Goal: Information Seeking & Learning: Learn about a topic

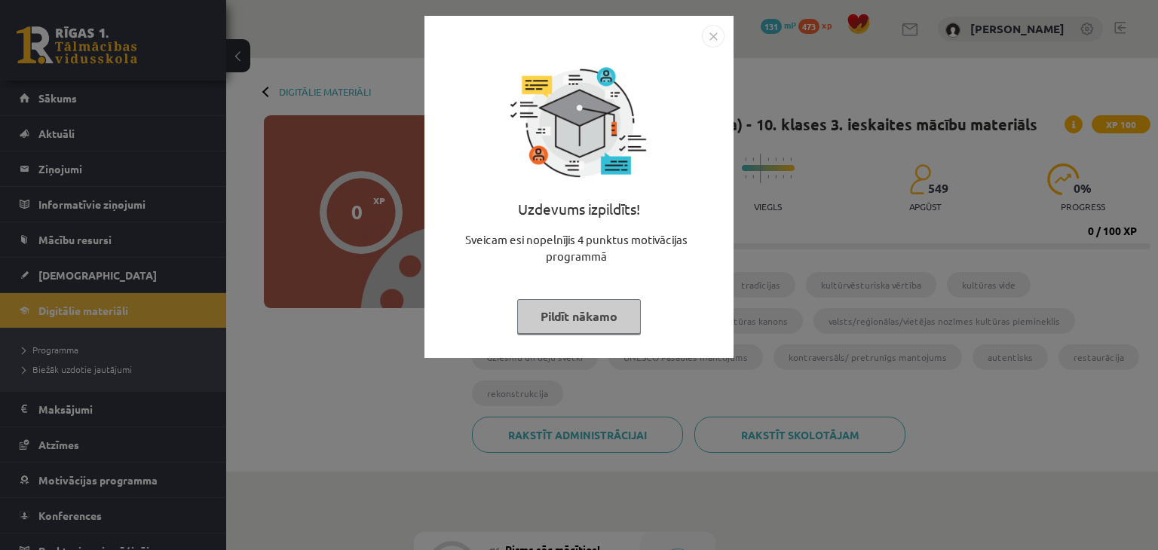
click at [604, 330] on button "Pildīt nākamo" at bounding box center [579, 316] width 124 height 35
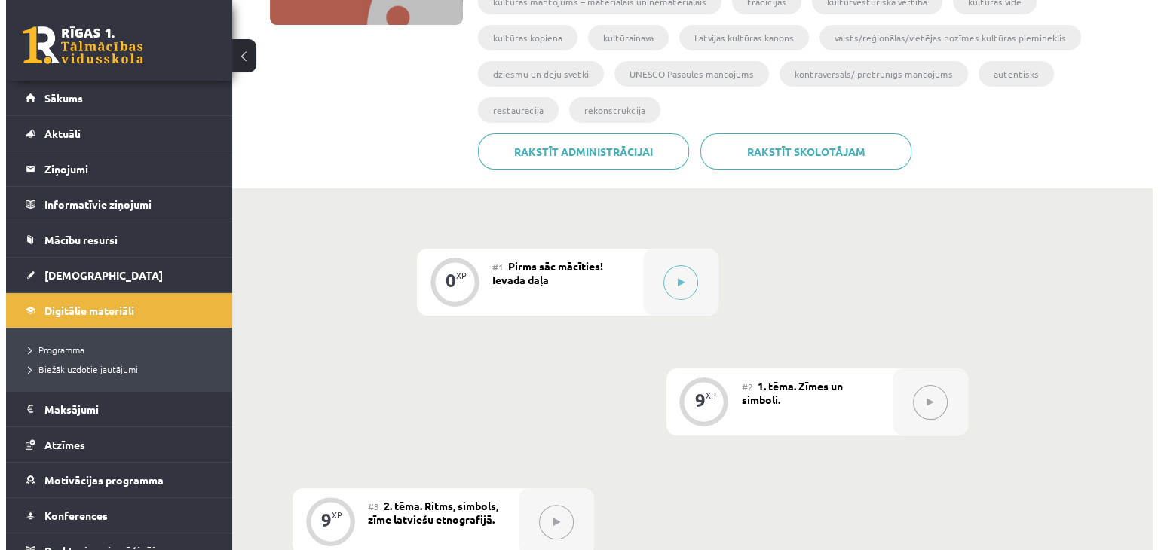
scroll to position [302, 0]
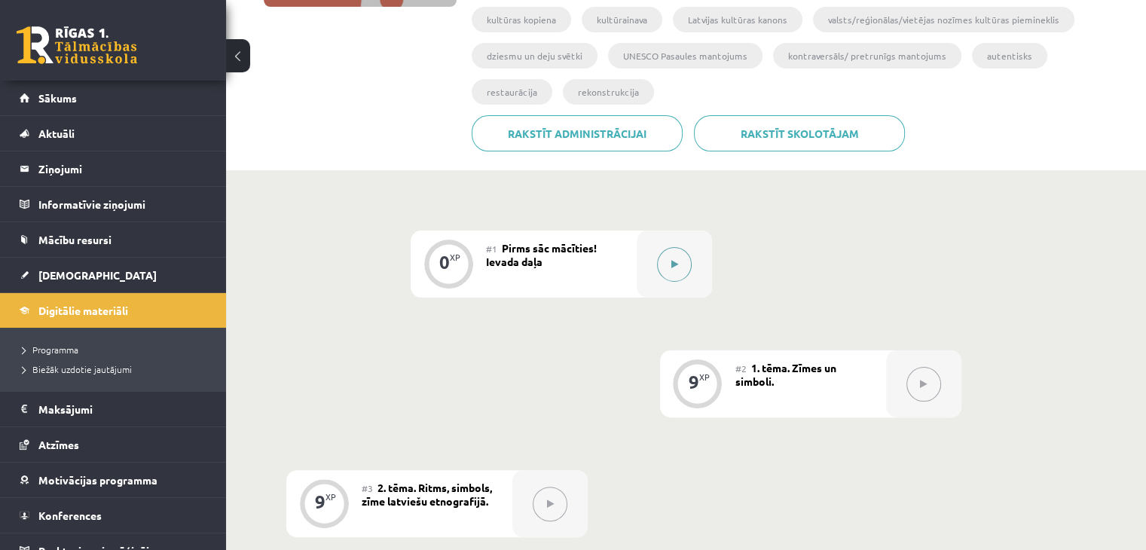
click at [679, 247] on button at bounding box center [674, 264] width 35 height 35
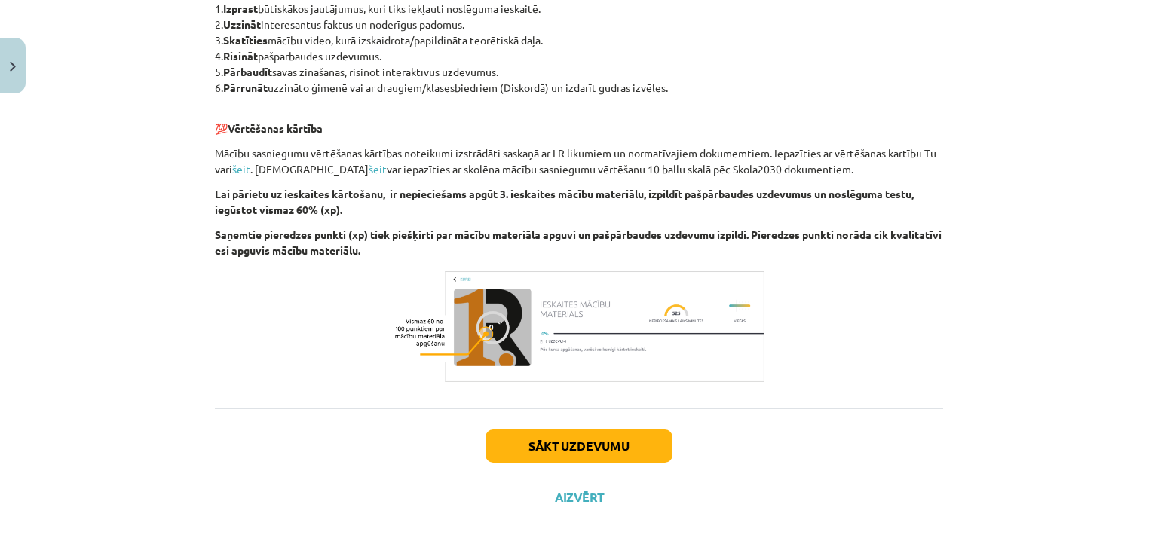
scroll to position [869, 0]
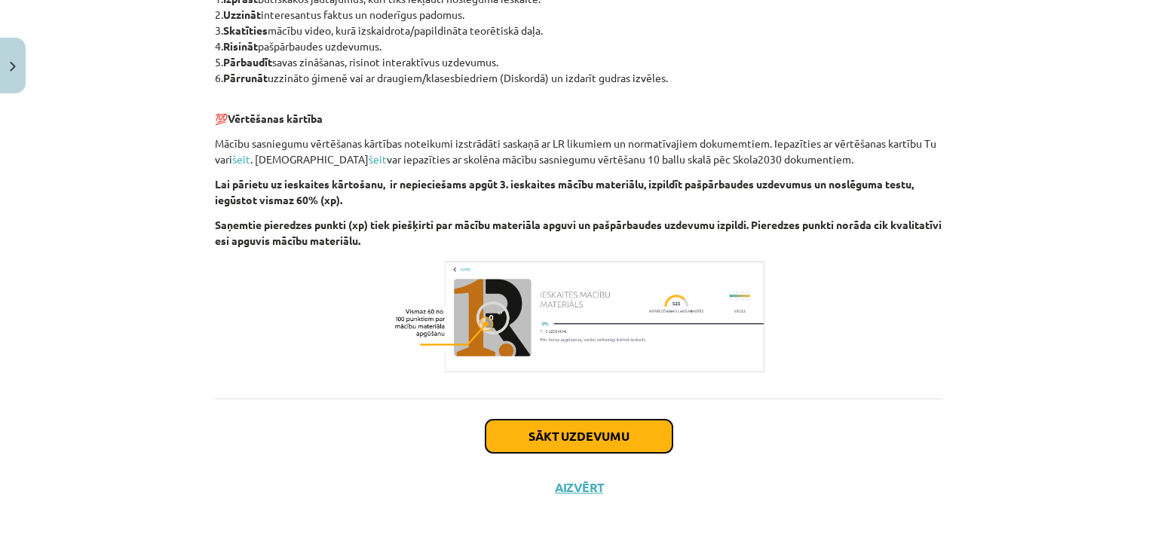
click at [579, 434] on button "Sākt uzdevumu" at bounding box center [578, 436] width 187 height 33
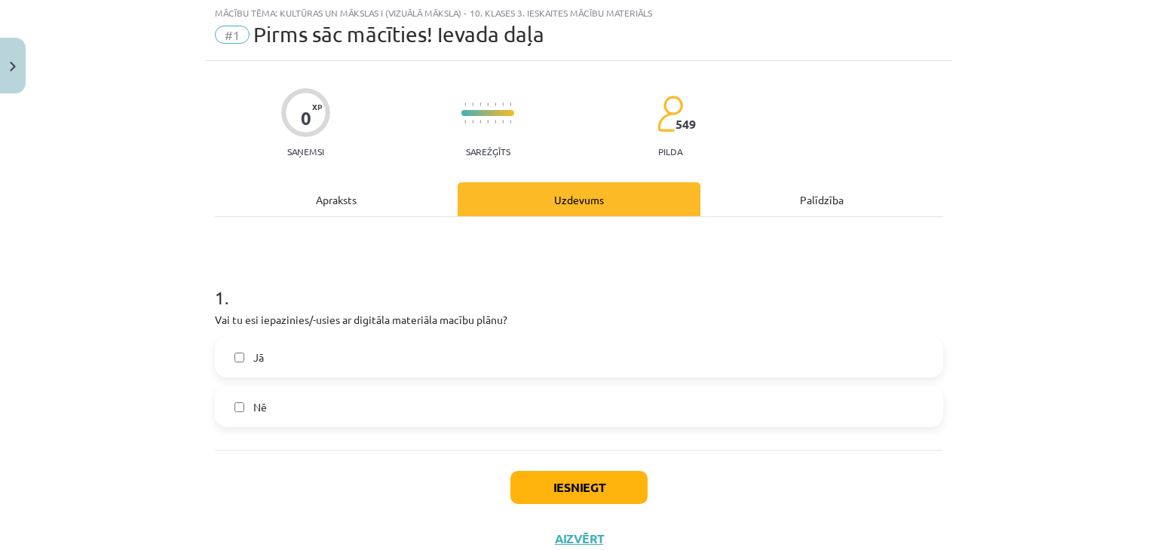
scroll to position [38, 0]
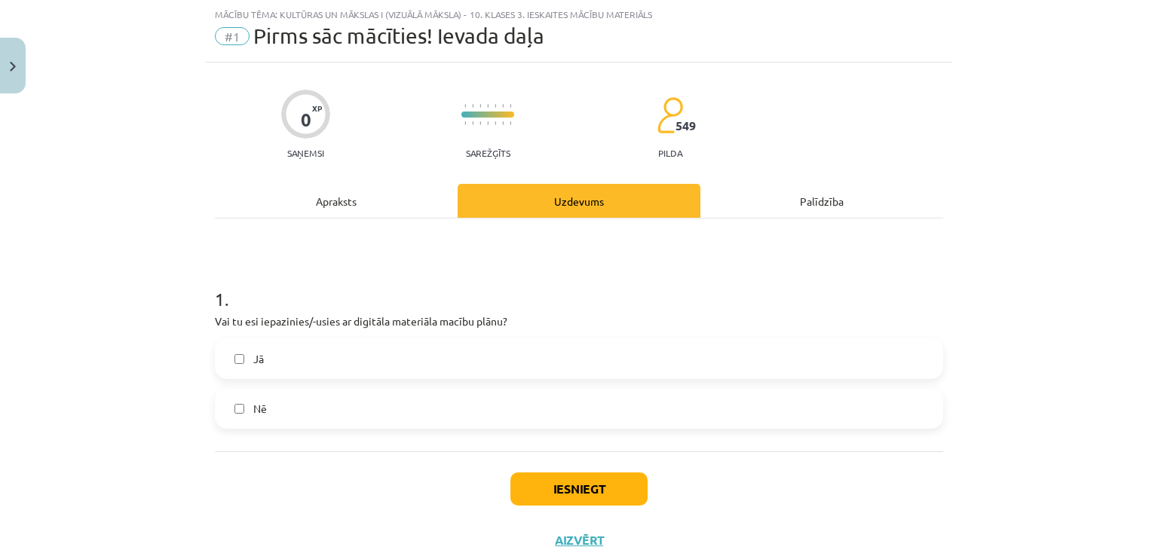
click at [274, 361] on label "Jā" at bounding box center [578, 359] width 725 height 38
click at [522, 480] on button "Iesniegt" at bounding box center [578, 489] width 137 height 33
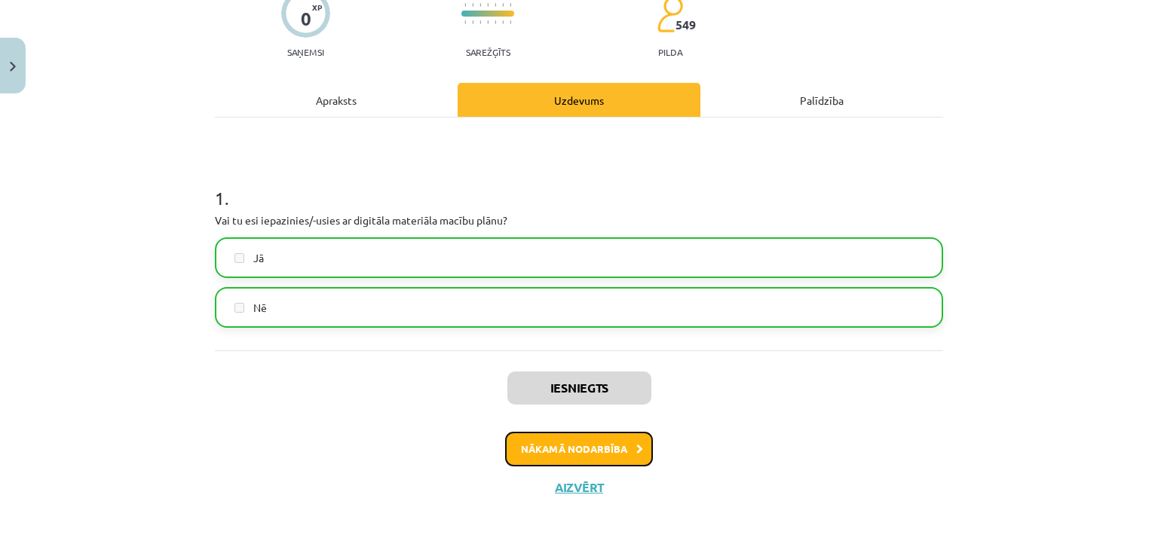
click at [535, 453] on button "Nākamā nodarbība" at bounding box center [579, 449] width 148 height 35
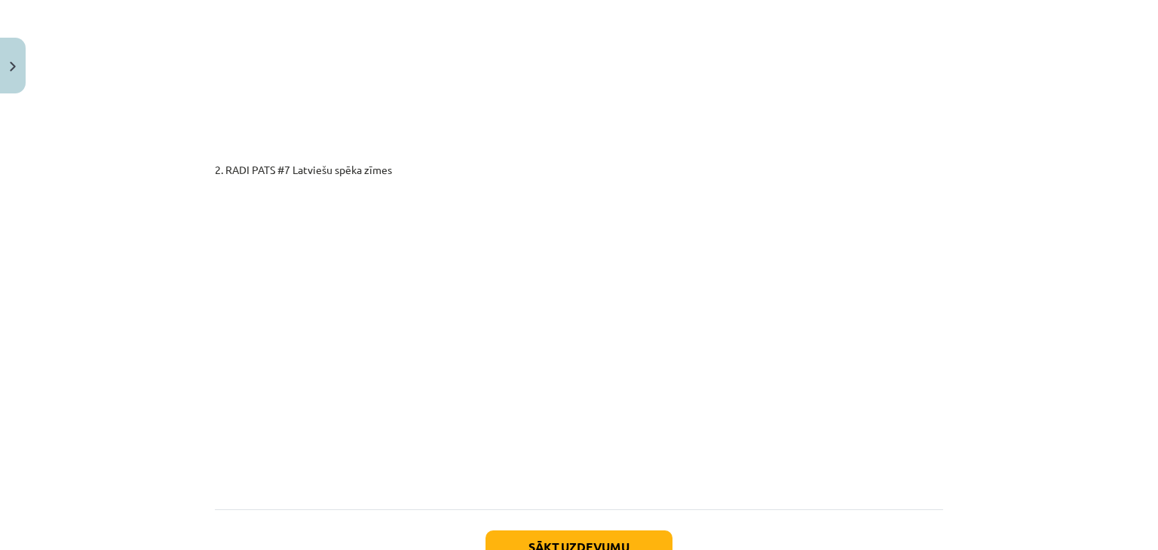
scroll to position [2628, 0]
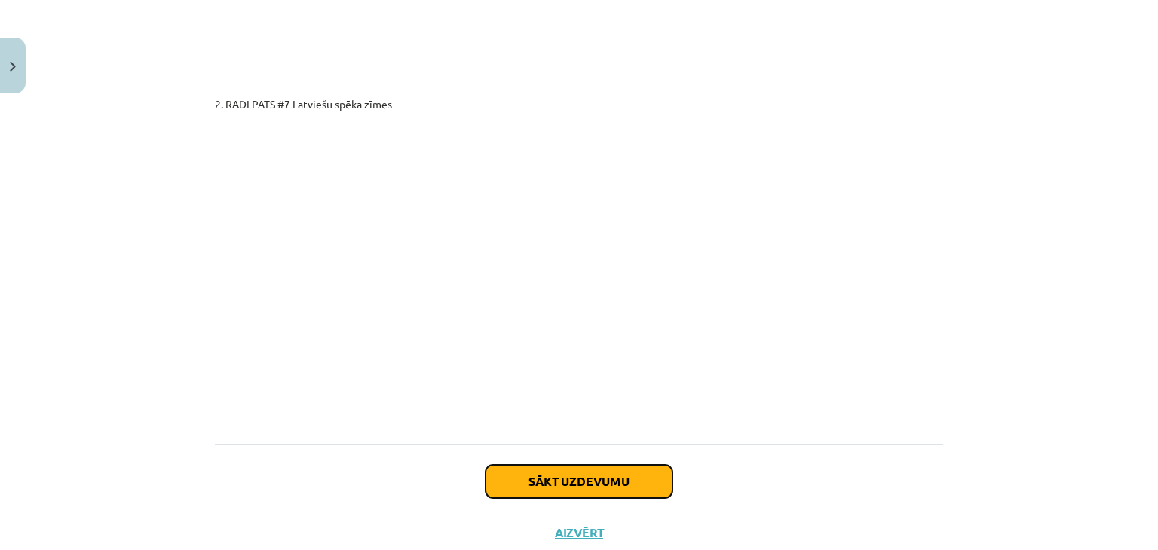
click at [603, 465] on button "Sākt uzdevumu" at bounding box center [578, 481] width 187 height 33
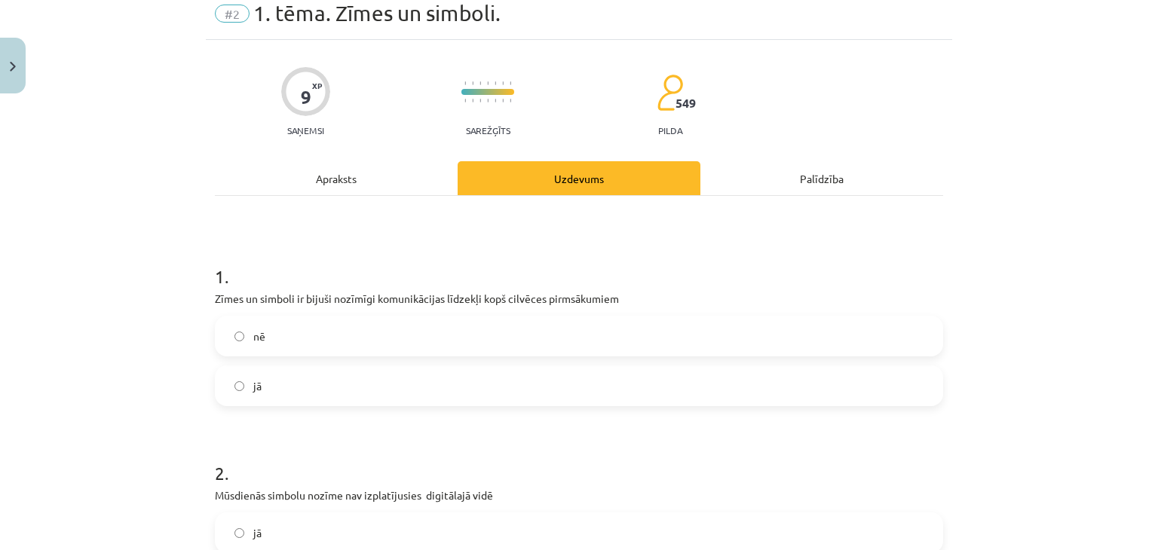
scroll to position [38, 0]
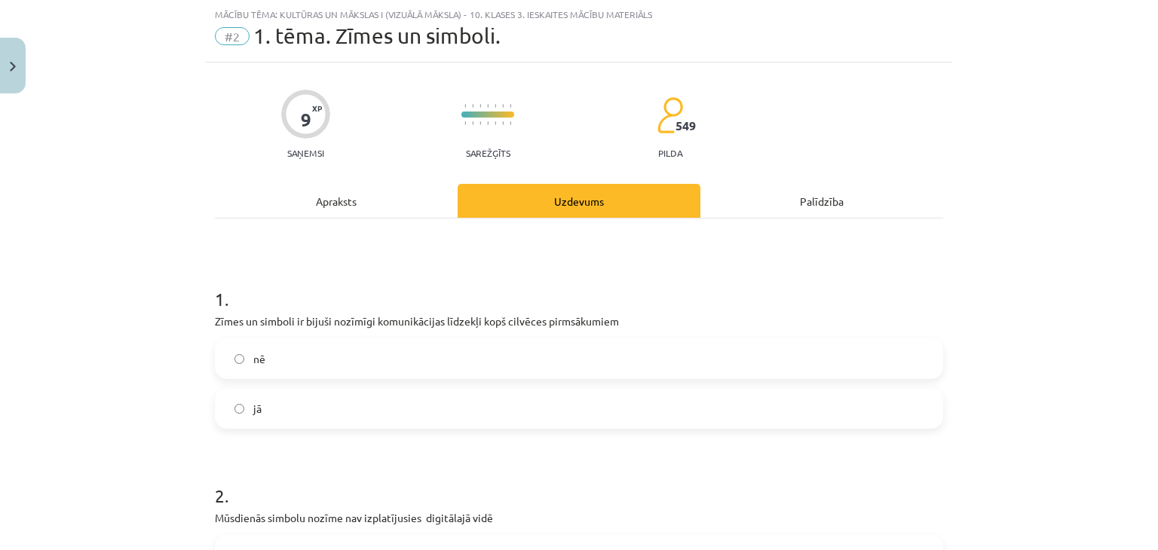
click at [287, 399] on label "jā" at bounding box center [578, 409] width 725 height 38
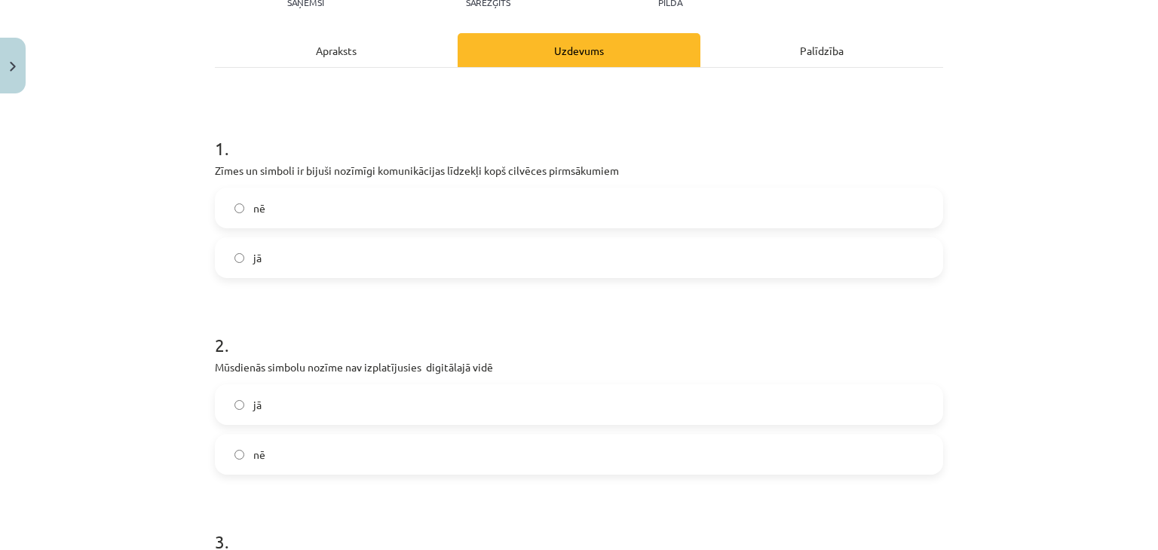
click at [304, 447] on label "nē" at bounding box center [578, 455] width 725 height 38
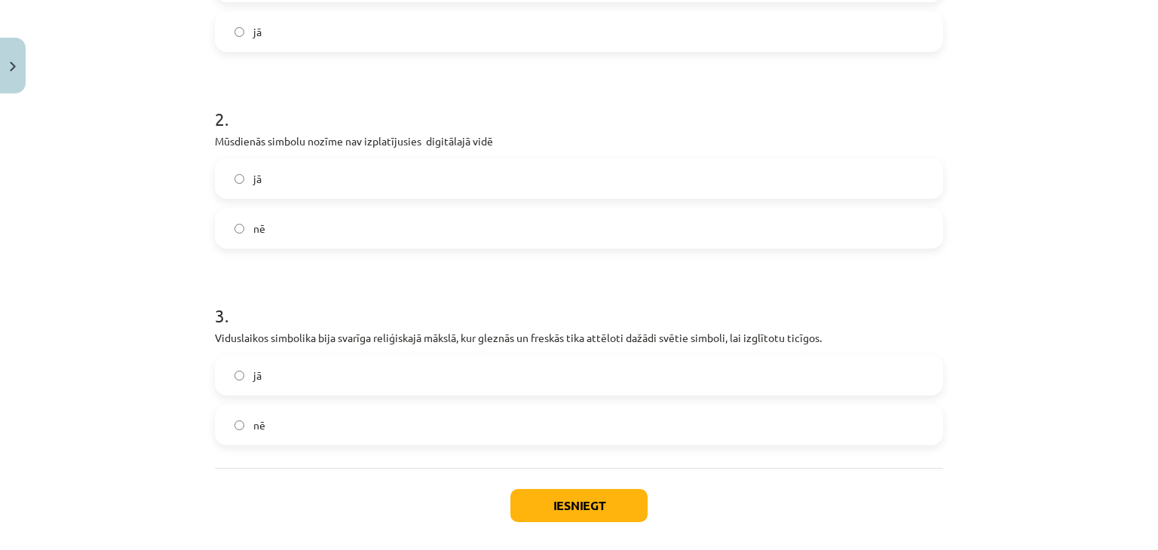
click at [362, 376] on label "jā" at bounding box center [578, 376] width 725 height 38
click at [530, 500] on button "Iesniegt" at bounding box center [578, 505] width 137 height 33
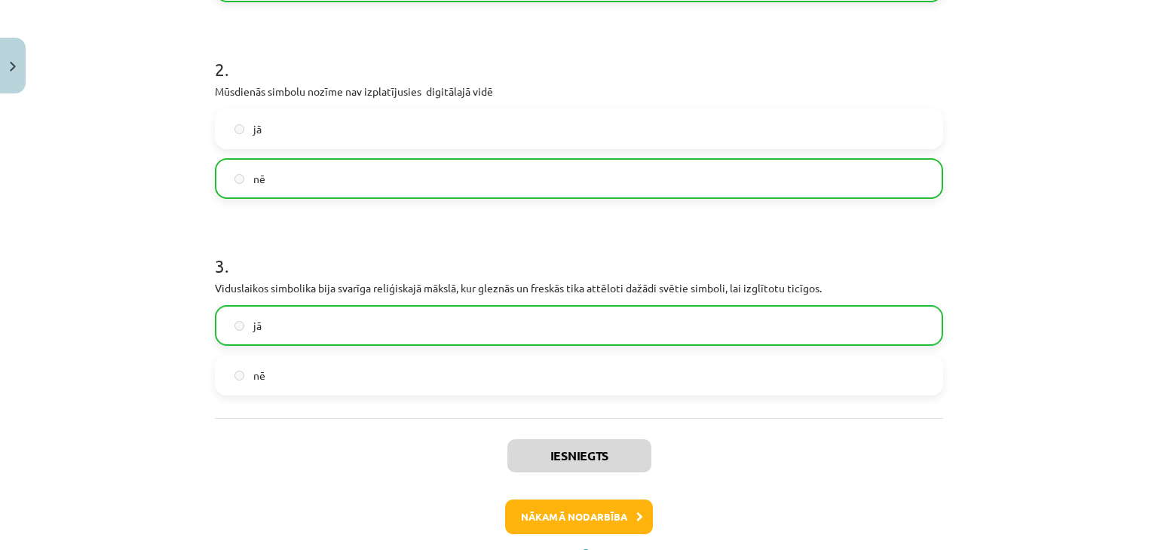
scroll to position [531, 0]
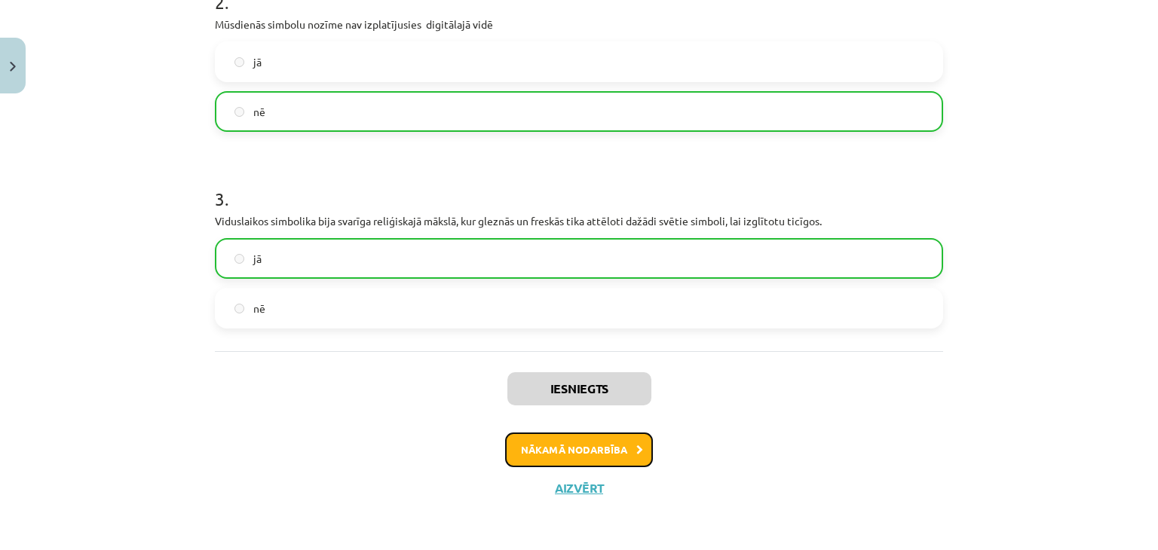
click at [591, 445] on button "Nākamā nodarbība" at bounding box center [579, 450] width 148 height 35
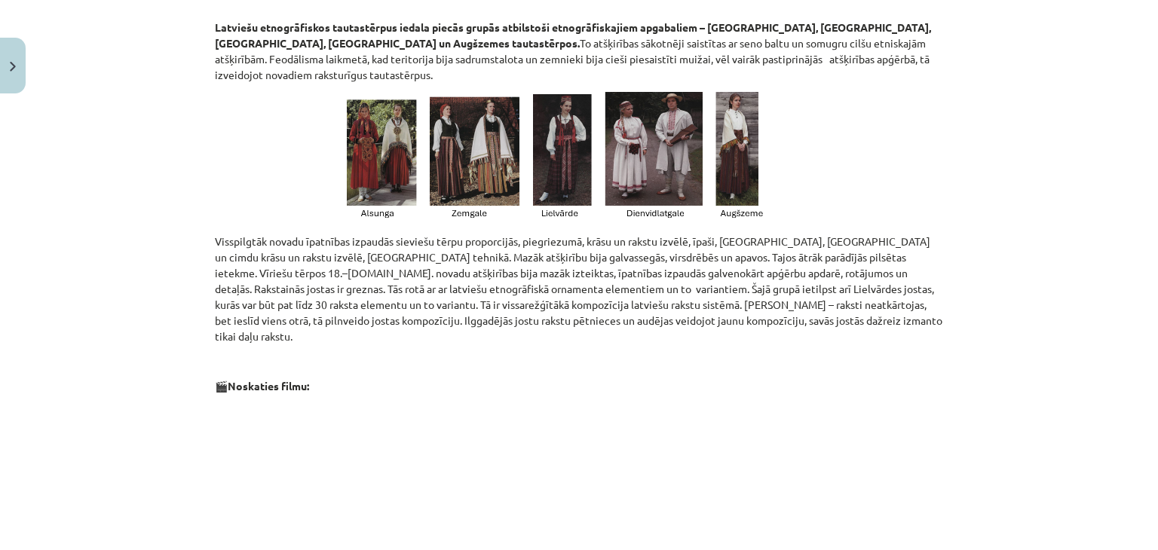
scroll to position [952, 0]
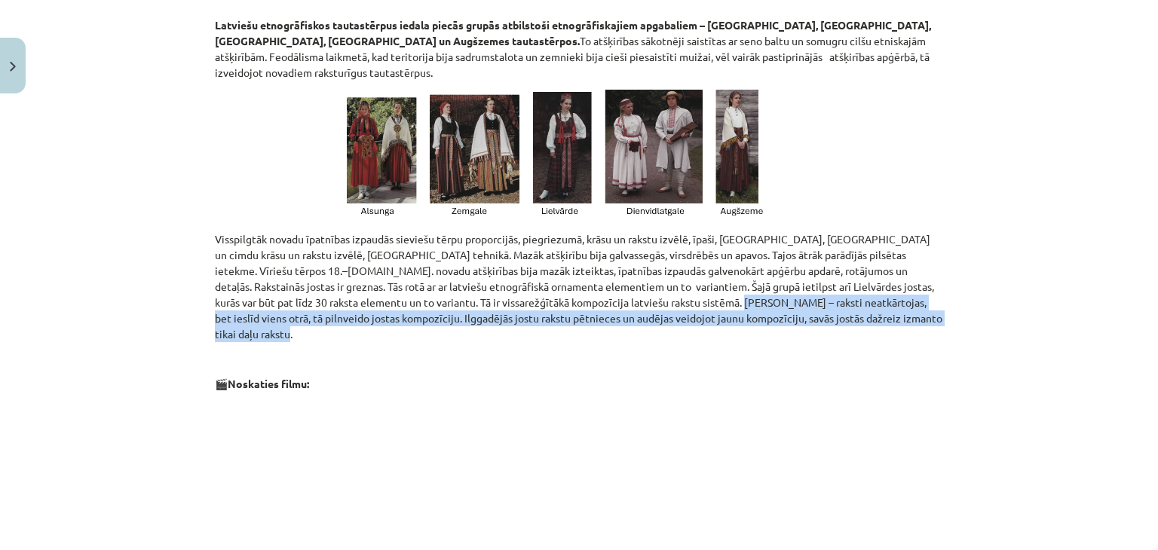
drag, startPoint x: 476, startPoint y: 271, endPoint x: 874, endPoint y: 286, distance: 398.3
click at [874, 286] on p "Visspilgtāk novadu īpatnības izpaudās sieviešu tērpu proporcijās, piegriezumā, …" at bounding box center [579, 286] width 728 height 111
copy p "Jostas knifs – raksti neatkārtojas, bet ieslīd viens otrā, tā pilnveido jostas …"
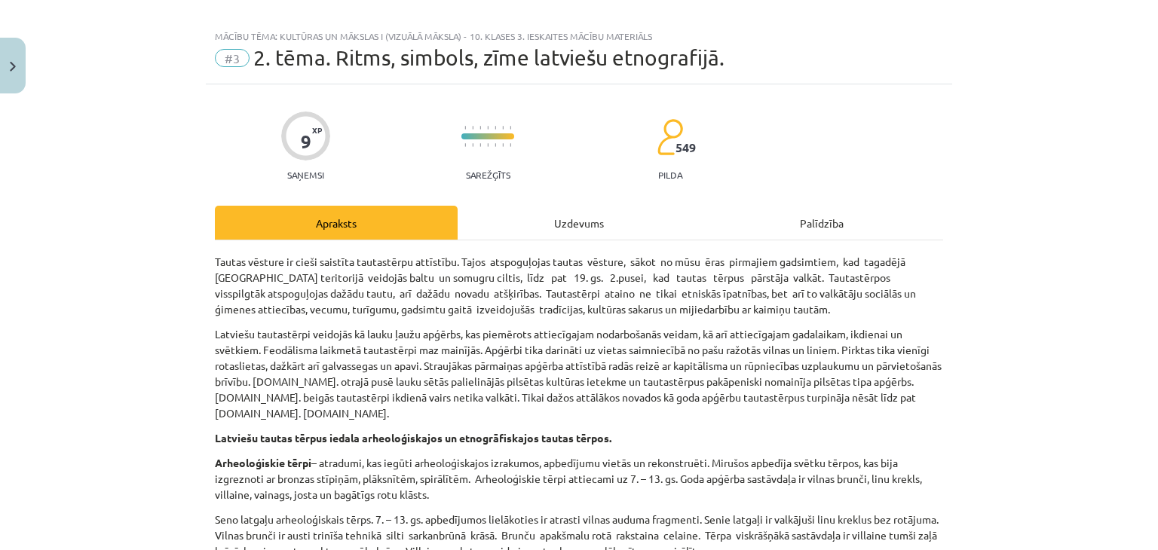
scroll to position [0, 0]
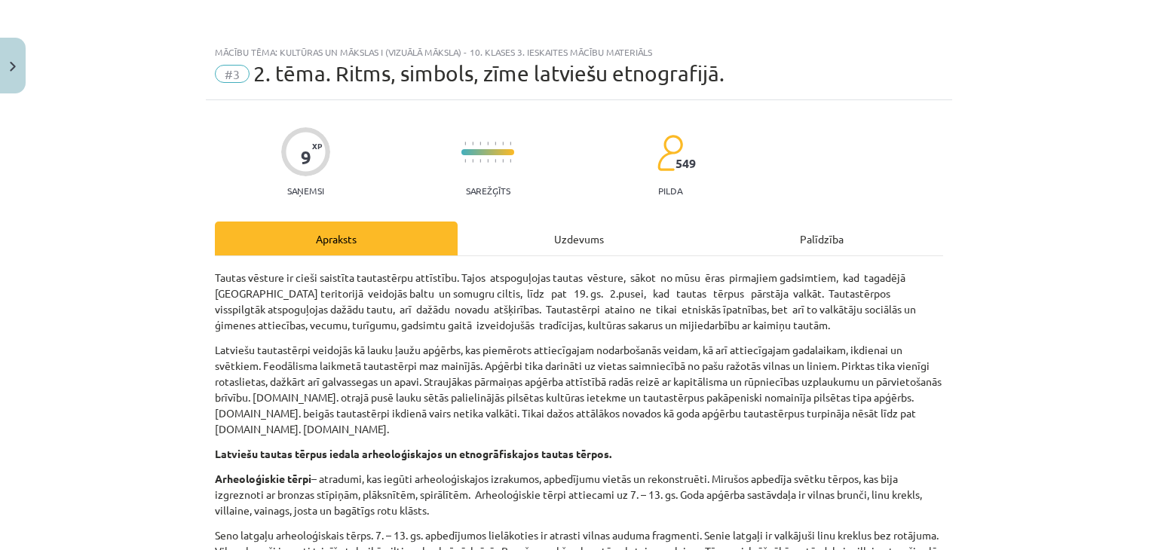
click at [576, 233] on div "Uzdevums" at bounding box center [579, 239] width 243 height 34
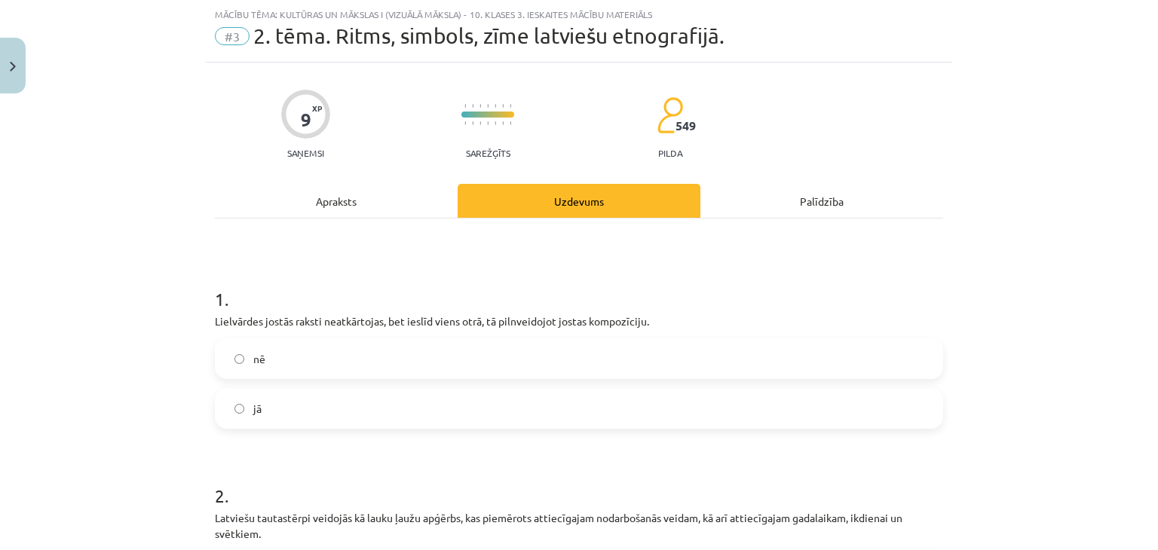
click at [308, 407] on label "jā" at bounding box center [578, 409] width 725 height 38
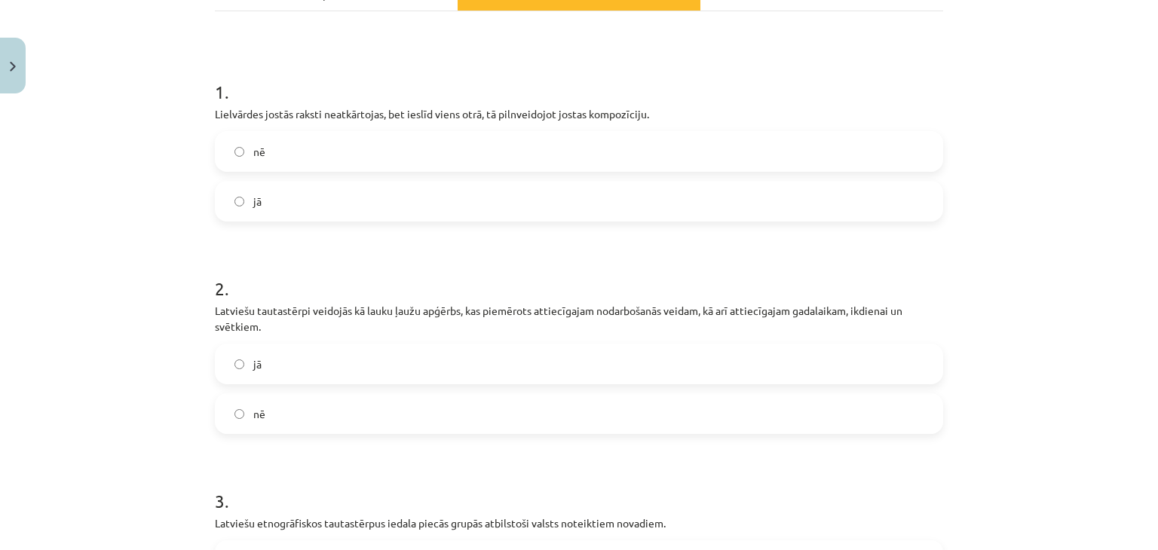
scroll to position [264, 0]
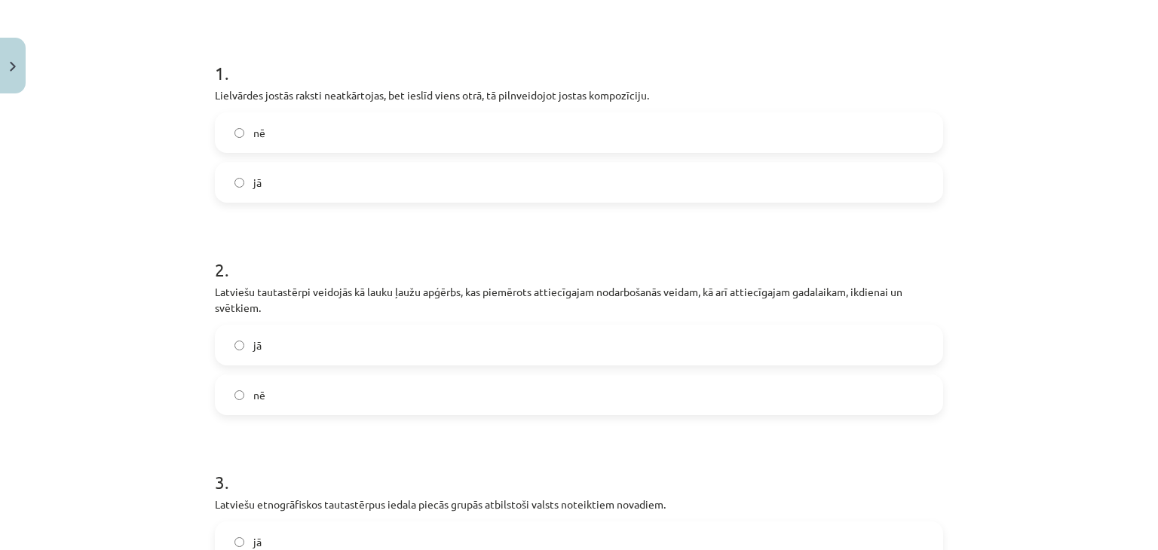
click at [429, 347] on label "jā" at bounding box center [578, 345] width 725 height 38
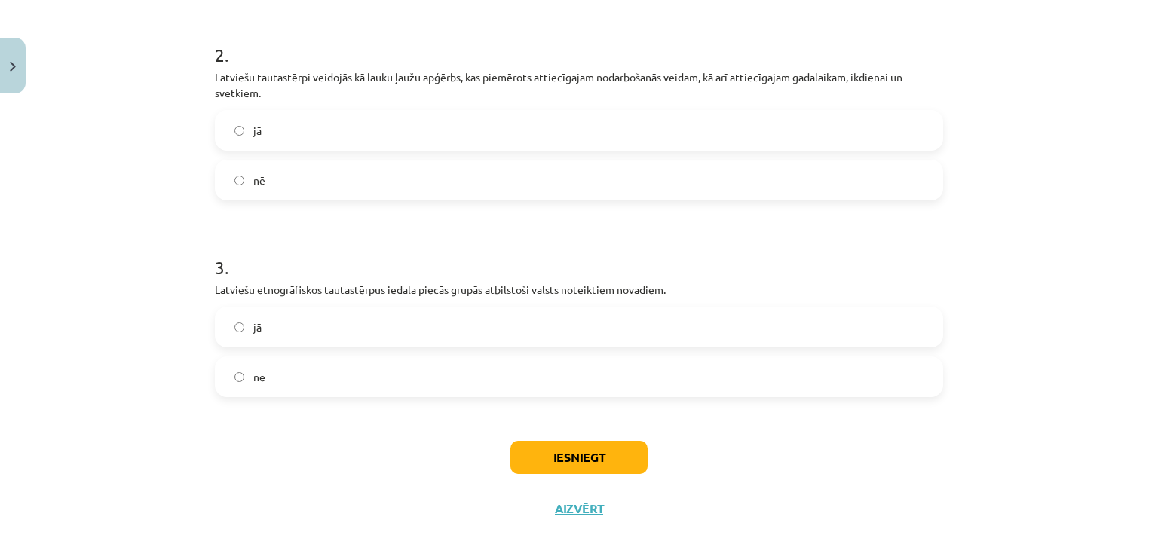
scroll to position [490, 0]
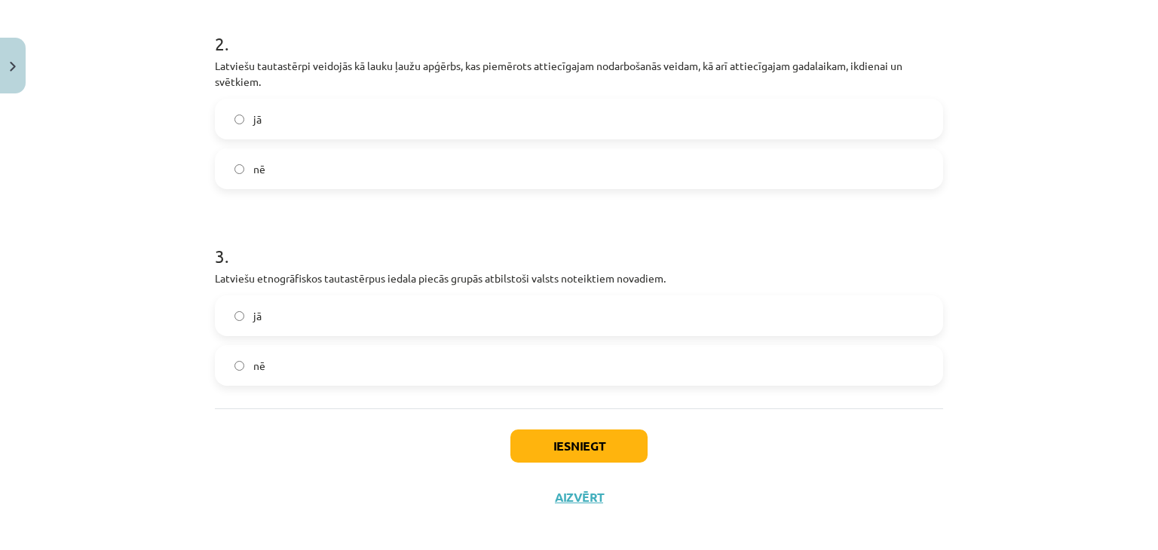
click at [509, 323] on label "jā" at bounding box center [578, 316] width 725 height 38
click at [582, 447] on button "Iesniegt" at bounding box center [578, 446] width 137 height 33
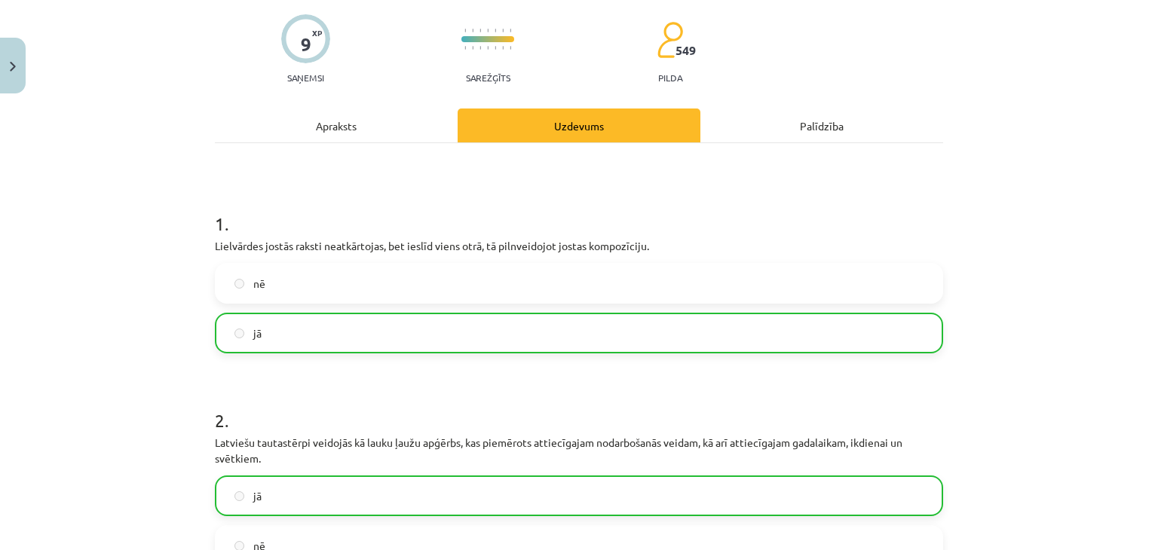
scroll to position [548, 0]
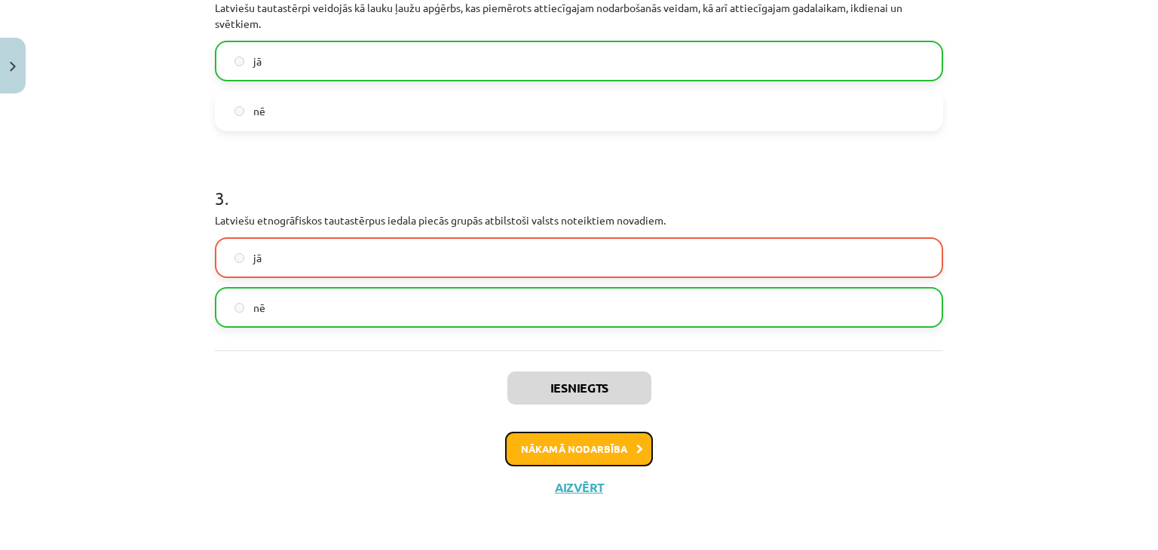
click at [542, 447] on button "Nākamā nodarbība" at bounding box center [579, 449] width 148 height 35
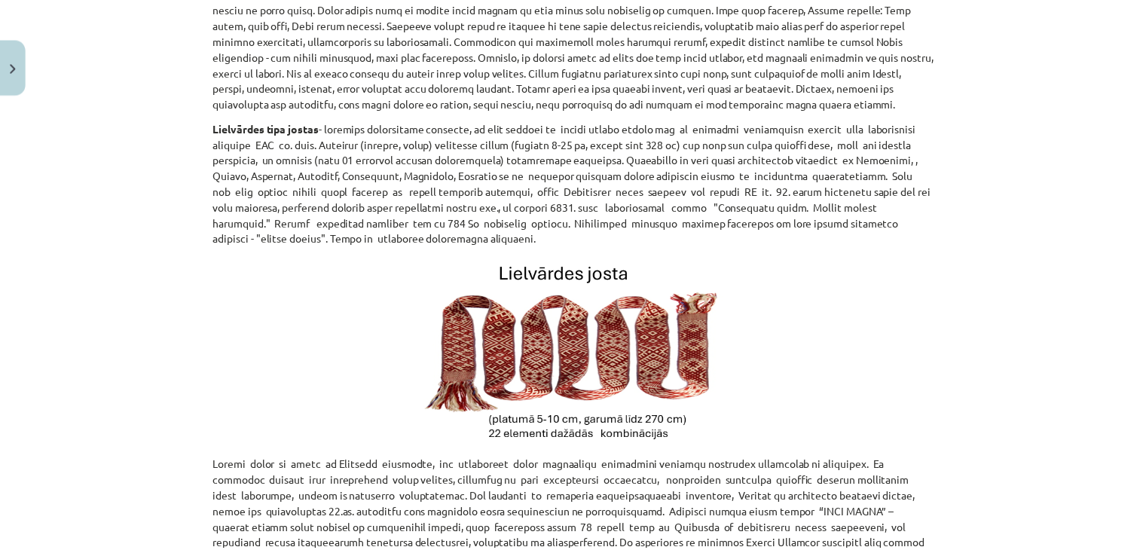
scroll to position [0, 0]
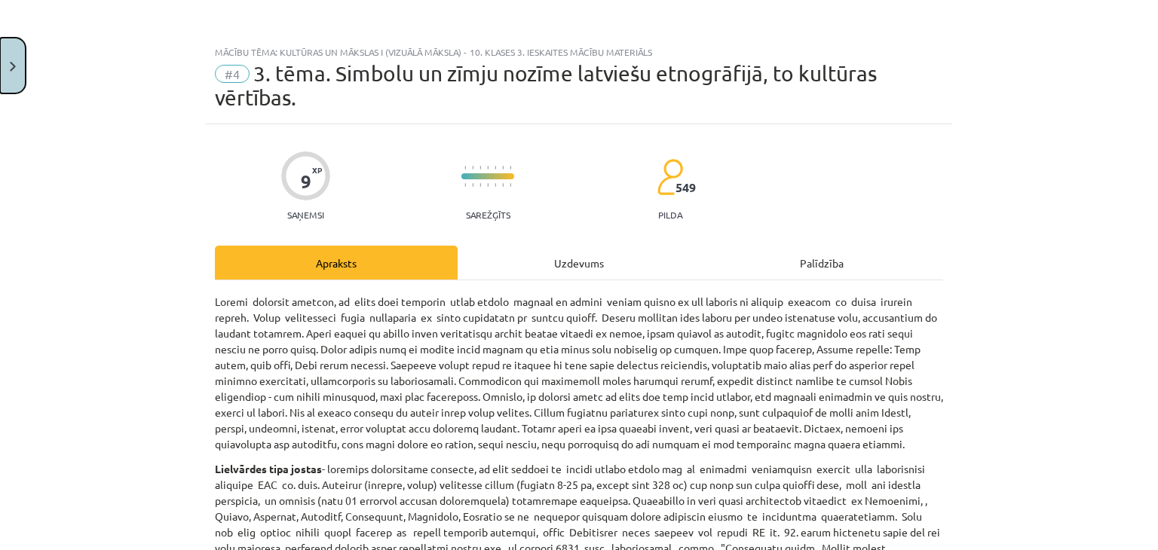
click at [18, 51] on button "Close" at bounding box center [13, 66] width 26 height 56
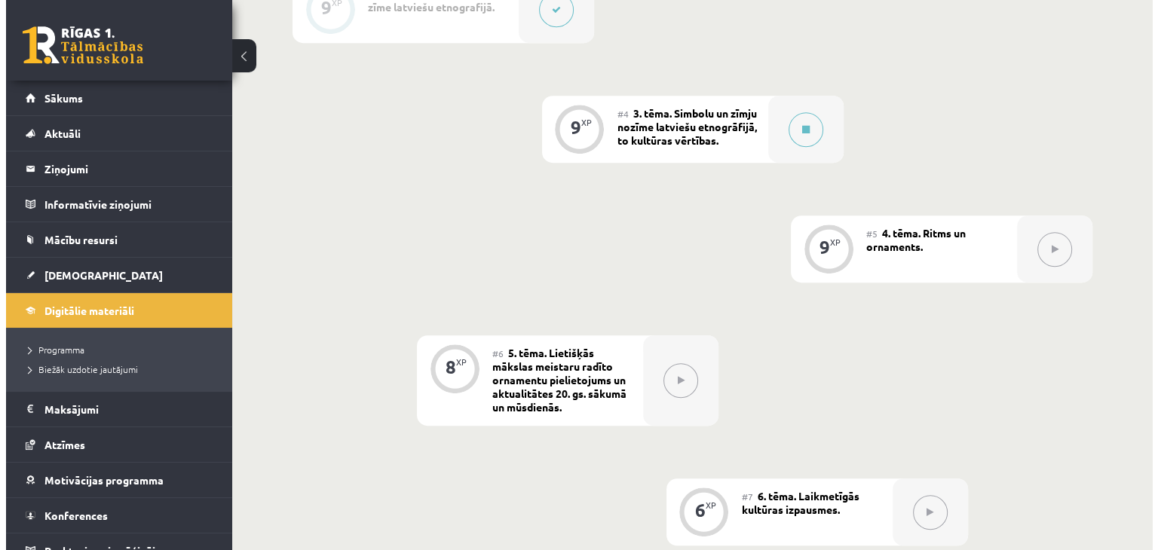
scroll to position [742, 0]
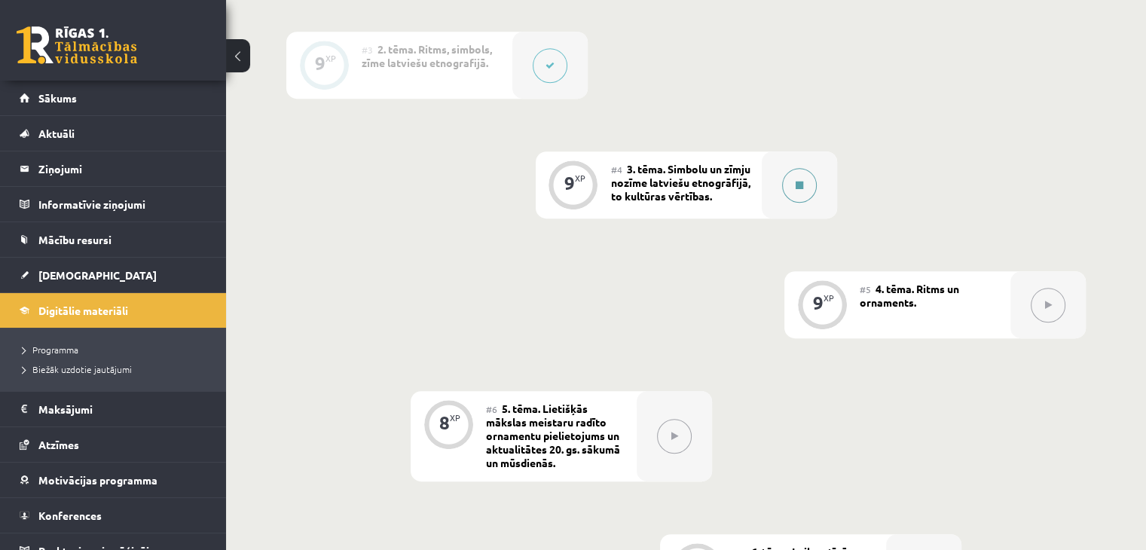
click at [805, 168] on button at bounding box center [799, 185] width 35 height 35
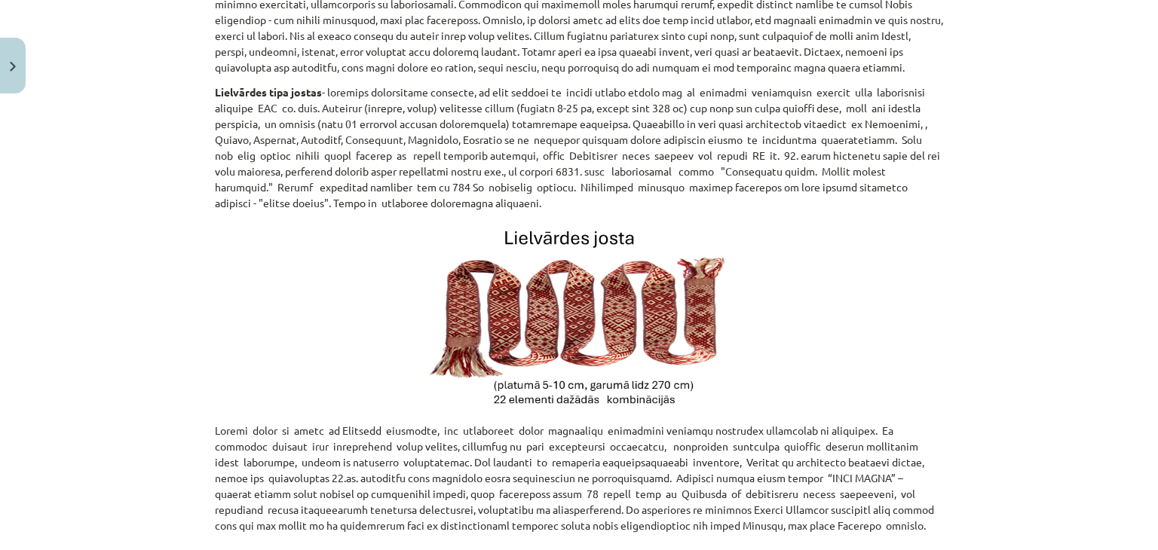
scroll to position [452, 0]
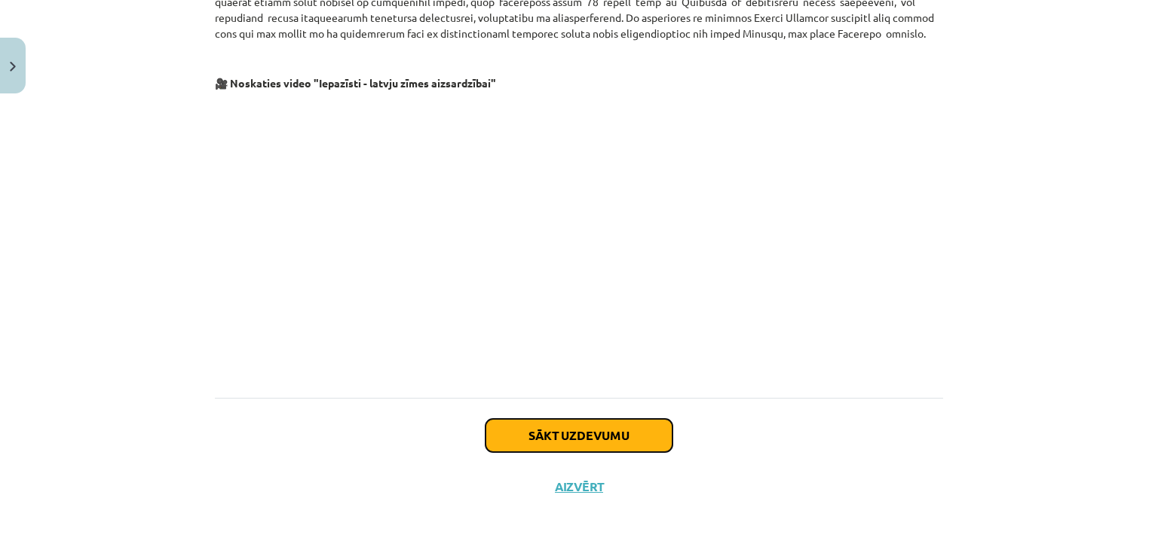
click at [597, 438] on button "Sākt uzdevumu" at bounding box center [578, 435] width 187 height 33
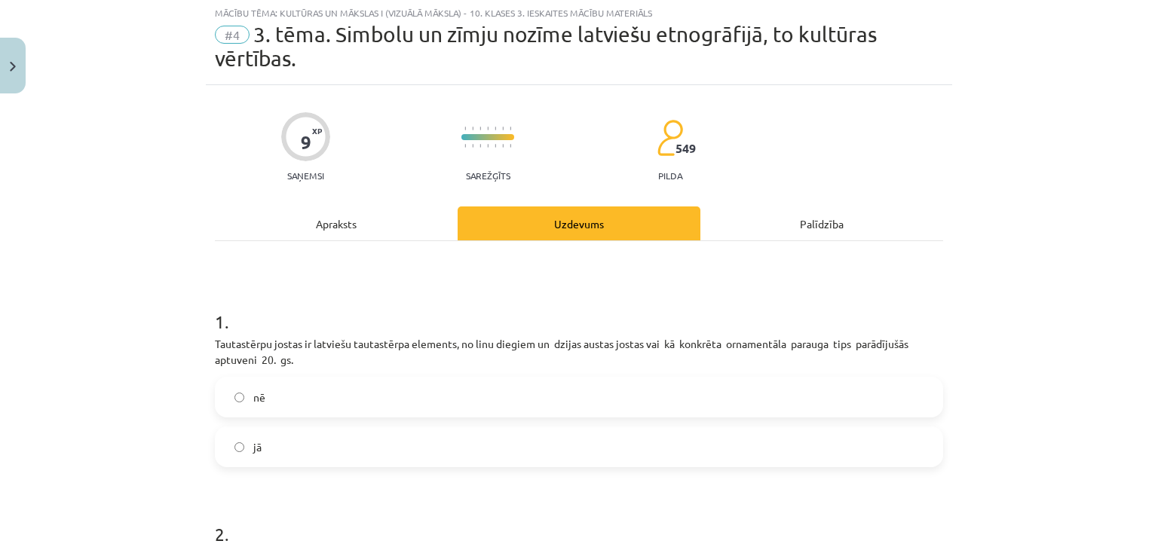
scroll to position [38, 0]
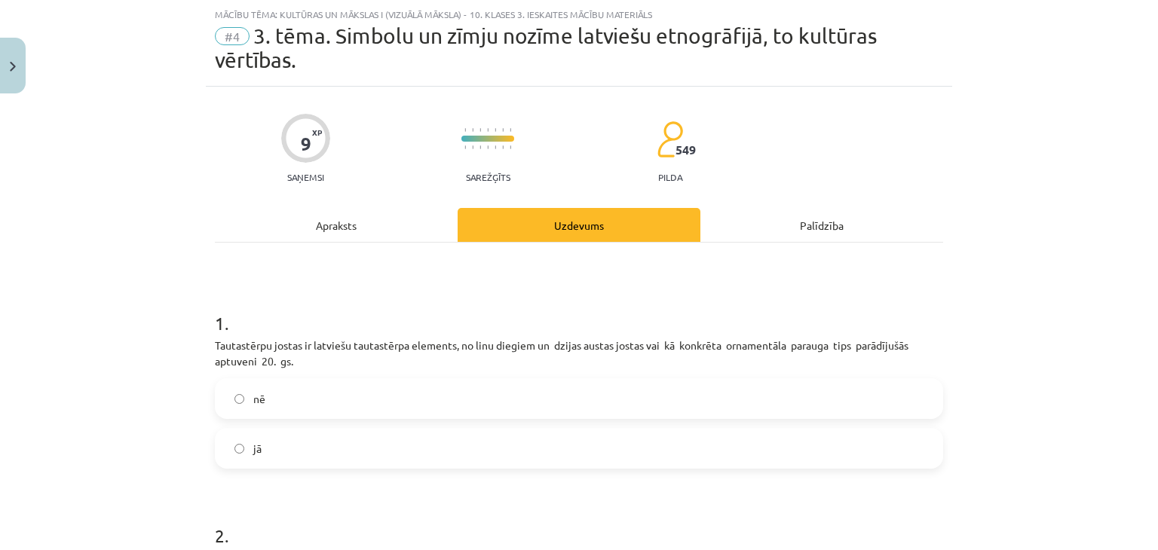
click at [232, 392] on label "nē" at bounding box center [578, 399] width 725 height 38
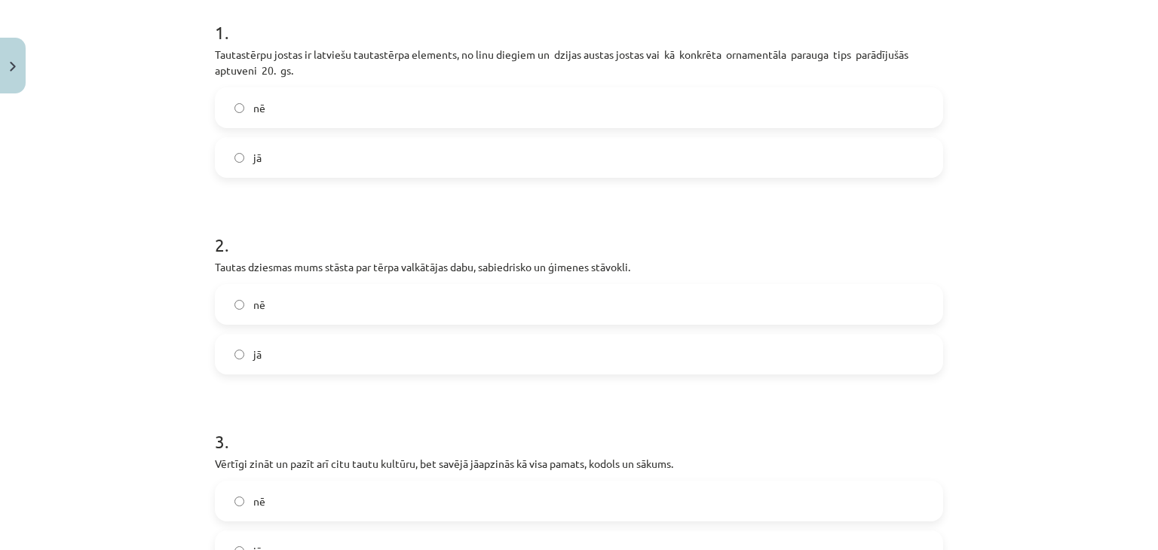
scroll to position [339, 0]
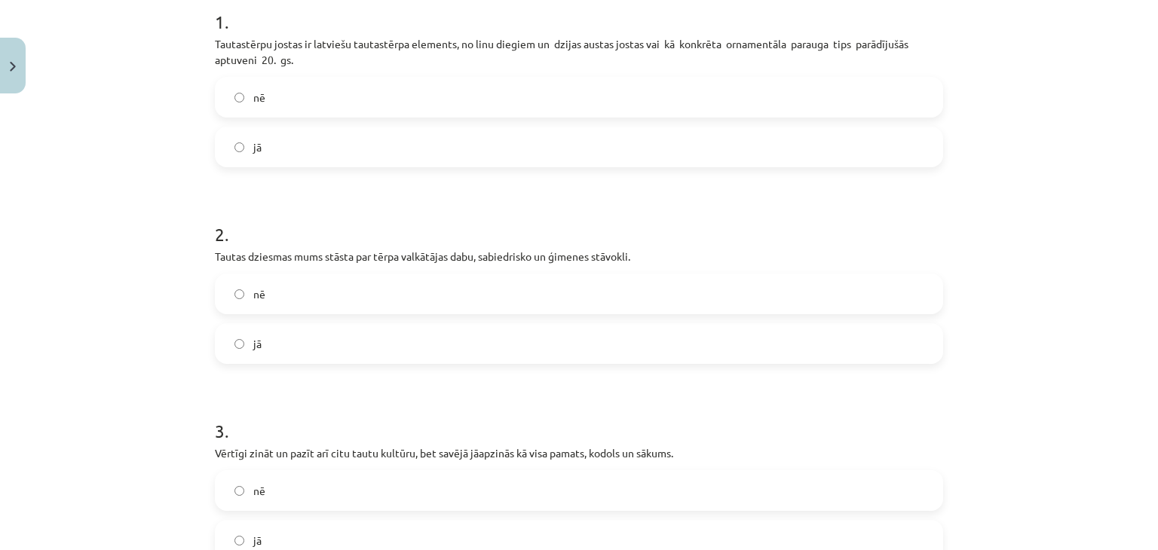
click at [361, 345] on label "jā" at bounding box center [578, 344] width 725 height 38
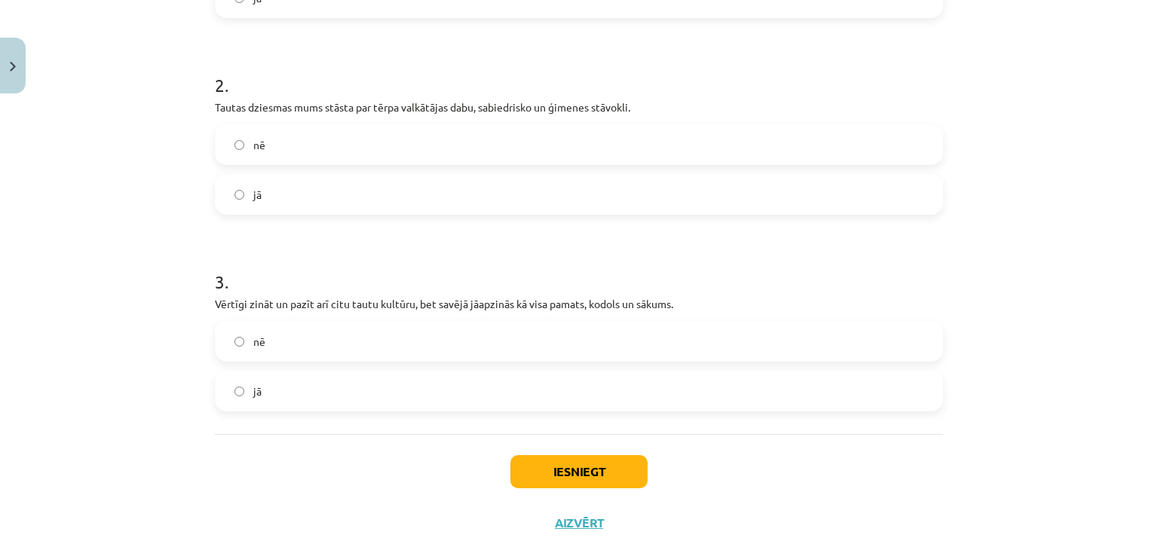
scroll to position [490, 0]
click at [363, 380] on label "jā" at bounding box center [578, 390] width 725 height 38
click at [525, 465] on button "Iesniegt" at bounding box center [578, 470] width 137 height 33
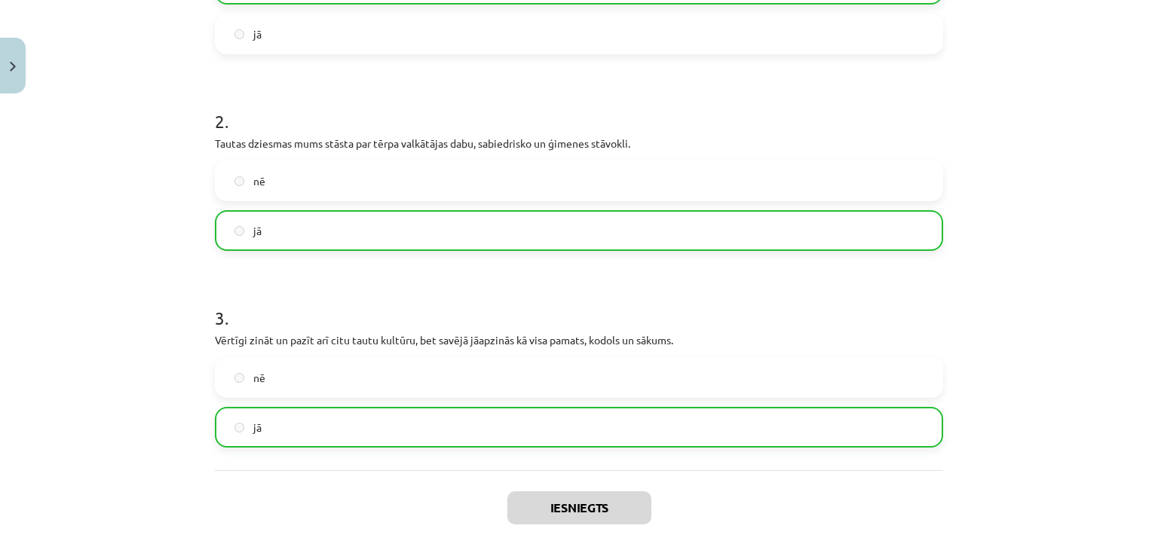
scroll to position [572, 0]
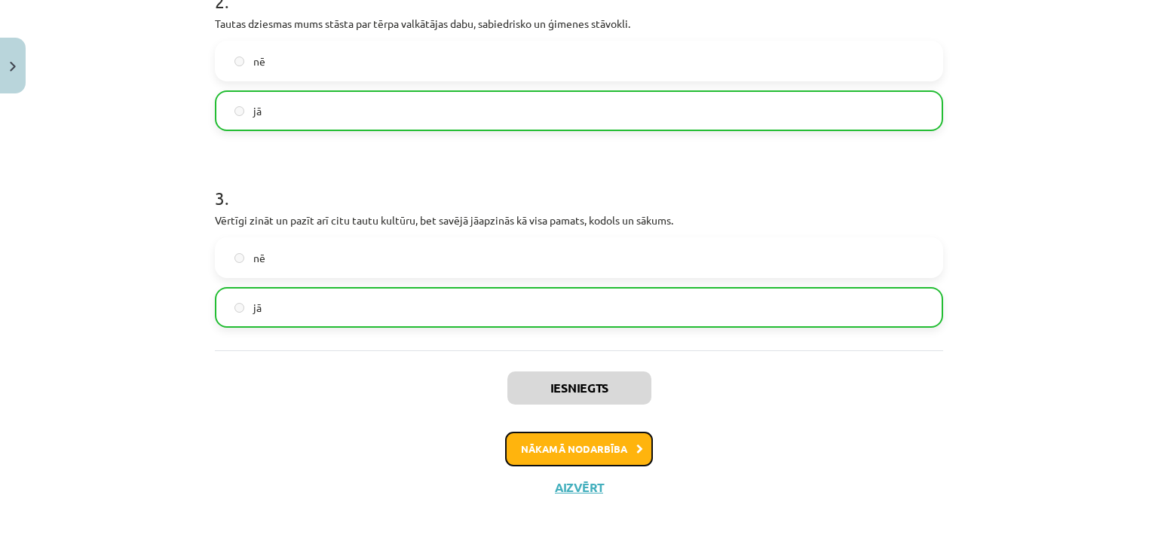
click at [510, 449] on button "Nākamā nodarbība" at bounding box center [579, 449] width 148 height 35
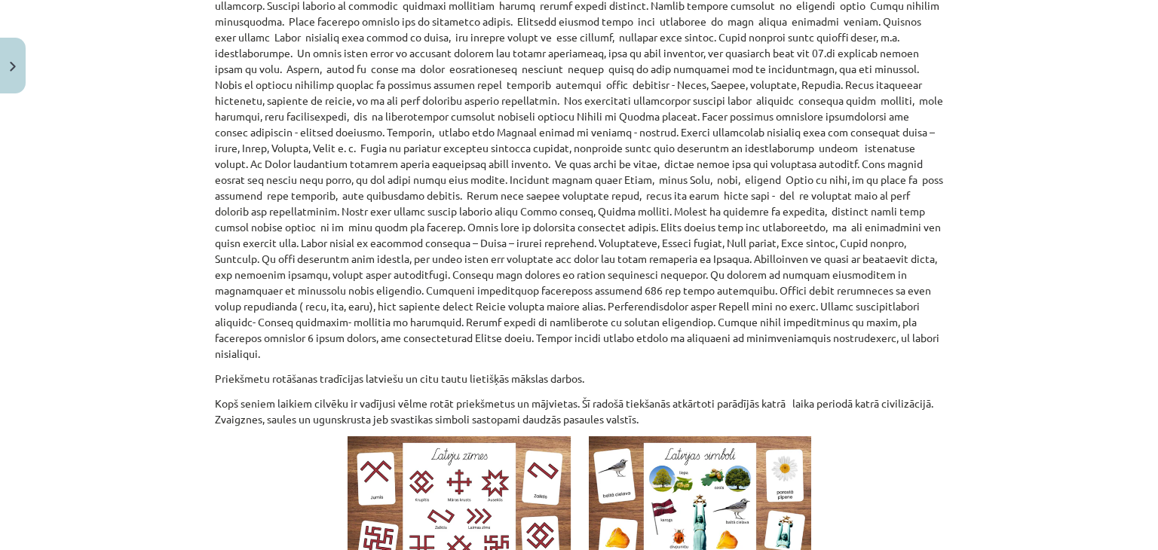
scroll to position [959, 0]
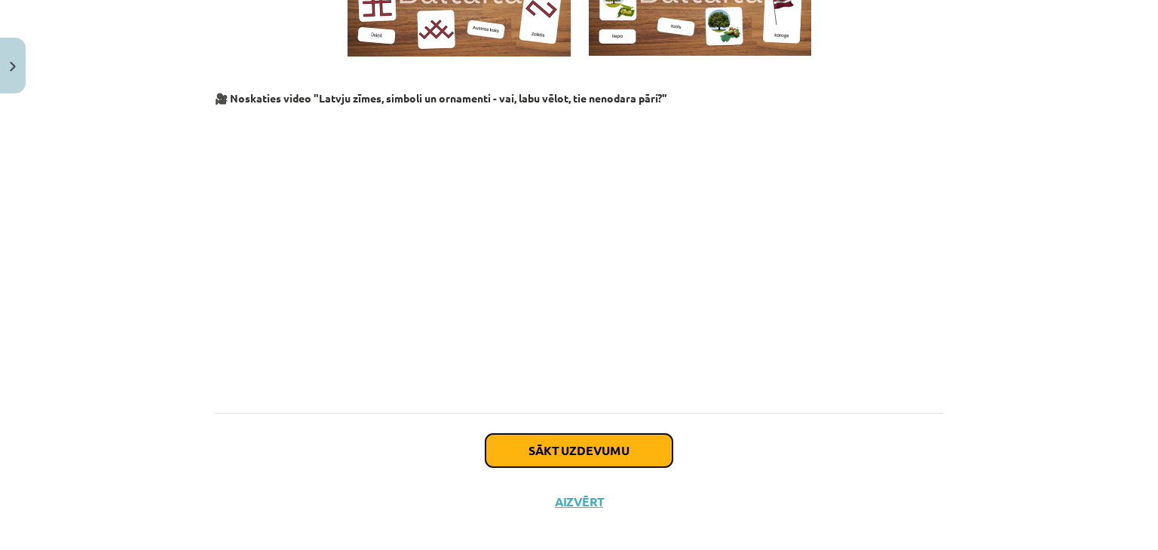
click at [594, 434] on button "Sākt uzdevumu" at bounding box center [578, 450] width 187 height 33
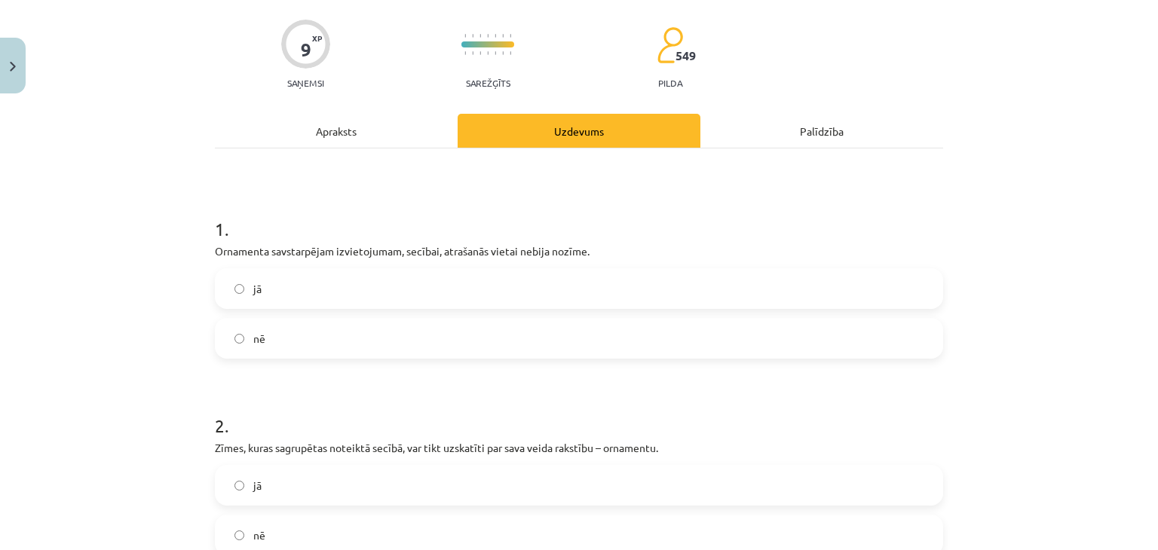
scroll to position [38, 0]
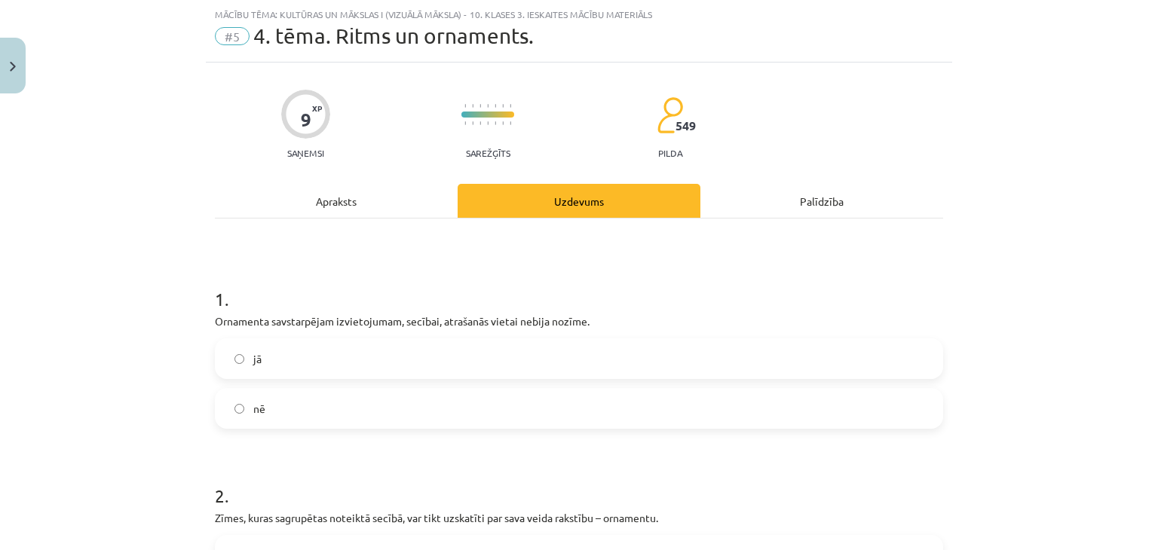
click at [363, 399] on label "nē" at bounding box center [578, 409] width 725 height 38
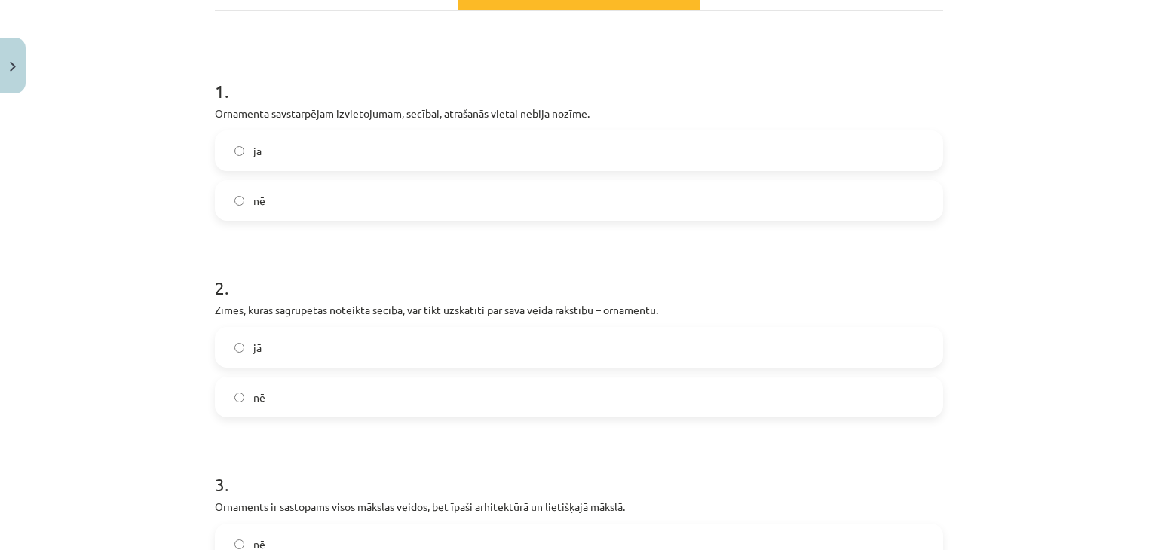
scroll to position [264, 0]
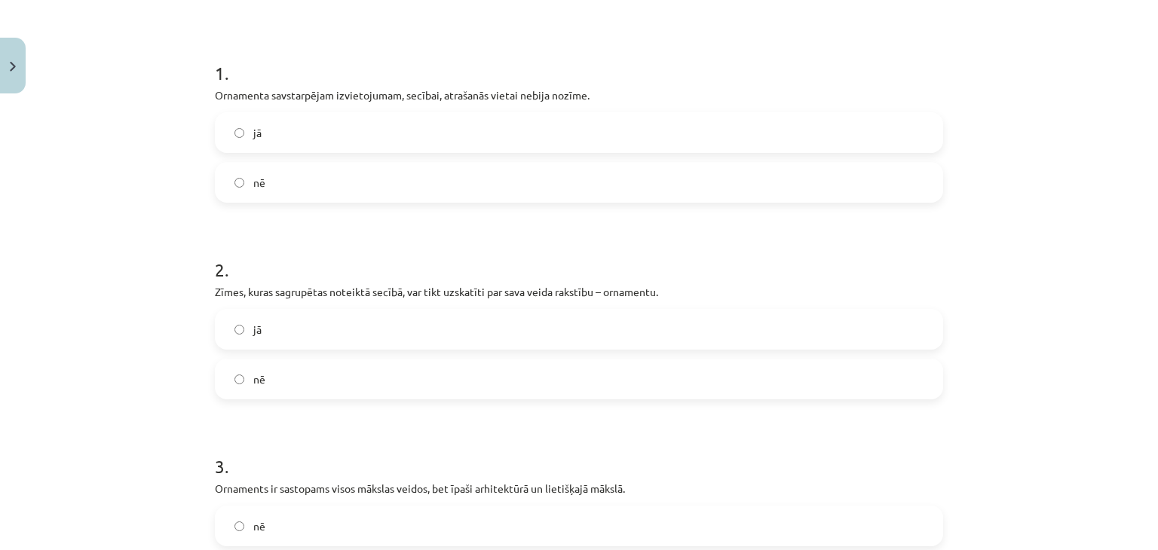
click at [476, 324] on label "jā" at bounding box center [578, 330] width 725 height 38
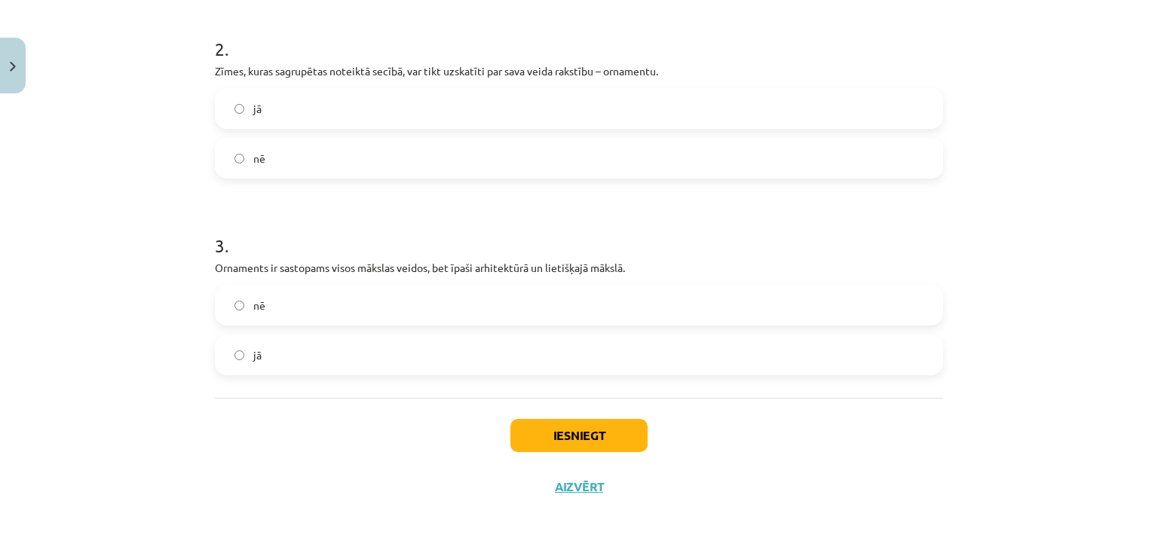
click at [321, 357] on label "jā" at bounding box center [578, 355] width 725 height 38
click at [600, 427] on button "Iesniegt" at bounding box center [578, 435] width 137 height 33
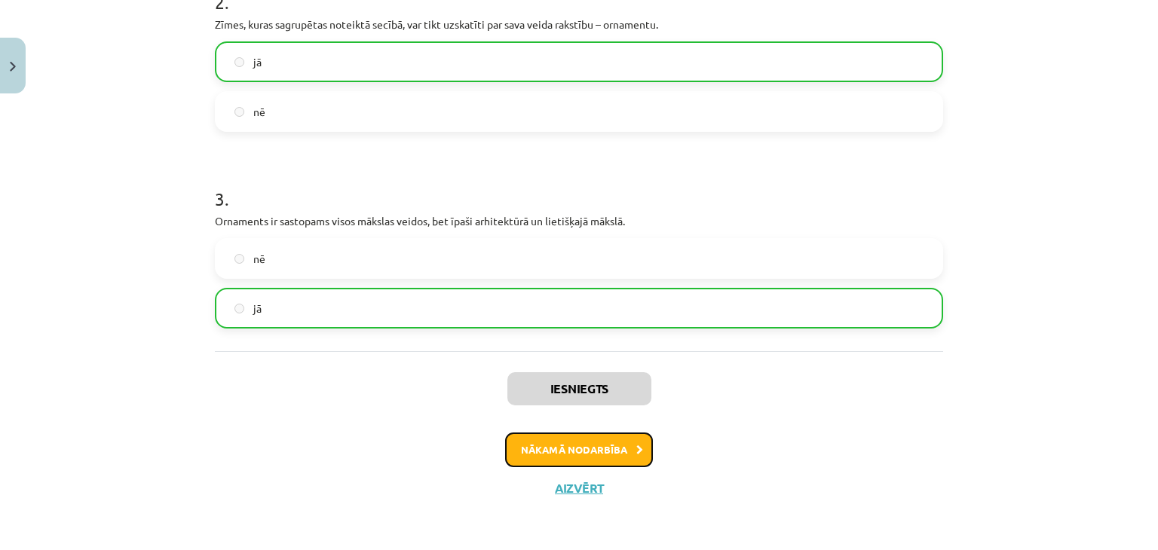
click at [564, 457] on button "Nākamā nodarbība" at bounding box center [579, 450] width 148 height 35
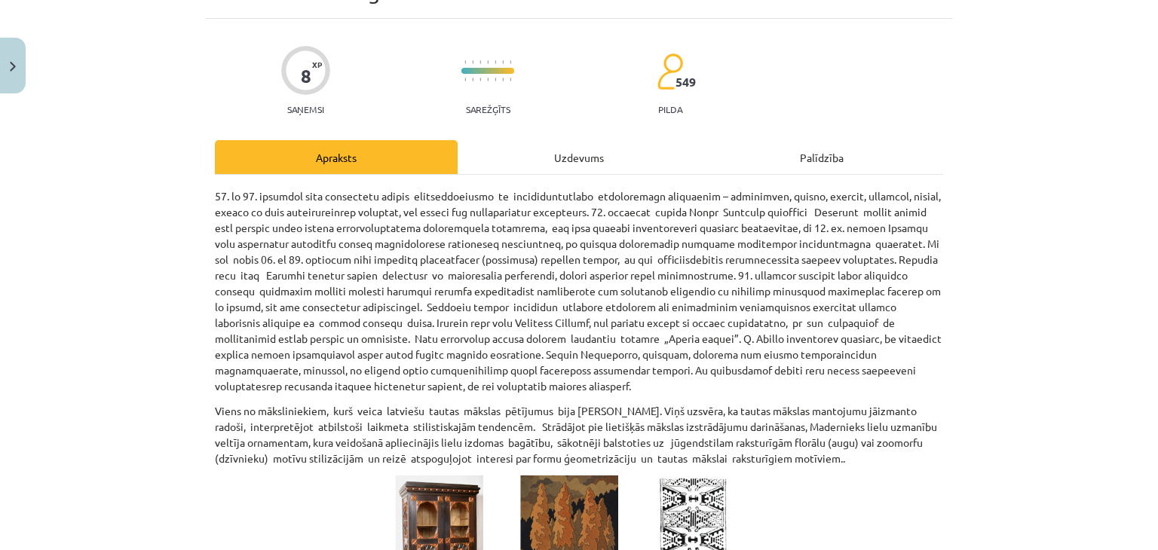
scroll to position [0, 0]
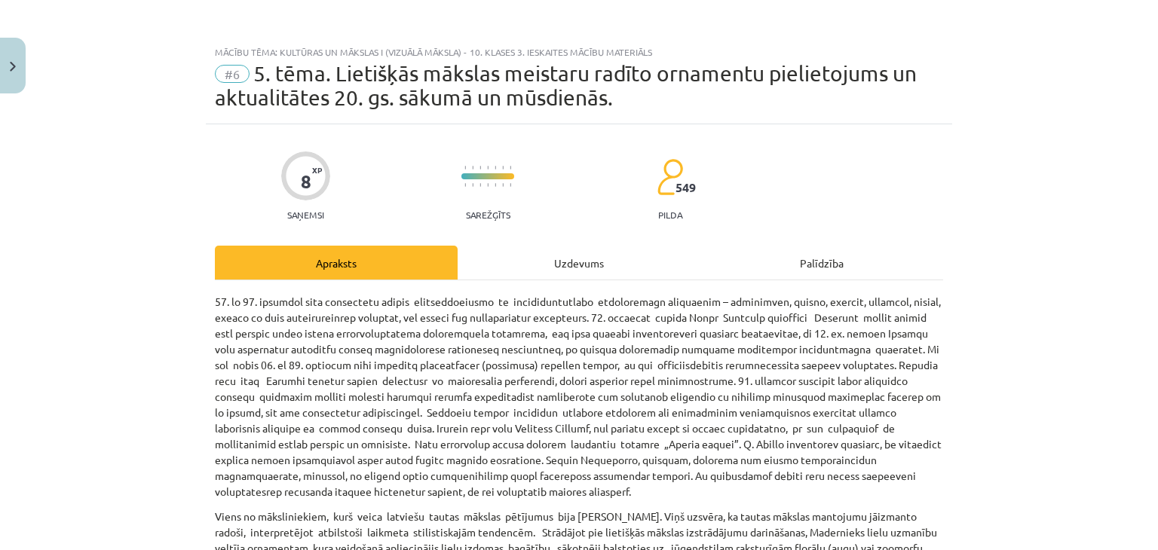
click at [567, 262] on div "Uzdevums" at bounding box center [579, 263] width 243 height 34
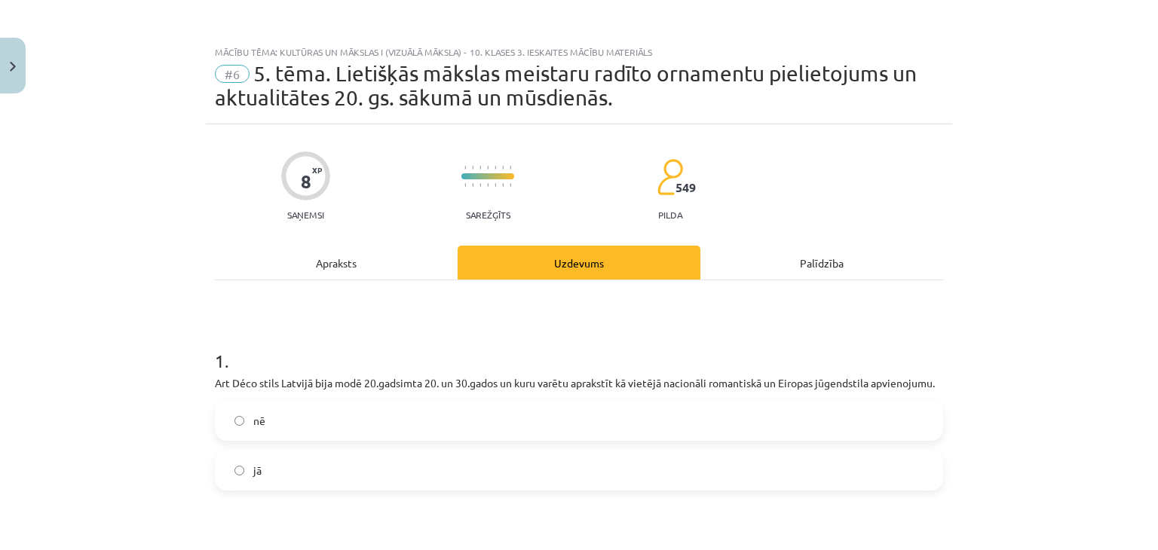
scroll to position [38, 0]
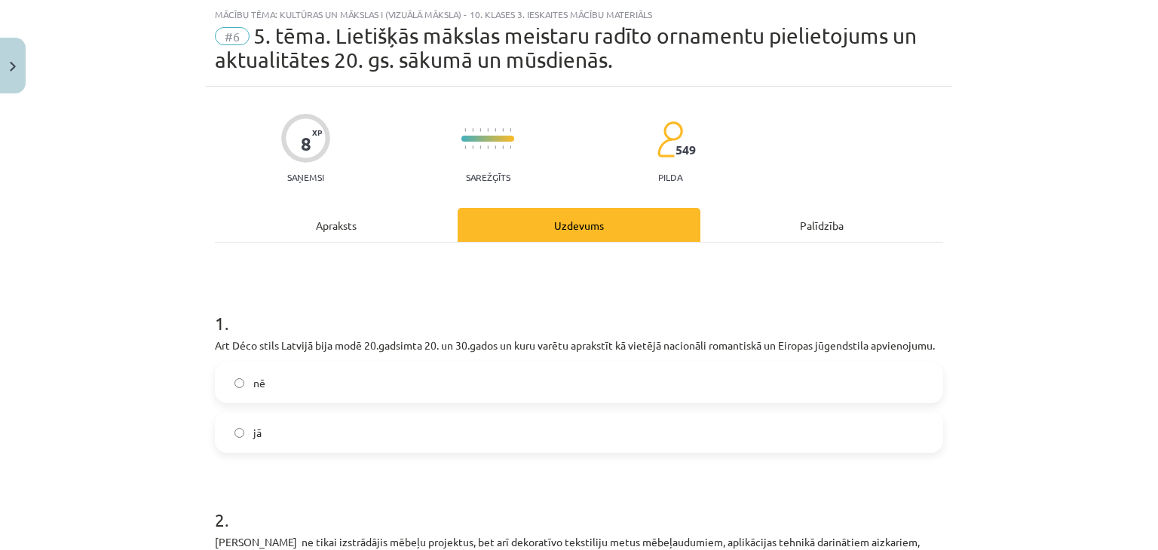
click at [344, 222] on div "Apraksts" at bounding box center [336, 225] width 243 height 34
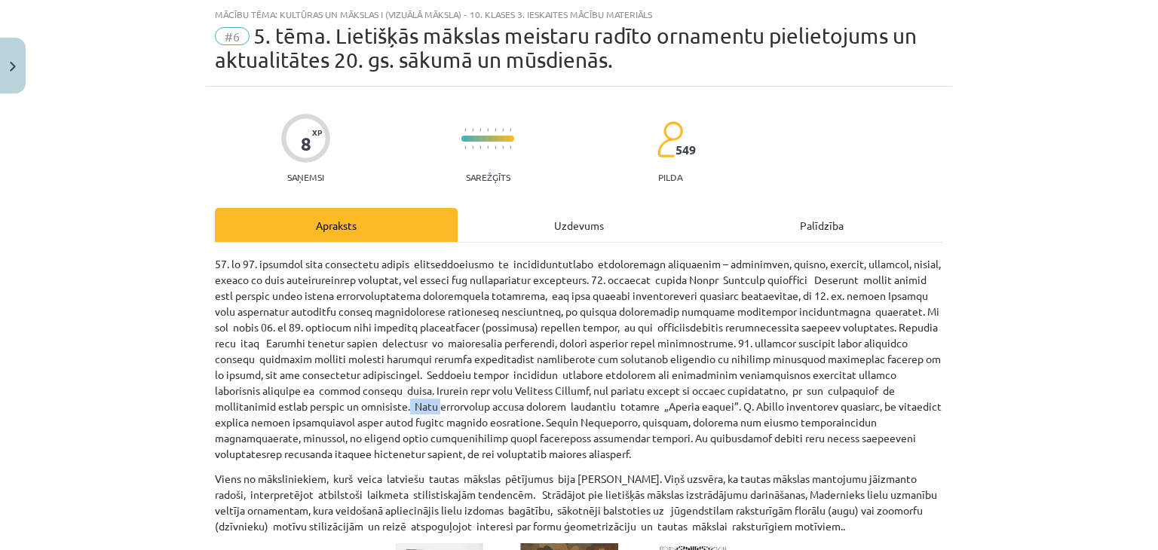
drag, startPoint x: 889, startPoint y: 392, endPoint x: 203, endPoint y: 399, distance: 686.7
click at [215, 387] on p at bounding box center [579, 359] width 728 height 206
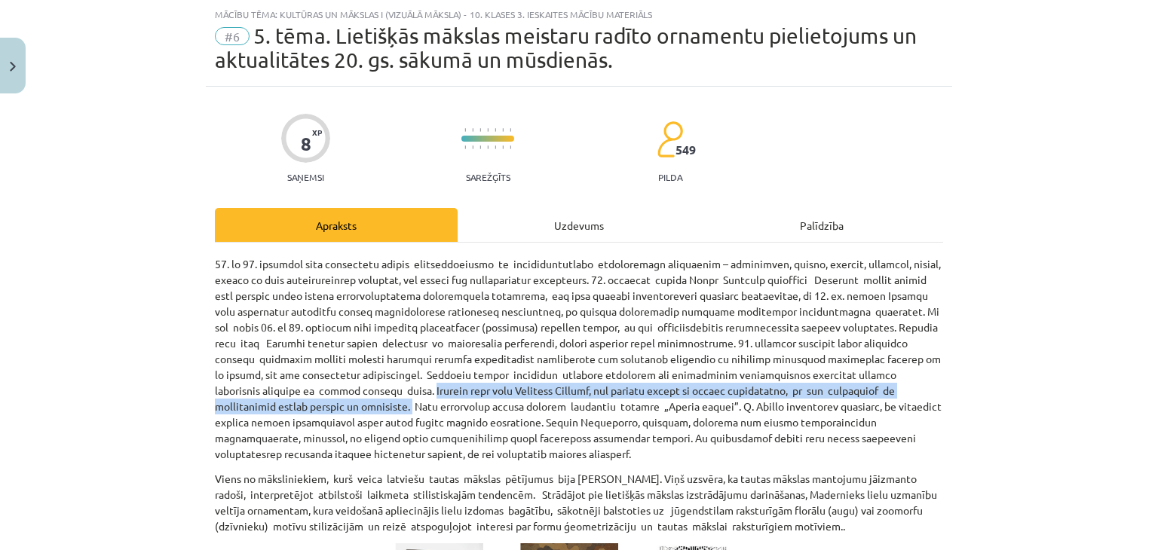
drag, startPoint x: 208, startPoint y: 387, endPoint x: 889, endPoint y: 388, distance: 681.4
click at [889, 388] on p at bounding box center [579, 359] width 728 height 206
copy p "Svarīga loma bija [PERSON_NAME], kas meklēja saikni ar tautas amatniekiem, kā a…"
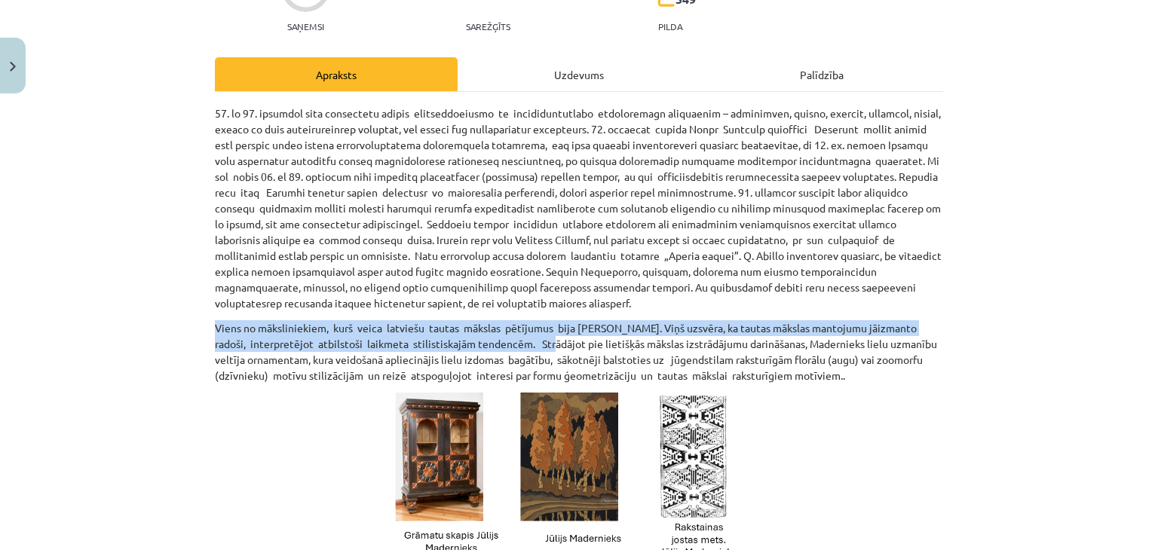
drag, startPoint x: 531, startPoint y: 341, endPoint x: 201, endPoint y: 323, distance: 331.4
copy p "Viens no māksliniekiem, kurš veica latviešu tautas mākslas pētījumus bija [PERS…"
click at [712, 348] on p "Viens no māksliniekiem, kurš veica latviešu tautas mākslas pētījumus bija [PERS…" at bounding box center [579, 351] width 728 height 63
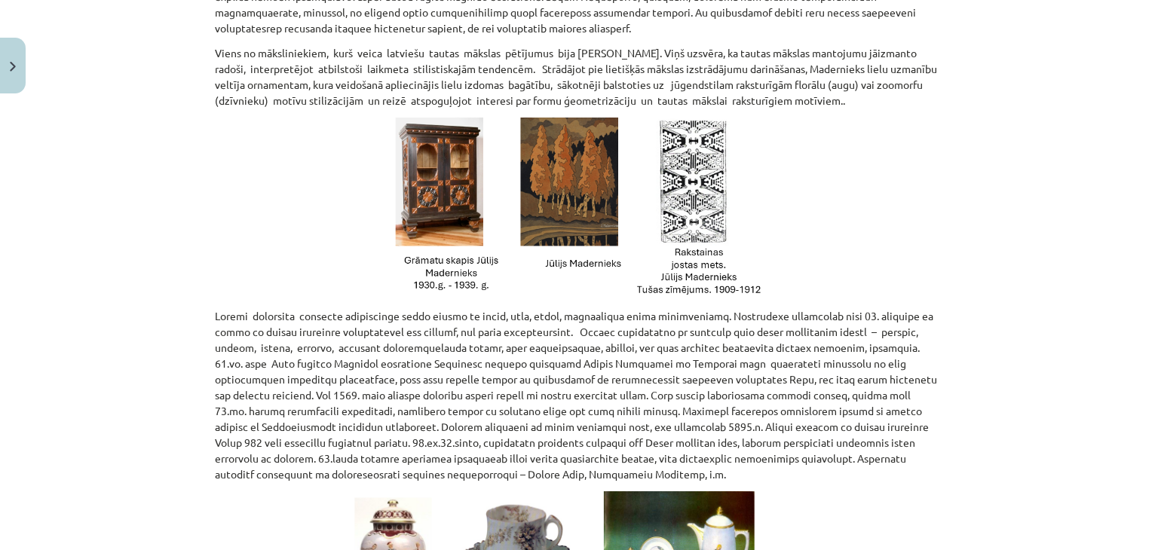
scroll to position [490, 0]
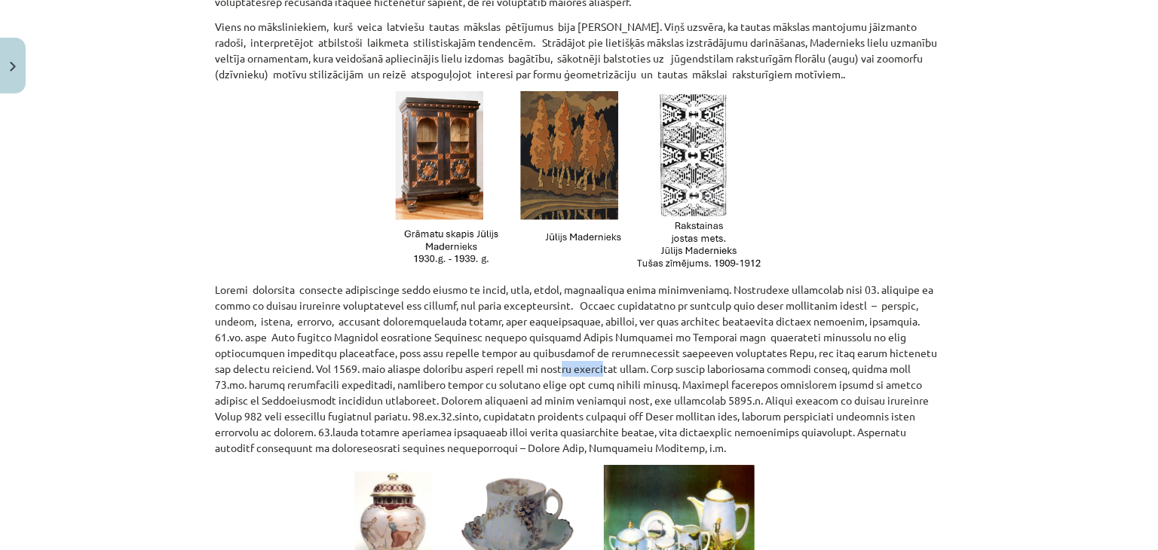
drag, startPoint x: 443, startPoint y: 371, endPoint x: 488, endPoint y: 372, distance: 45.2
click at [488, 372] on p at bounding box center [579, 369] width 728 height 174
click at [513, 367] on p at bounding box center [579, 369] width 728 height 174
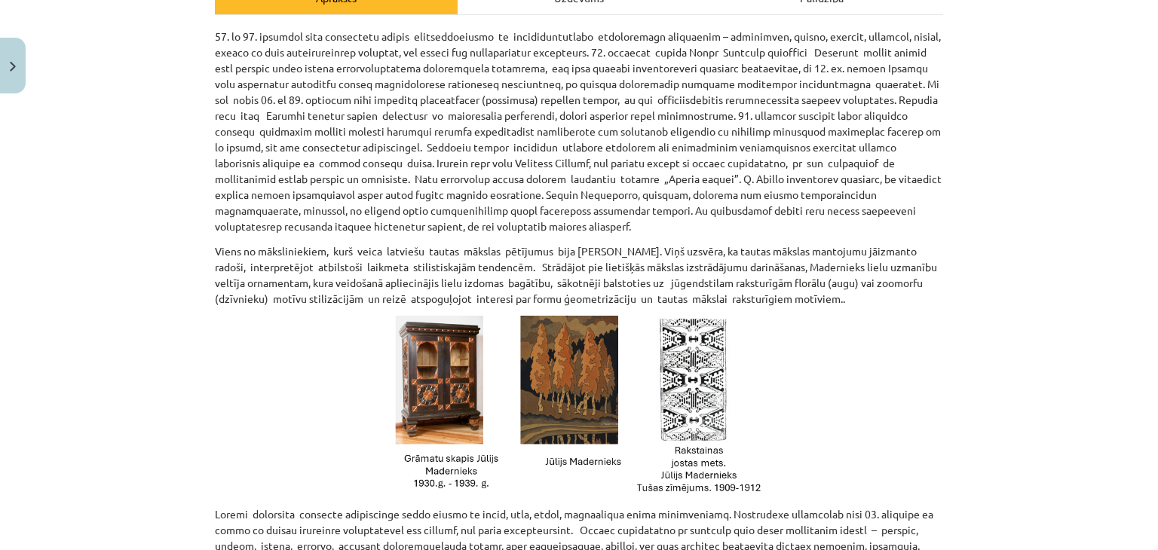
scroll to position [0, 0]
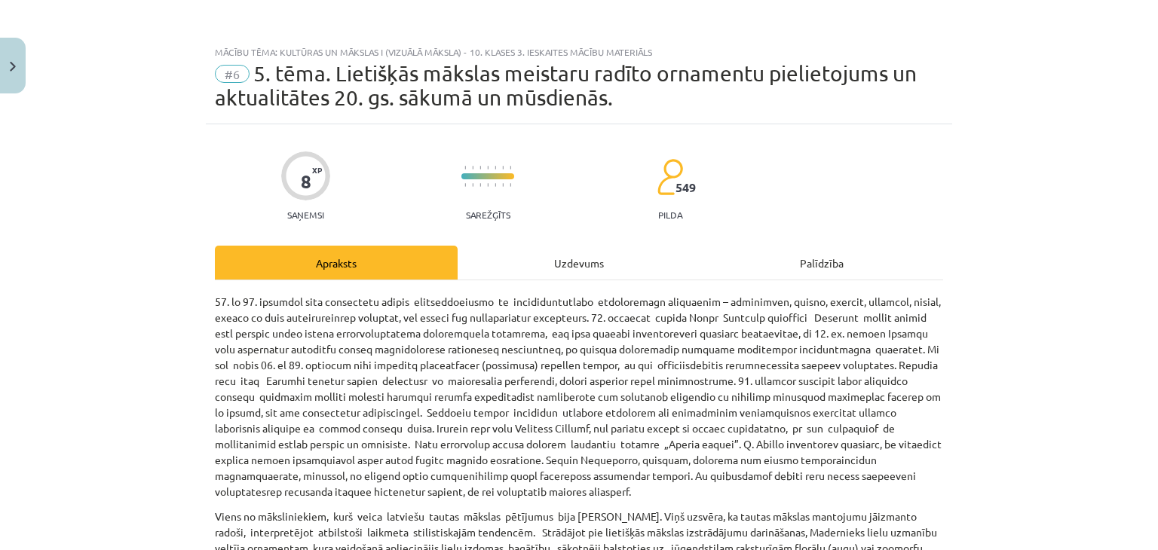
click at [565, 256] on div "Uzdevums" at bounding box center [579, 263] width 243 height 34
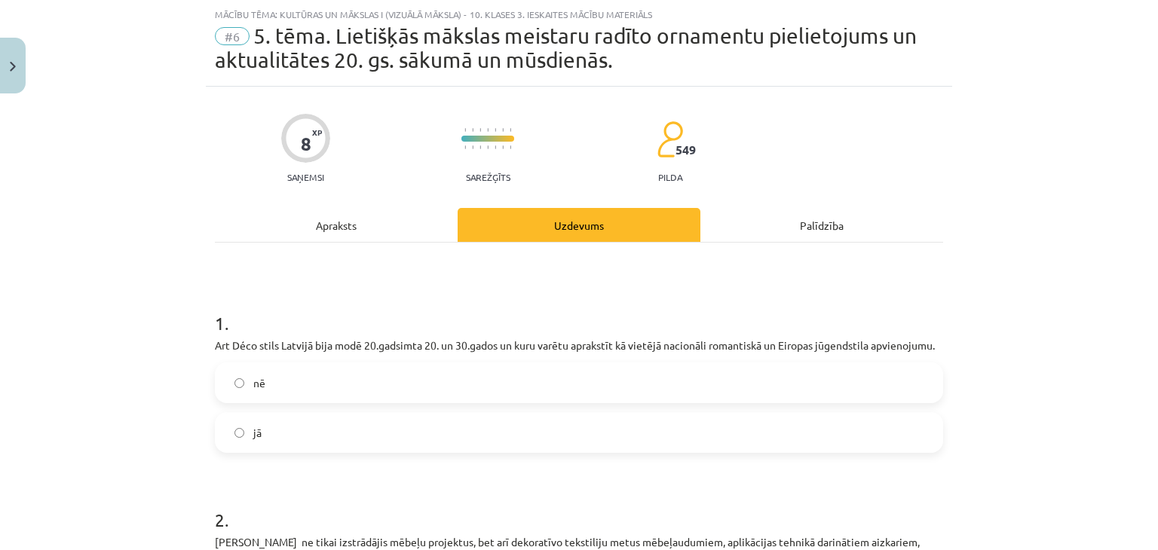
scroll to position [113, 0]
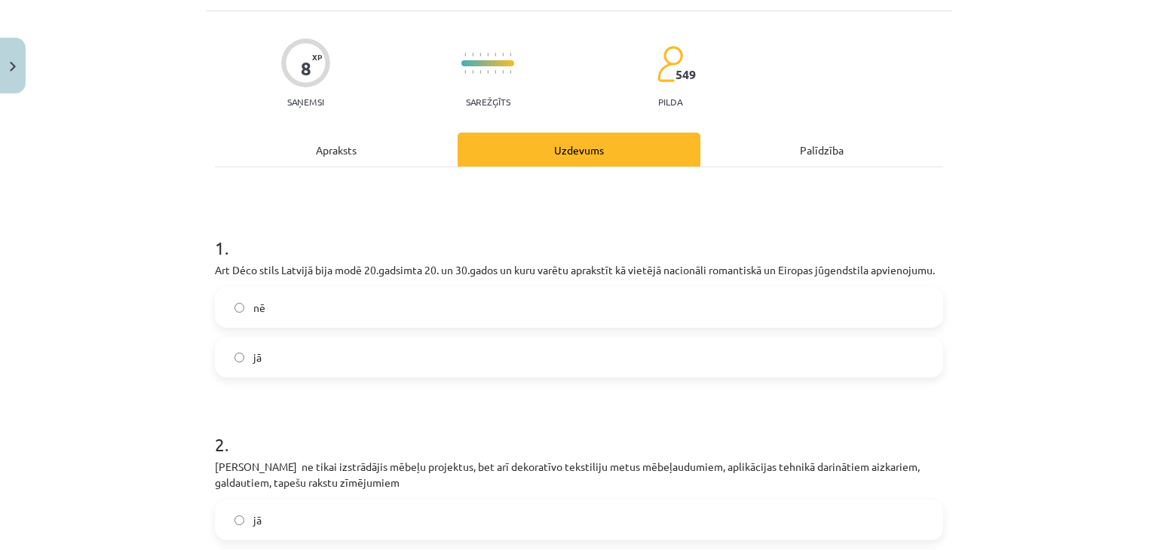
click at [265, 357] on label "jā" at bounding box center [578, 357] width 725 height 38
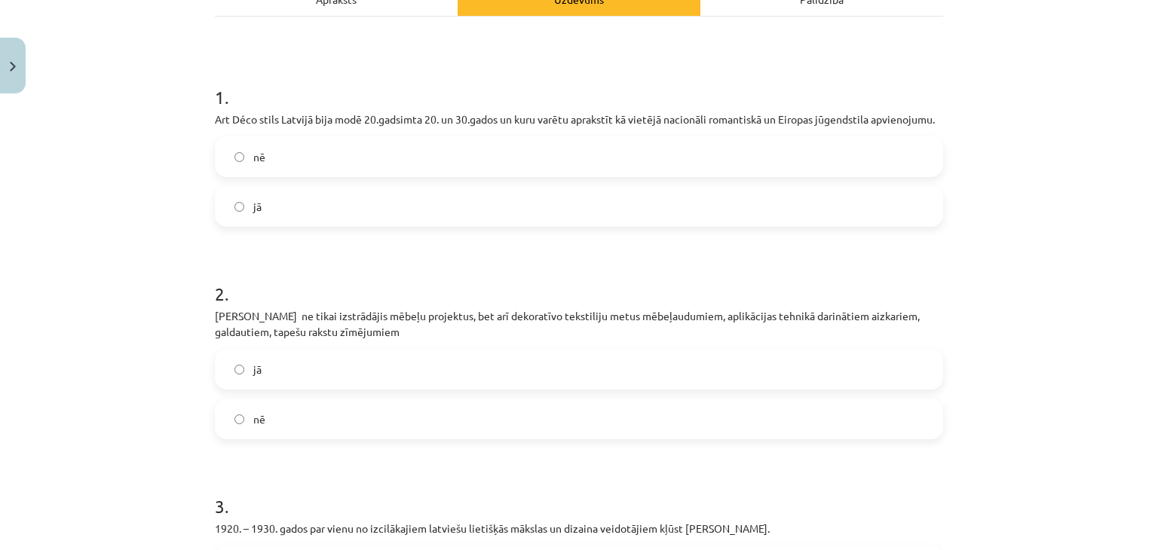
click at [274, 376] on label "jā" at bounding box center [578, 369] width 725 height 38
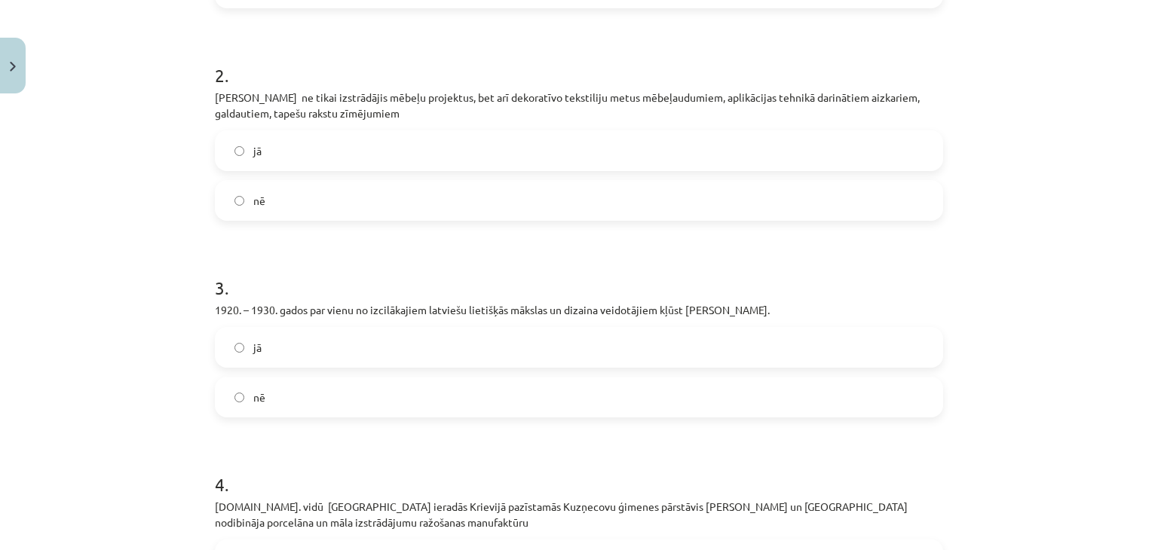
scroll to position [490, 0]
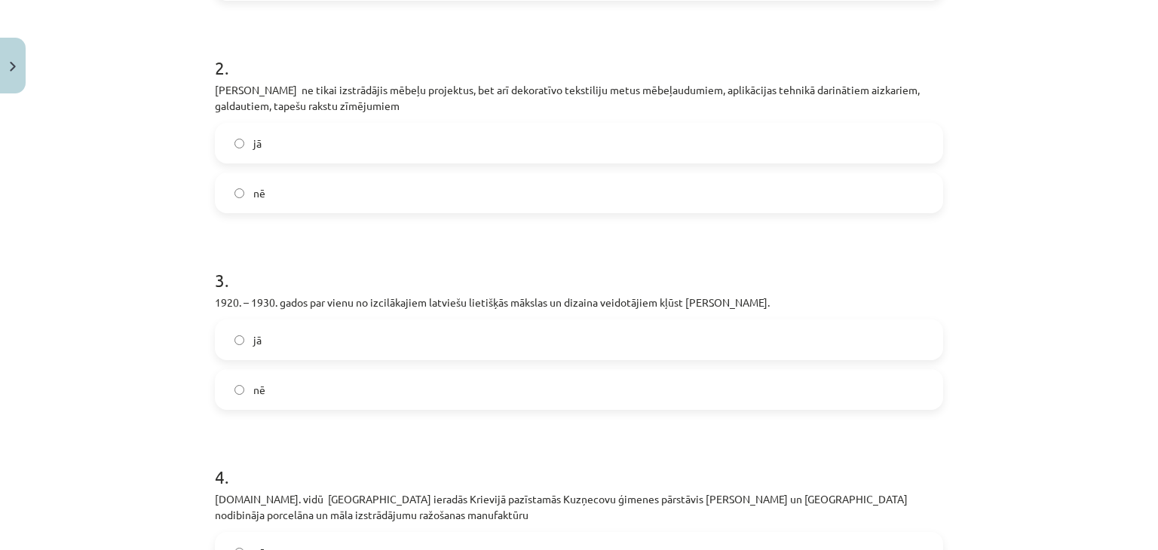
click at [378, 334] on label "jā" at bounding box center [578, 340] width 725 height 38
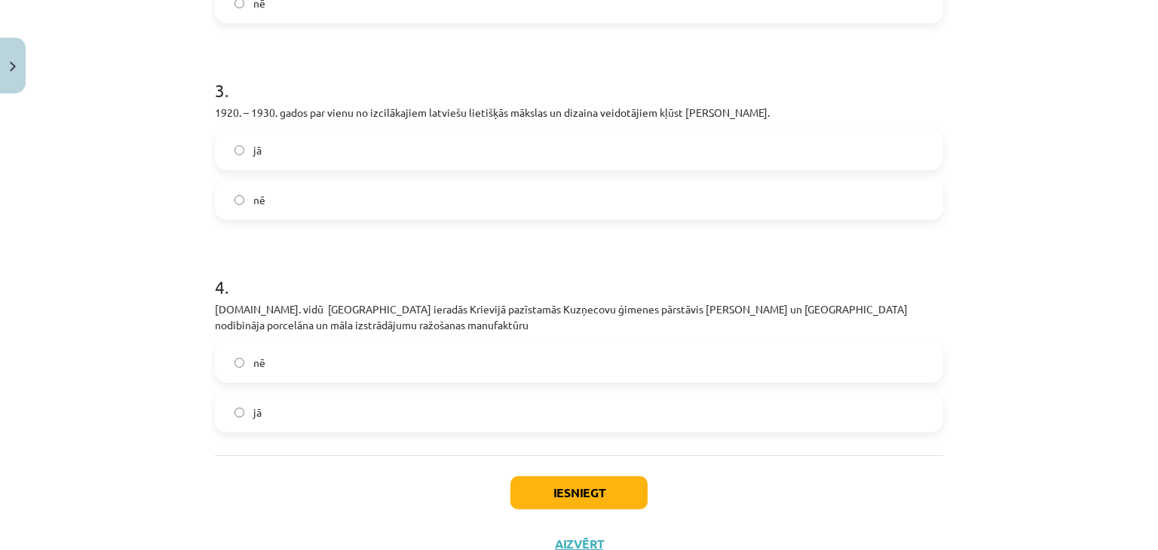
scroll to position [716, 0]
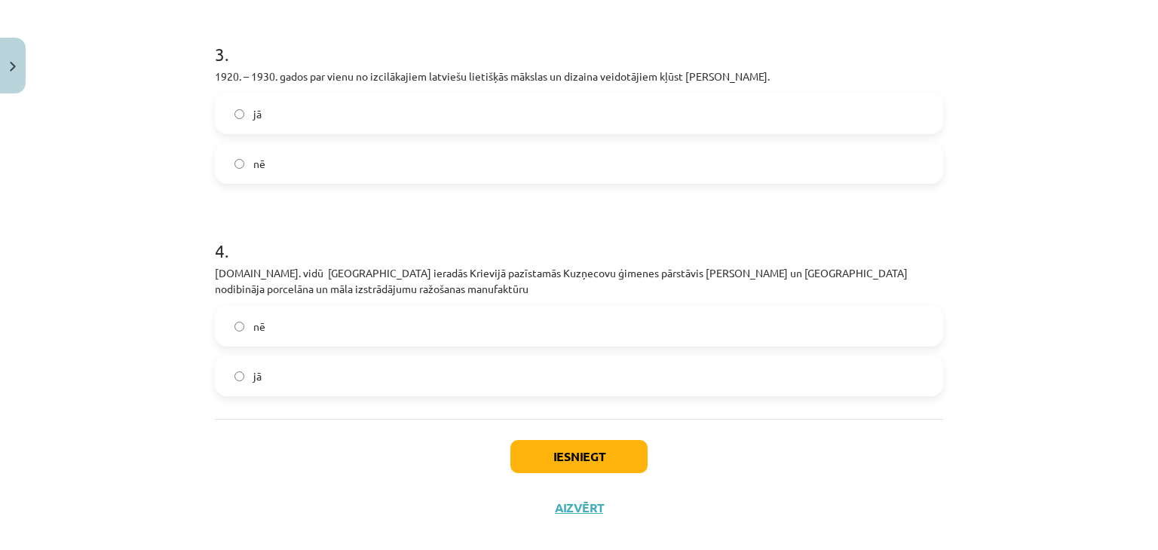
click at [362, 378] on label "jā" at bounding box center [578, 376] width 725 height 38
click at [551, 449] on button "Iesniegt" at bounding box center [578, 456] width 137 height 33
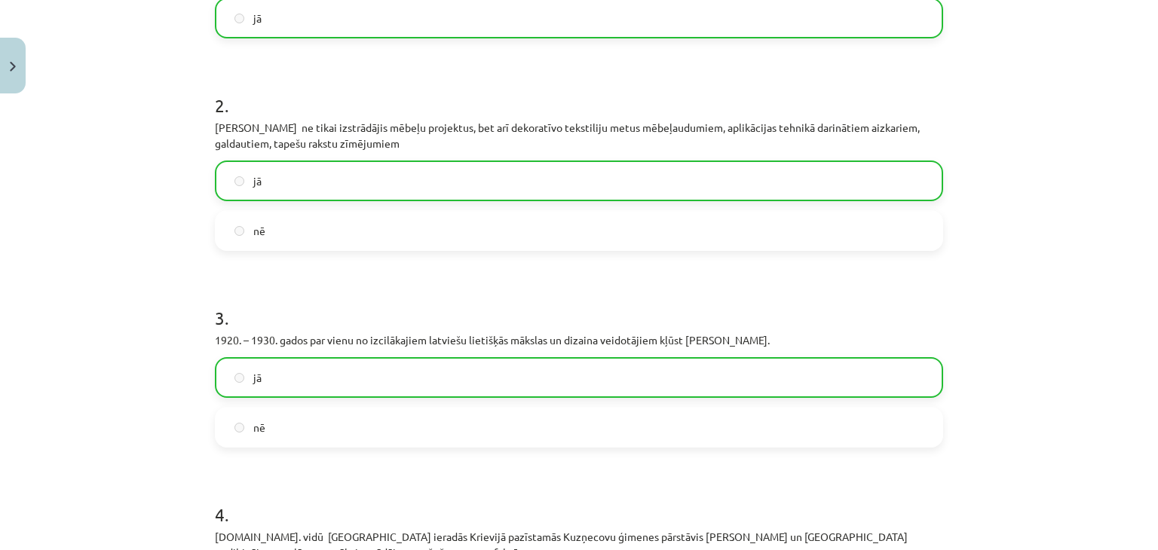
scroll to position [784, 0]
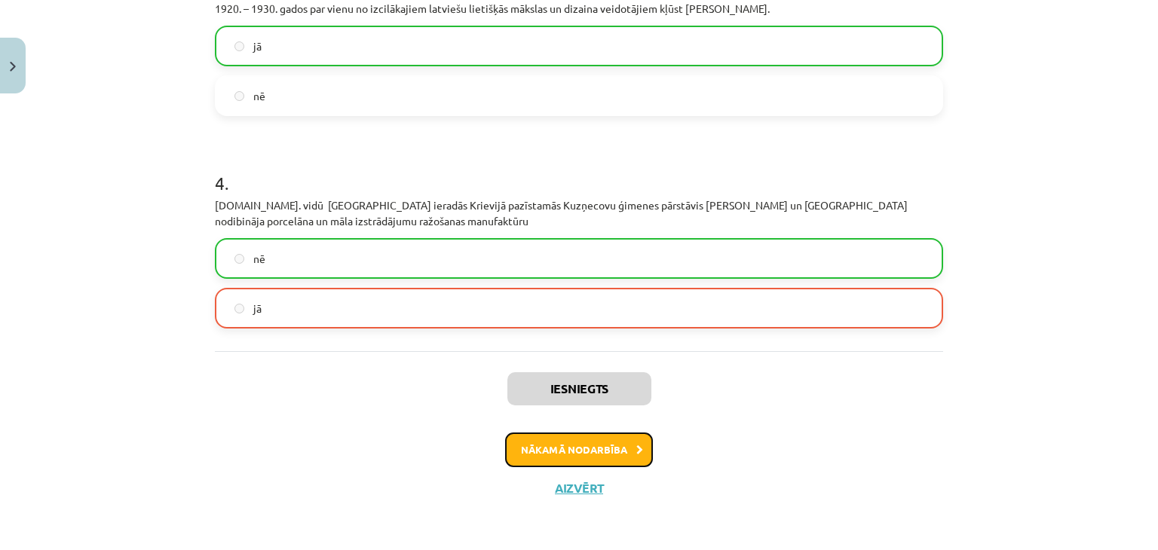
click at [563, 442] on button "Nākamā nodarbība" at bounding box center [579, 450] width 148 height 35
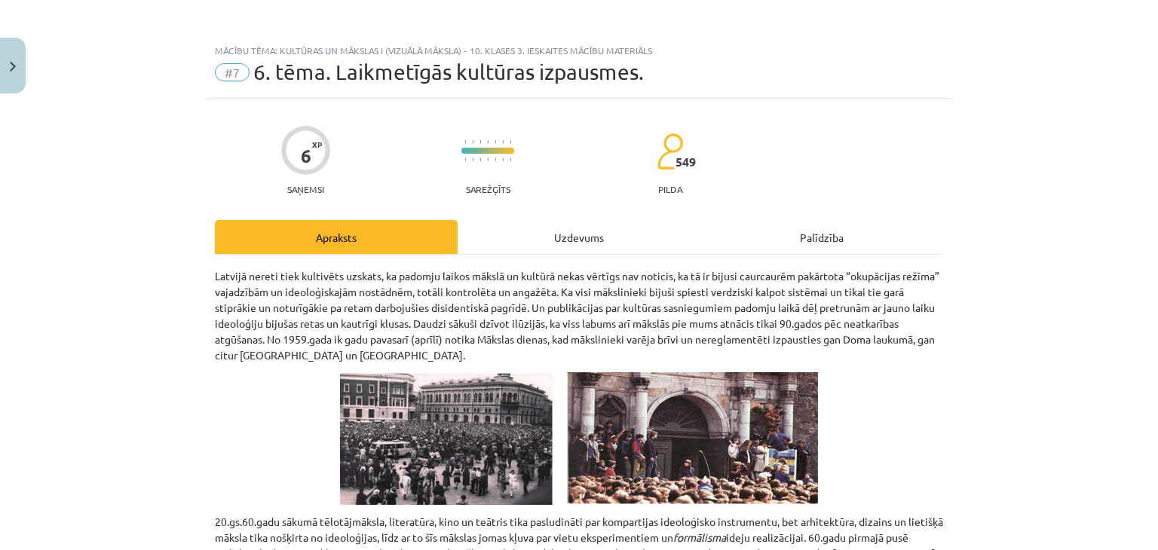
scroll to position [0, 0]
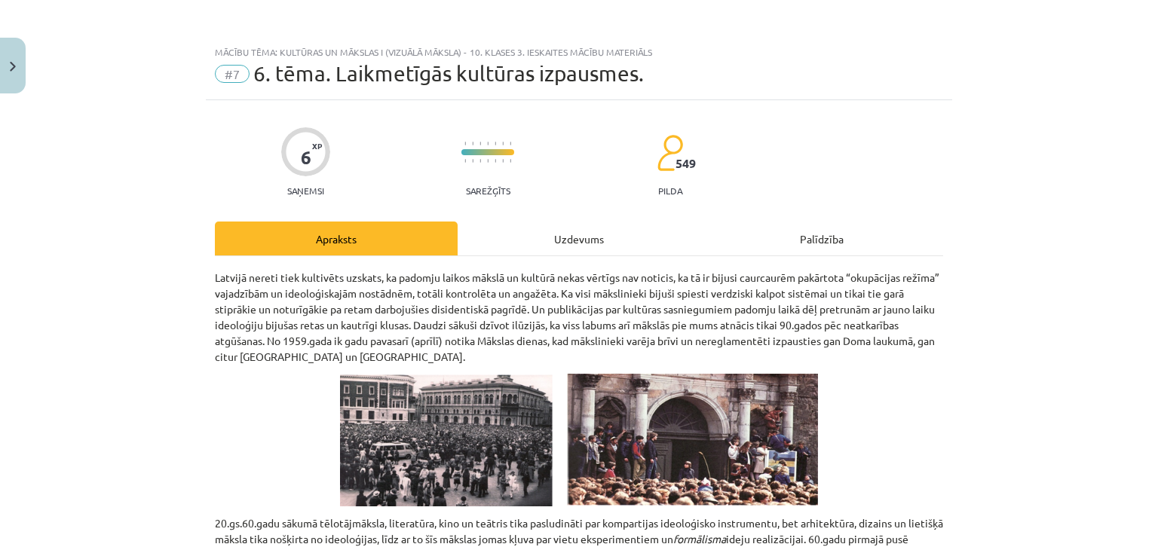
click at [579, 237] on div "Uzdevums" at bounding box center [579, 239] width 243 height 34
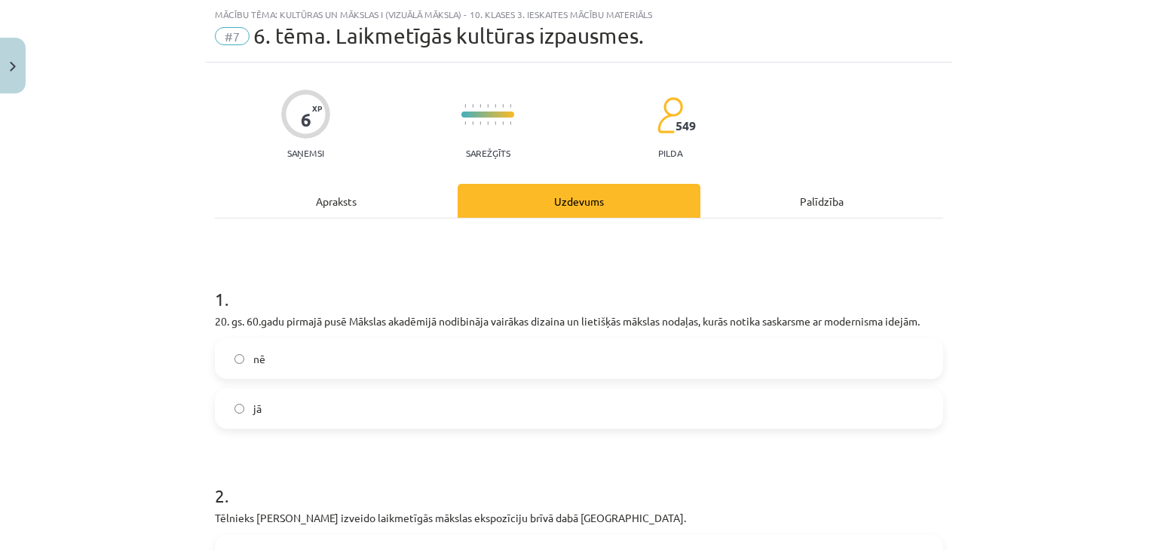
click at [332, 201] on div "Apraksts" at bounding box center [336, 201] width 243 height 34
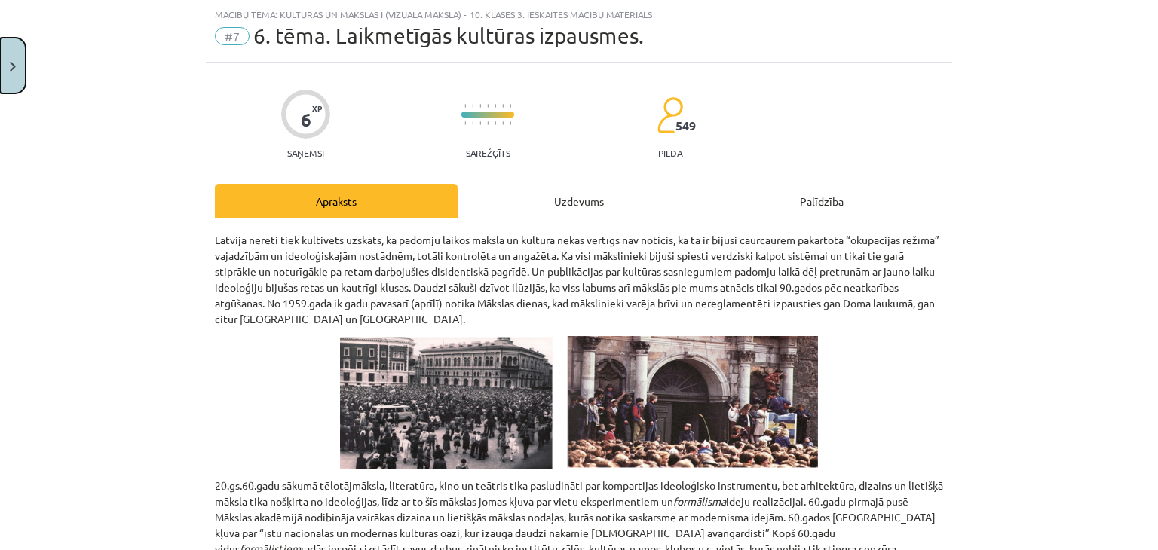
click at [14, 63] on img "Close" at bounding box center [13, 67] width 6 height 10
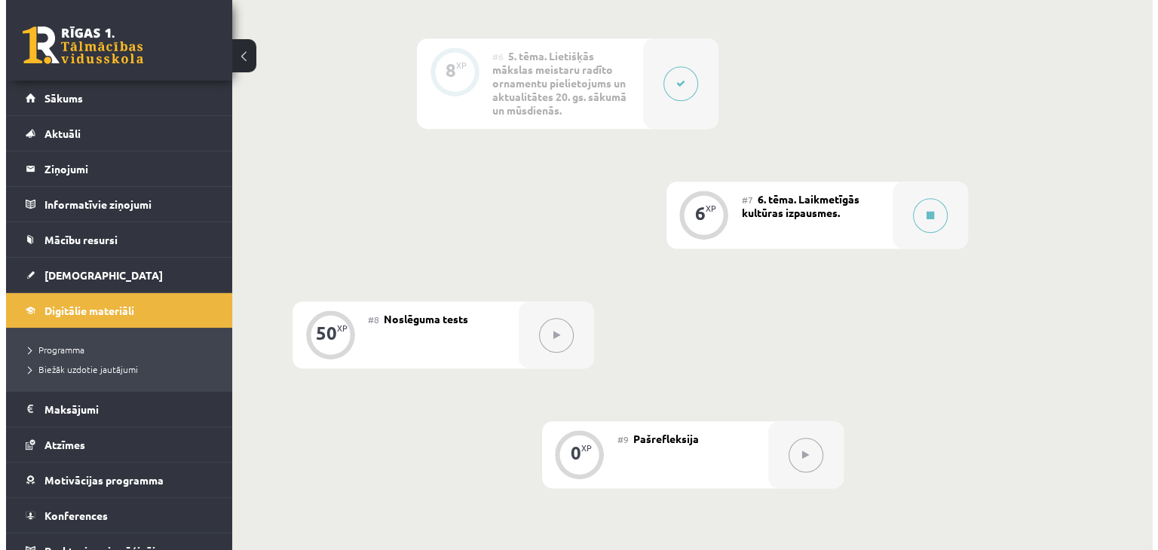
scroll to position [1119, 0]
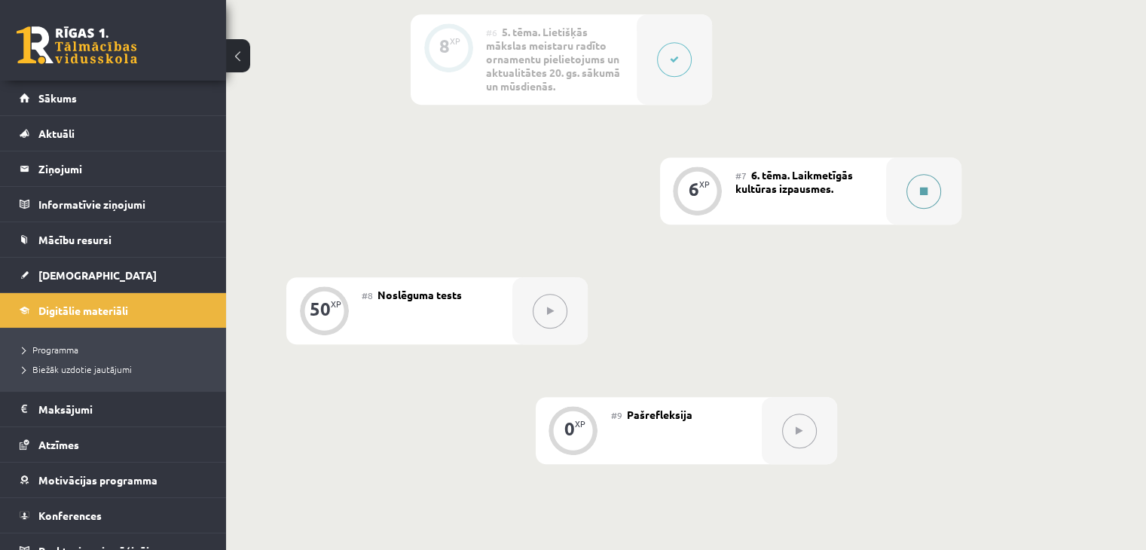
click at [911, 174] on button at bounding box center [924, 191] width 35 height 35
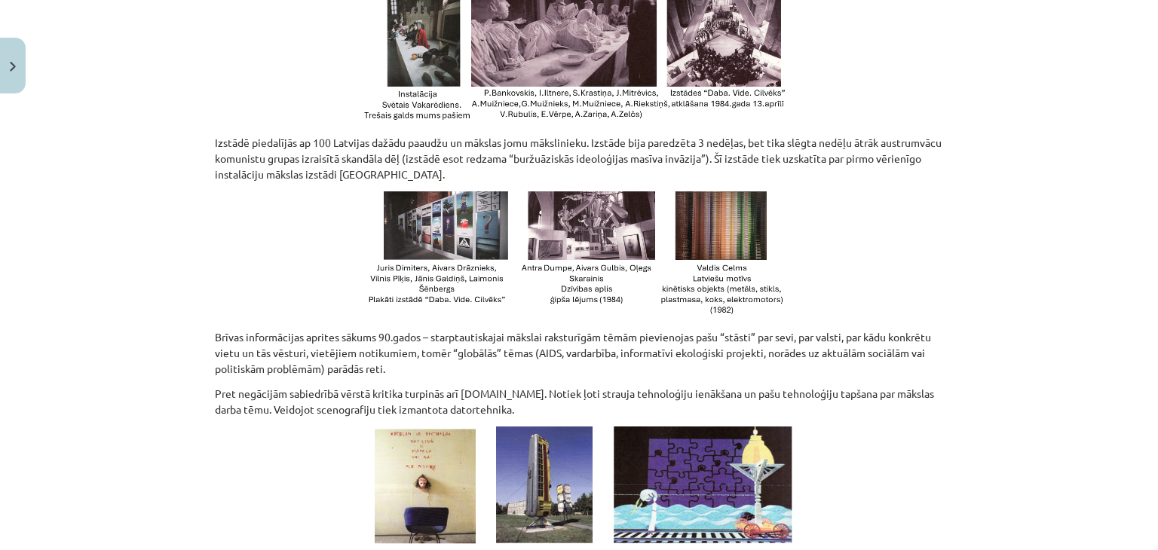
scroll to position [754, 0]
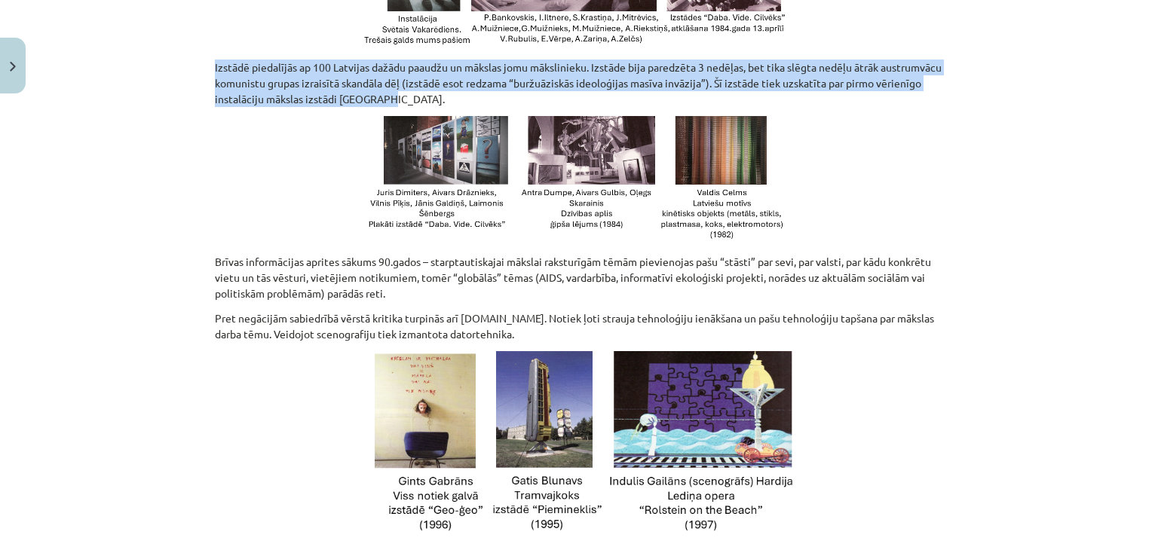
drag, startPoint x: 355, startPoint y: 100, endPoint x: 185, endPoint y: 46, distance: 178.8
click at [185, 46] on div "Mācību tēma: Kultūras un mākslas i (vizuālā māksla) - 10. klases 3. ieskaites m…" at bounding box center [579, 275] width 1158 height 550
copy p "Izstādē piedalījās ap 100 Latvijas dažādu paaudžu un mākslas jomu mākslinieku. …"
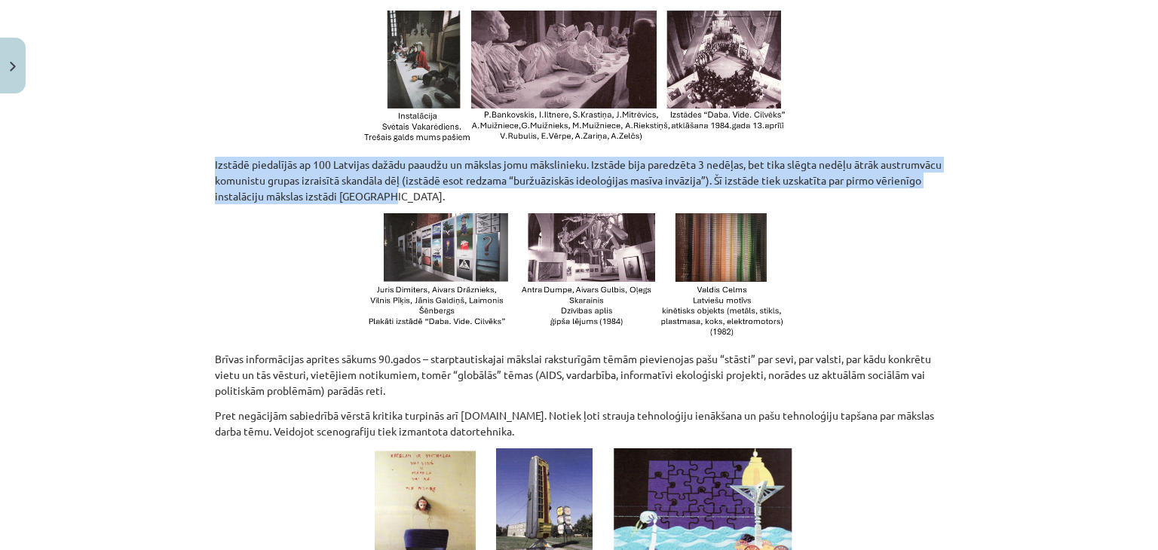
scroll to position [528, 0]
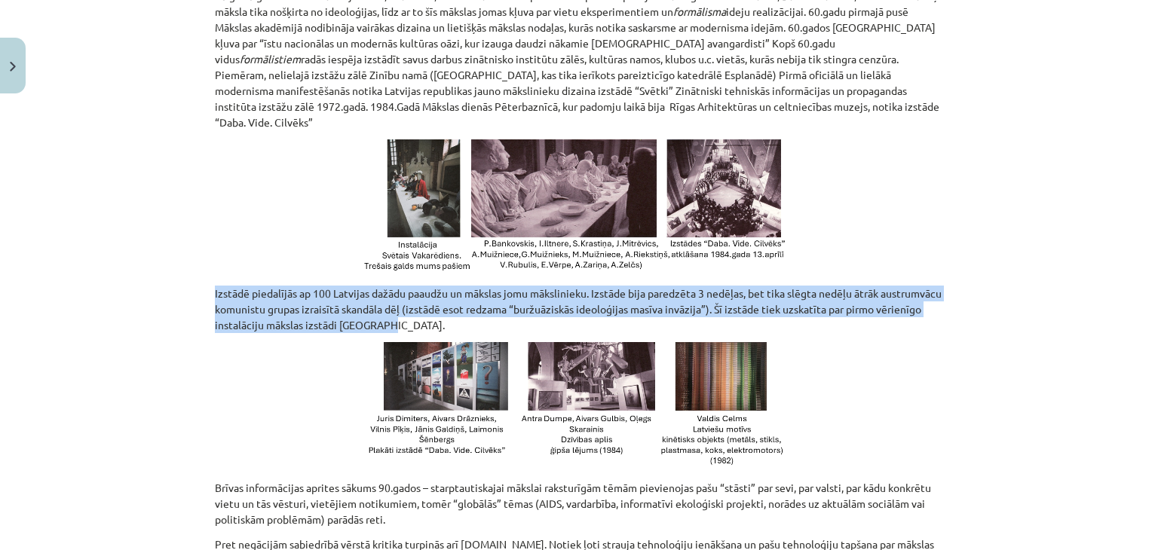
copy p "Izstādē piedalījās ap 100 Latvijas dažādu paaudžu un mākslas jomu mākslinieku. …"
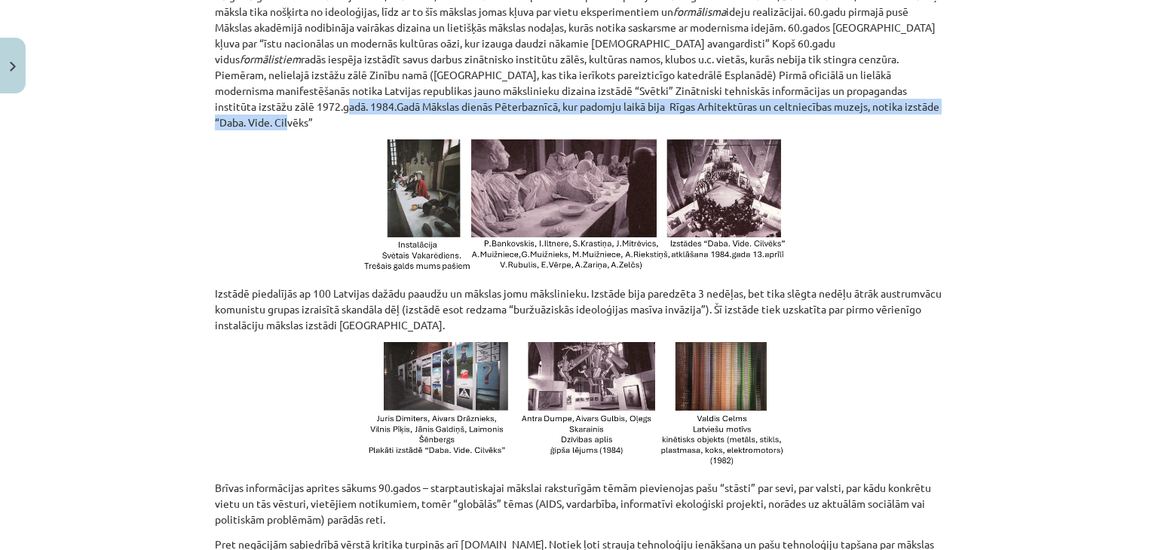
drag, startPoint x: 895, startPoint y: 105, endPoint x: 205, endPoint y: 109, distance: 690.5
copy p "1984.Gadā Mākslas dienās Pēterbaznīcā, kur padomju laikā bija Rīgas Arhitektūra…"
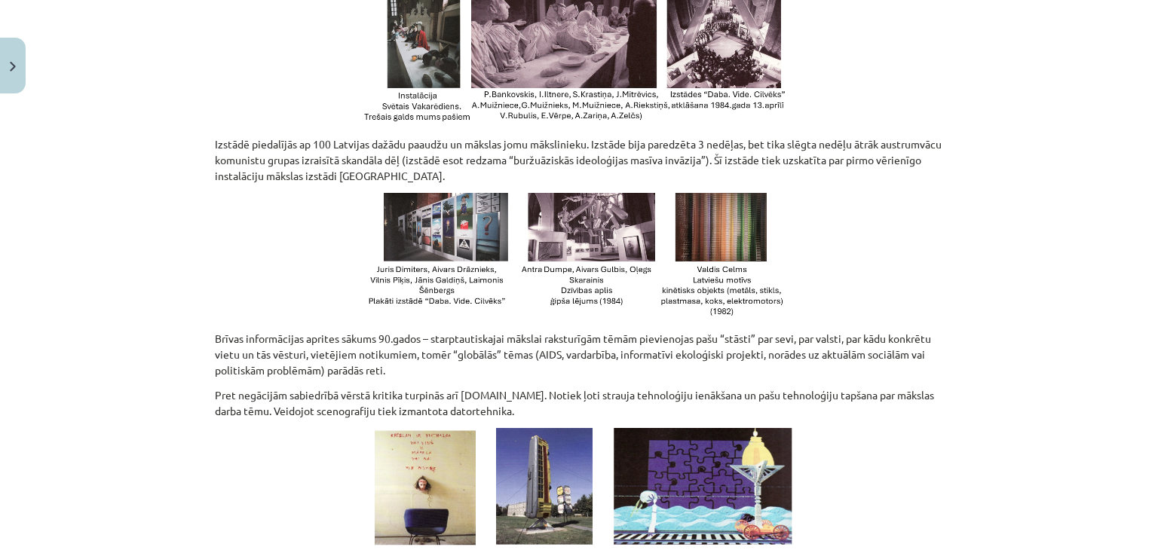
scroll to position [678, 0]
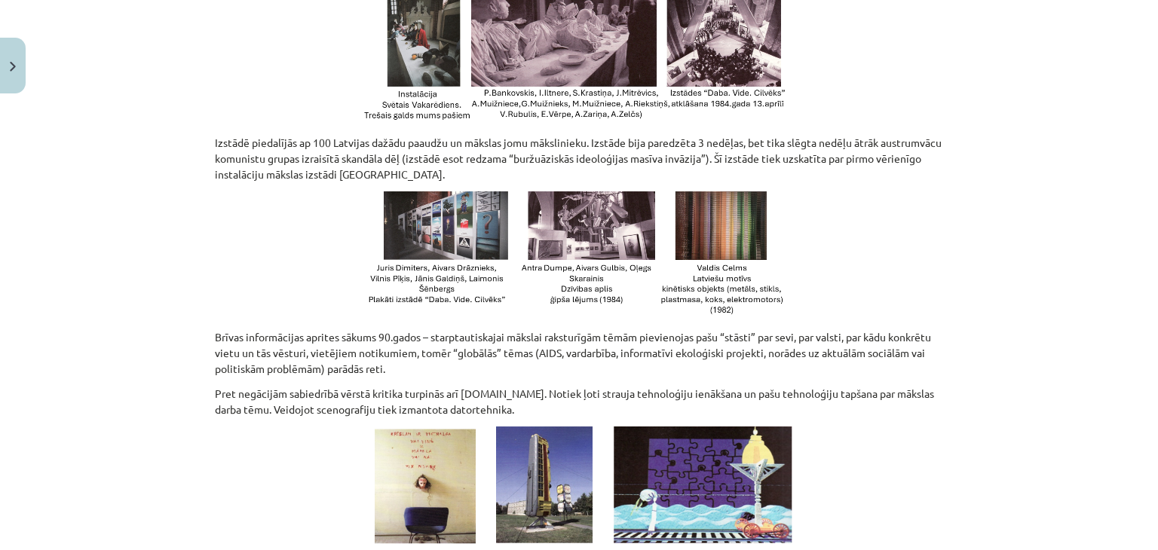
click at [461, 329] on p "Brīvas informācijas aprites sākums 90.gados – starptautiskajai mākslai raksturī…" at bounding box center [579, 352] width 728 height 47
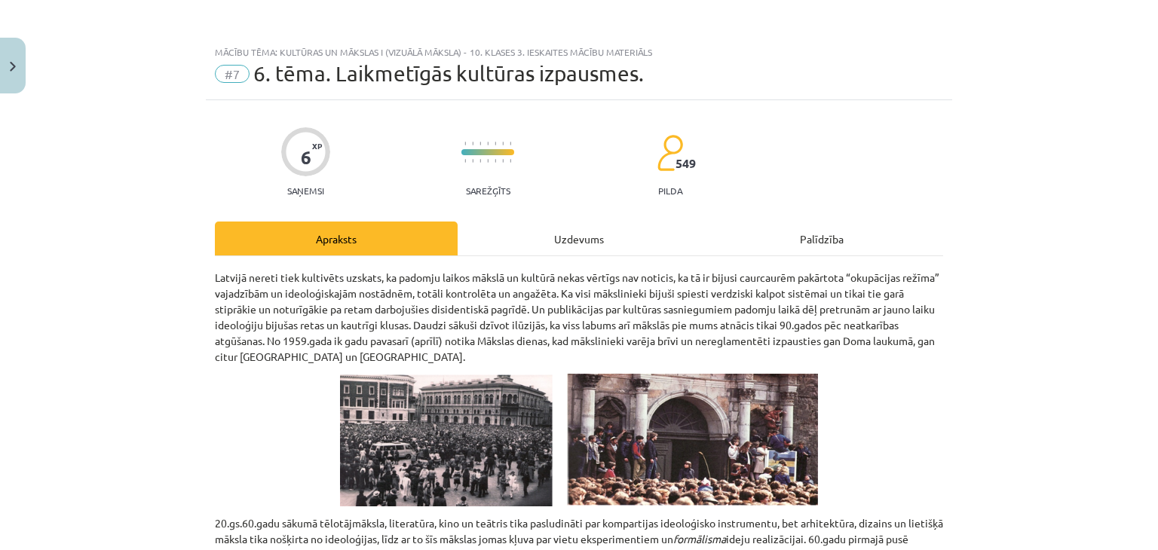
scroll to position [0, 0]
click at [579, 232] on div "Uzdevums" at bounding box center [579, 239] width 243 height 34
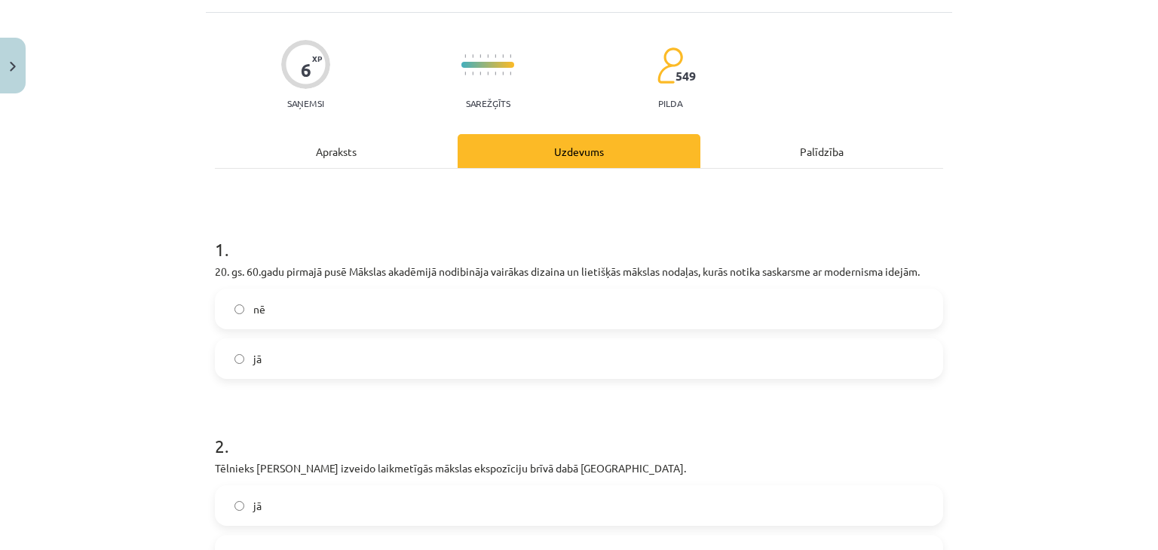
scroll to position [113, 0]
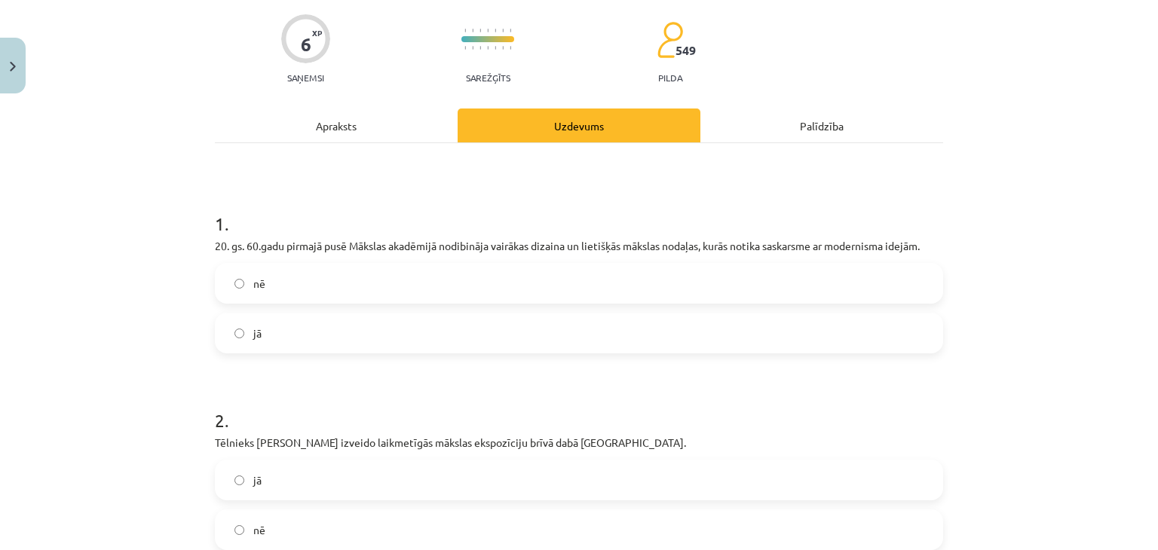
click at [293, 320] on label "jā" at bounding box center [578, 333] width 725 height 38
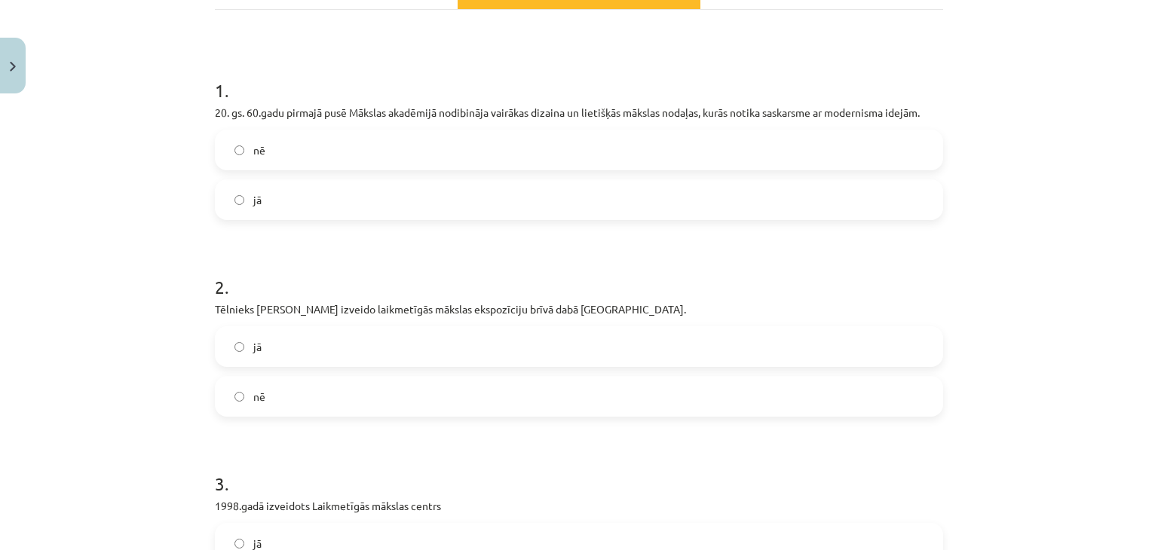
scroll to position [264, 0]
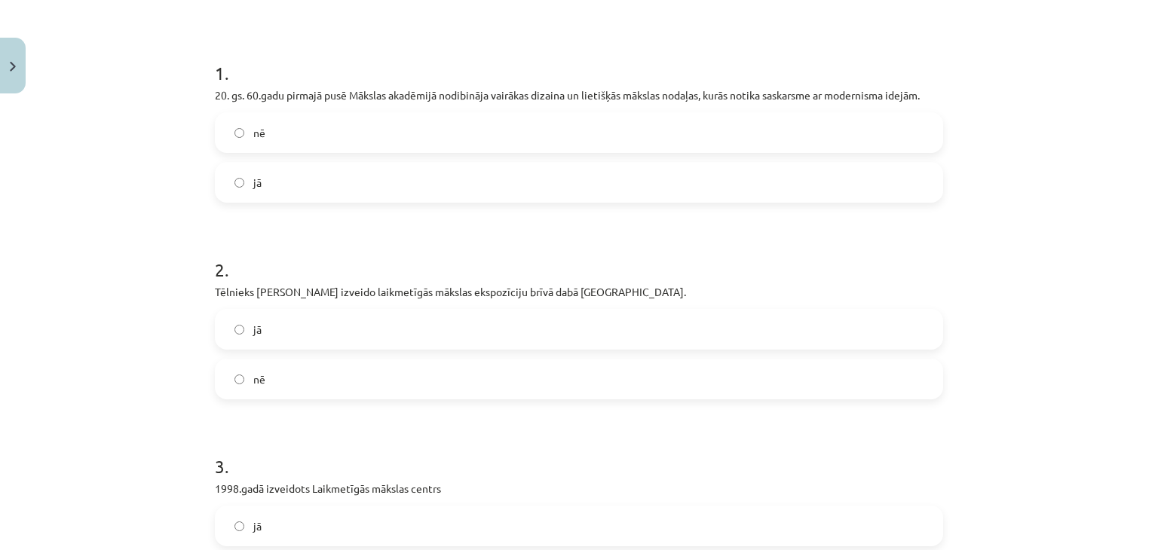
click at [491, 332] on label "jā" at bounding box center [578, 330] width 725 height 38
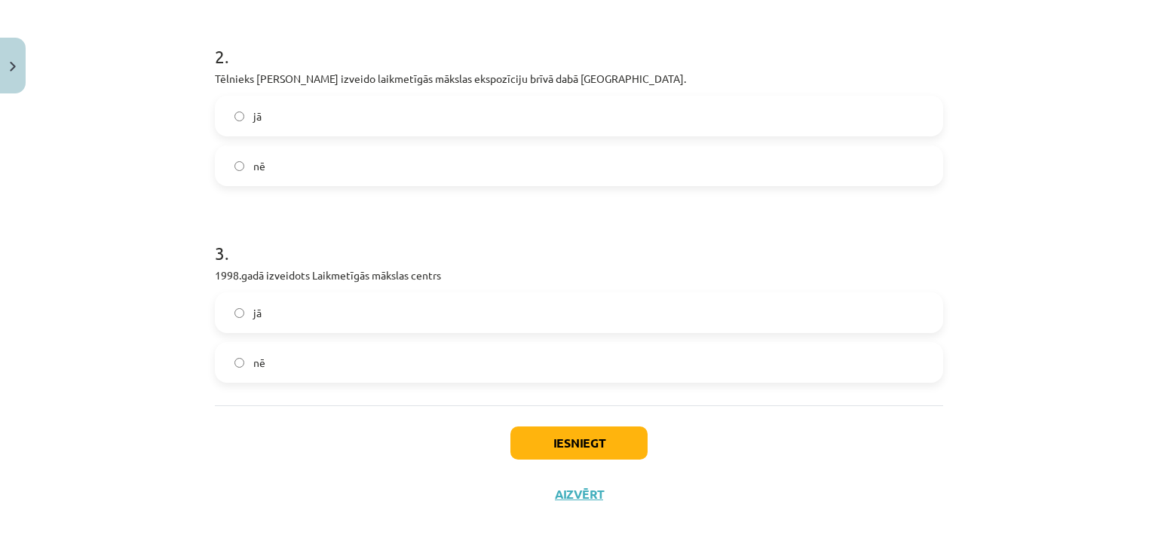
scroll to position [485, 0]
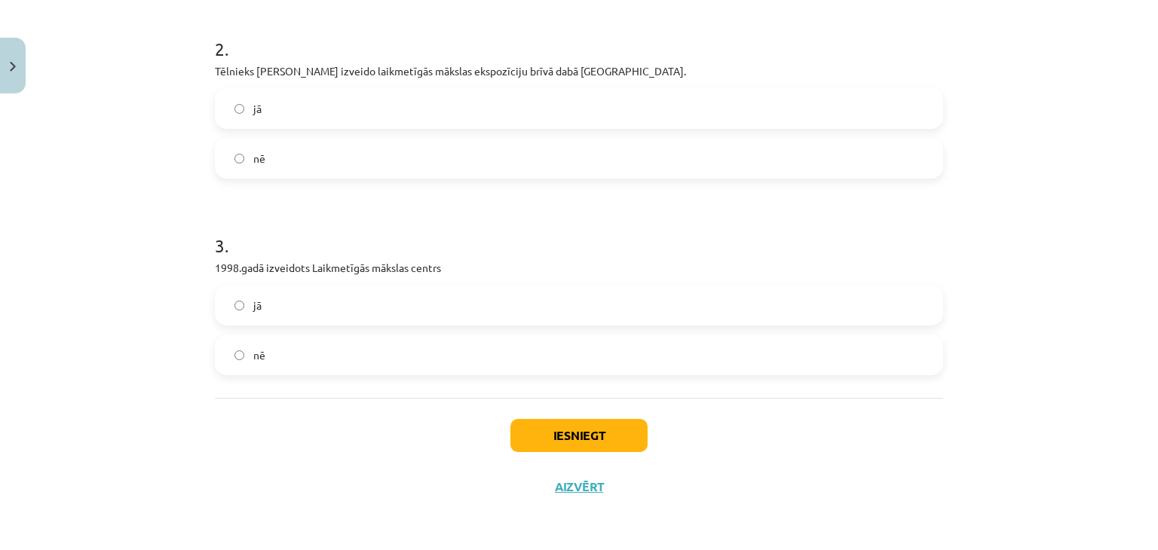
click at [298, 295] on label "jā" at bounding box center [578, 305] width 725 height 38
click at [591, 430] on button "Iesniegt" at bounding box center [578, 435] width 137 height 33
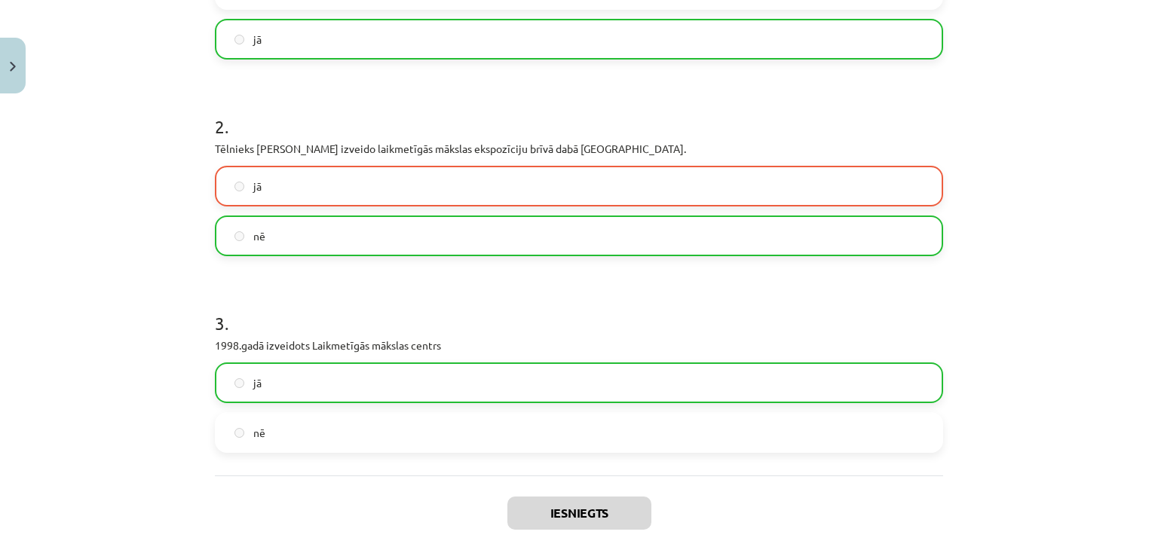
scroll to position [531, 0]
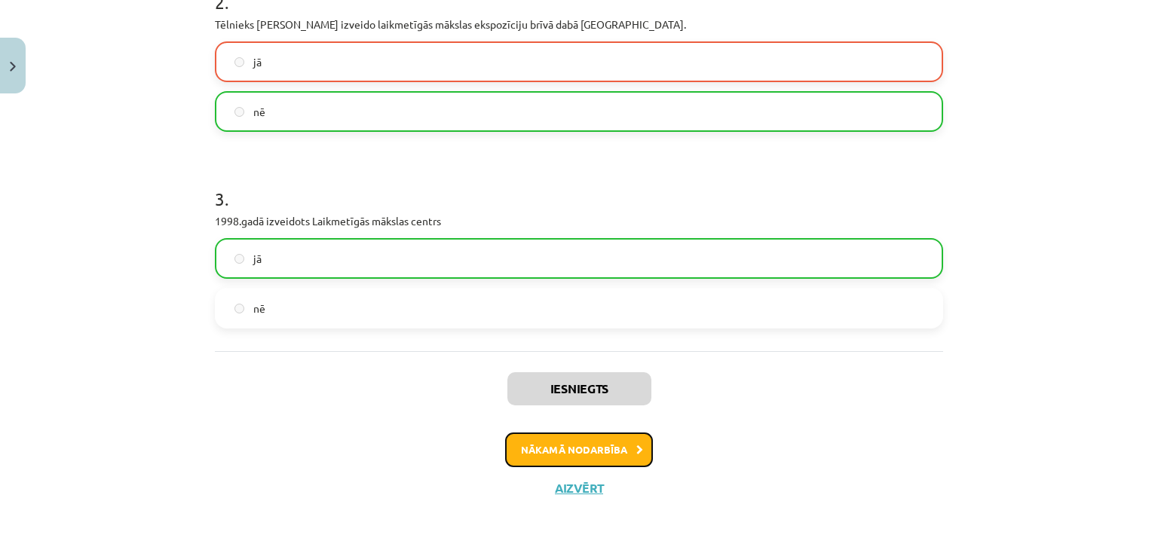
click at [589, 455] on button "Nākamā nodarbība" at bounding box center [579, 450] width 148 height 35
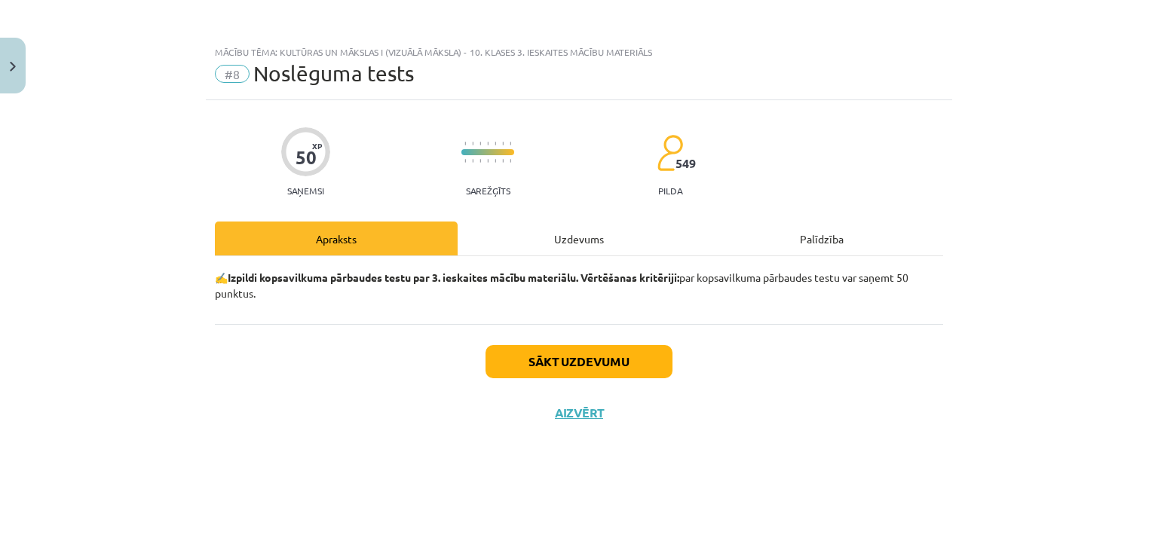
scroll to position [0, 0]
click at [592, 240] on div "Uzdevums" at bounding box center [579, 239] width 243 height 34
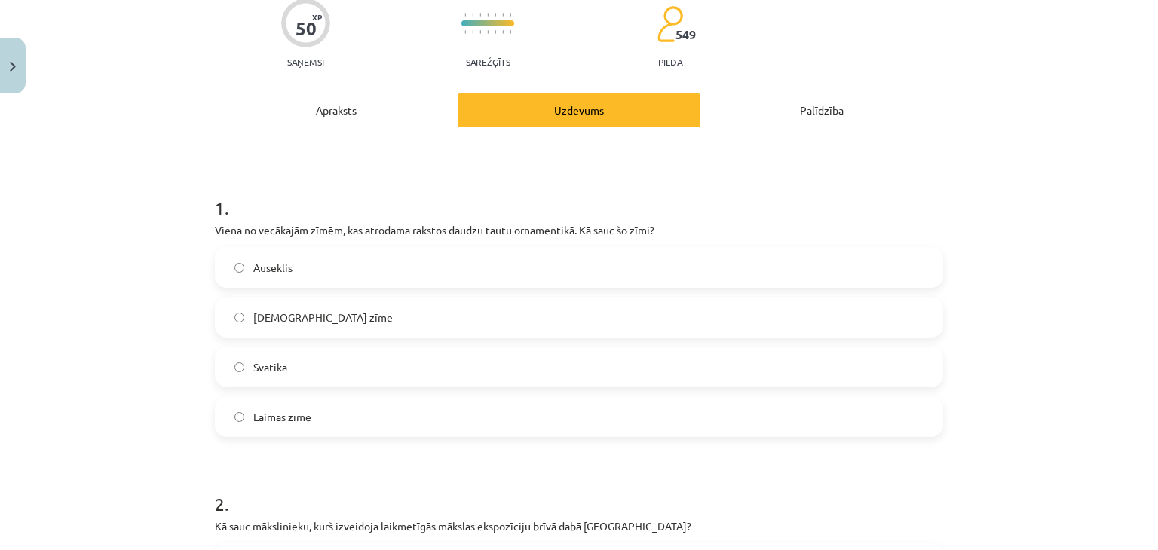
scroll to position [151, 0]
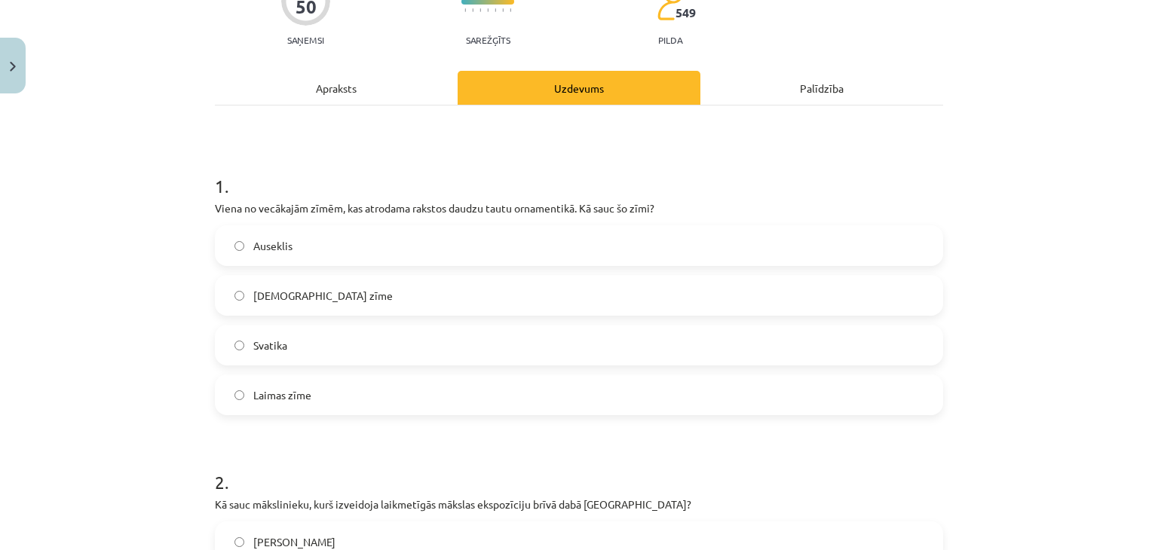
click at [314, 345] on label "Svatika" at bounding box center [578, 345] width 725 height 38
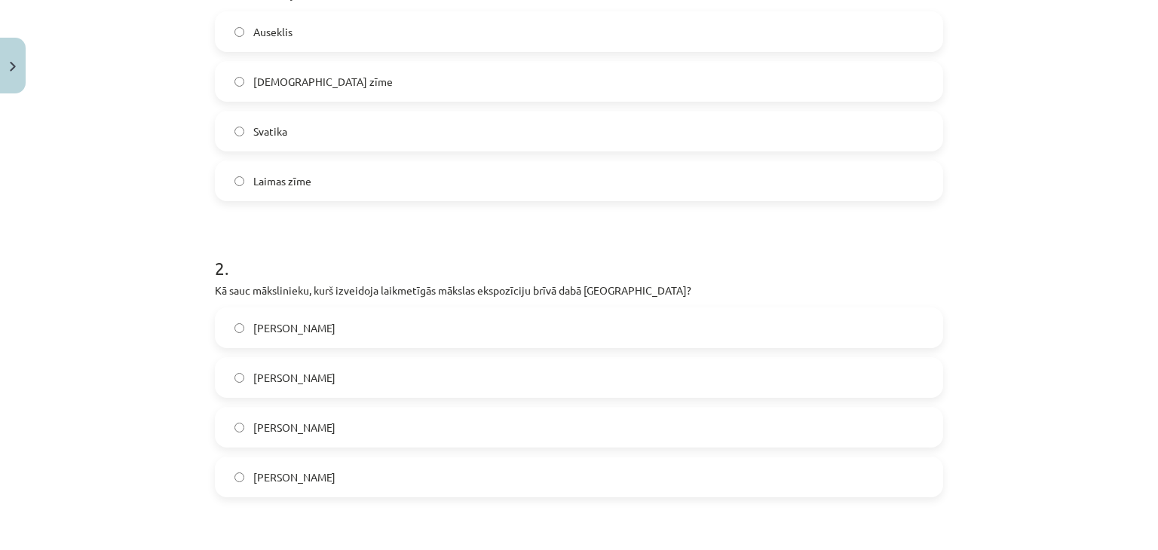
scroll to position [377, 0]
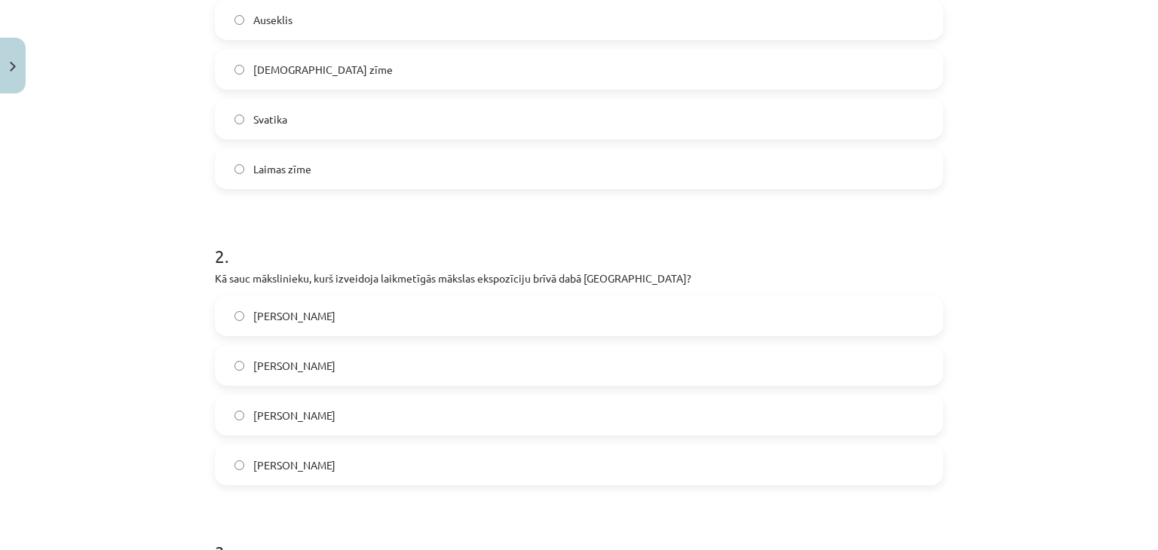
click at [329, 474] on label "[PERSON_NAME]" at bounding box center [578, 465] width 725 height 38
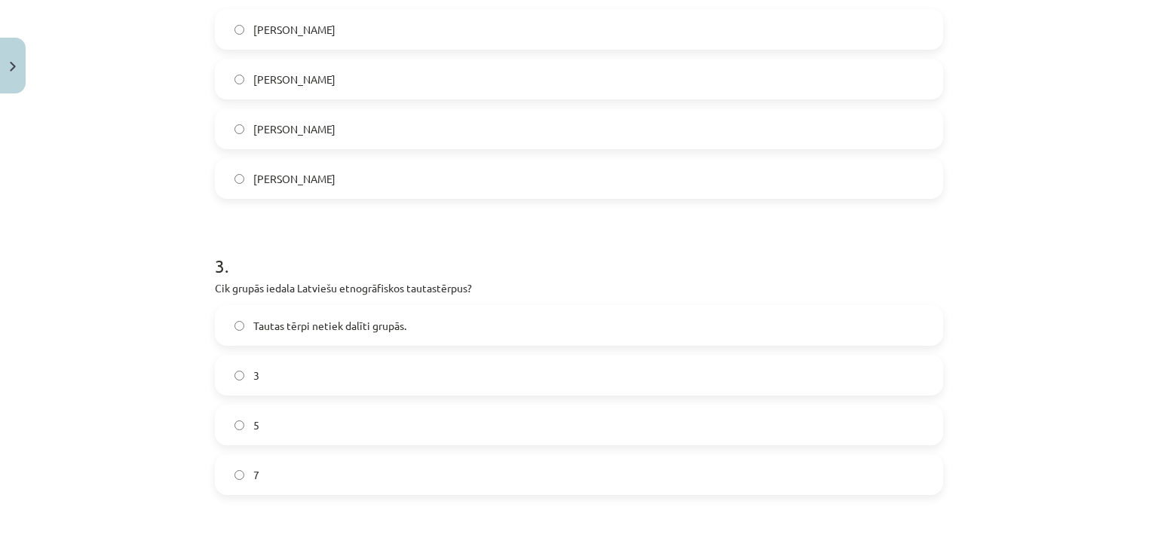
scroll to position [754, 0]
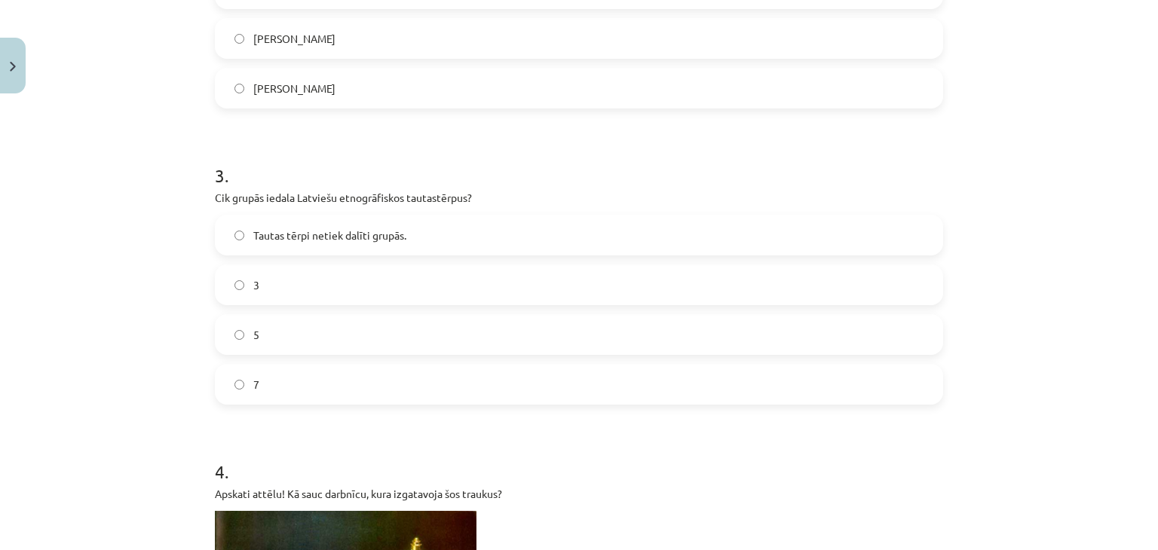
click at [287, 341] on label "5" at bounding box center [578, 335] width 725 height 38
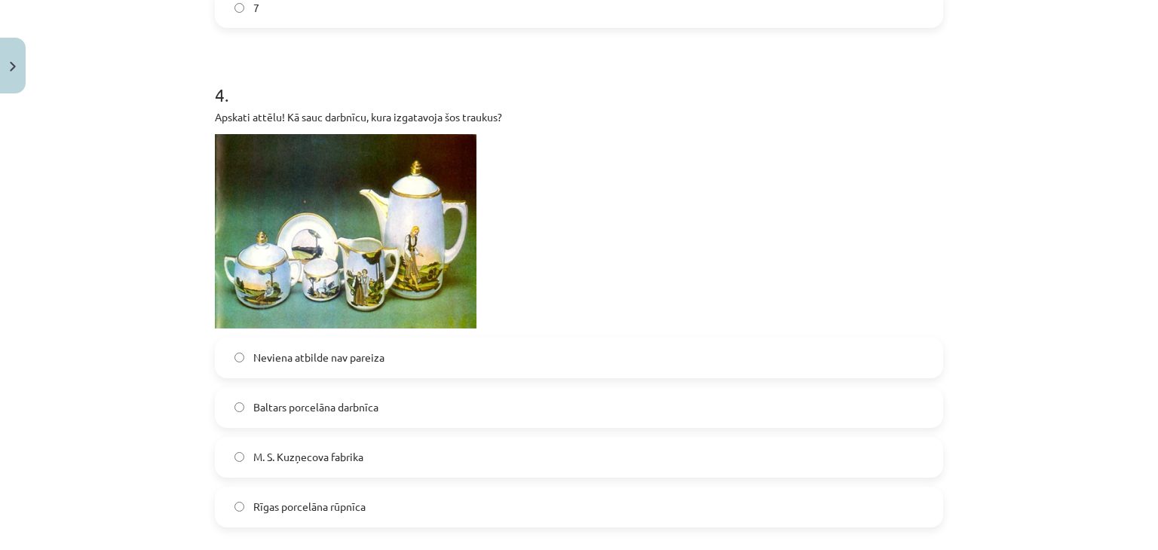
scroll to position [1206, 0]
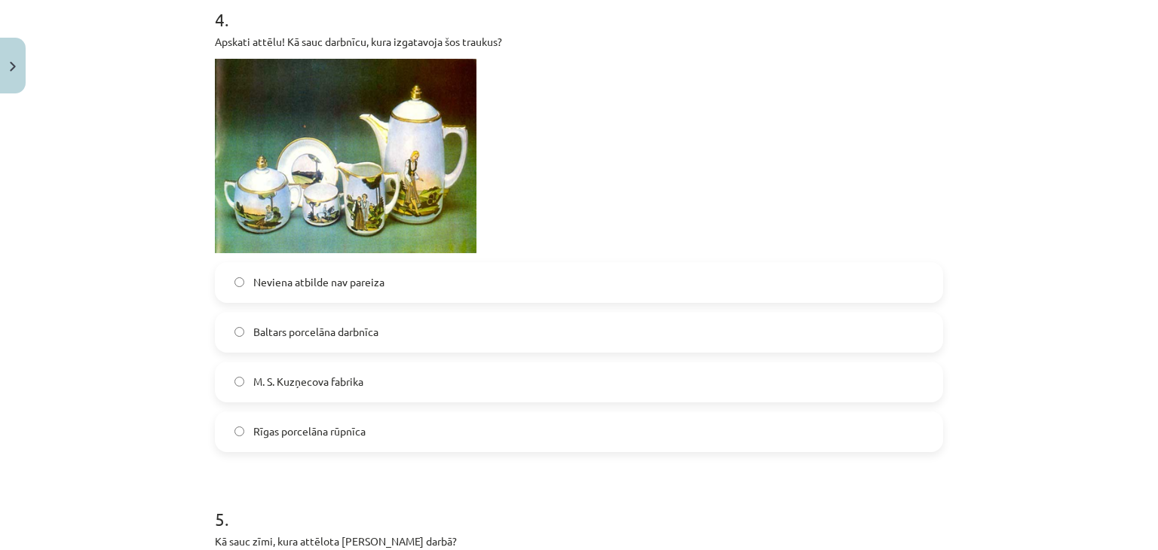
click at [240, 381] on label "M. S. Kuzņecova fabrika" at bounding box center [578, 382] width 725 height 38
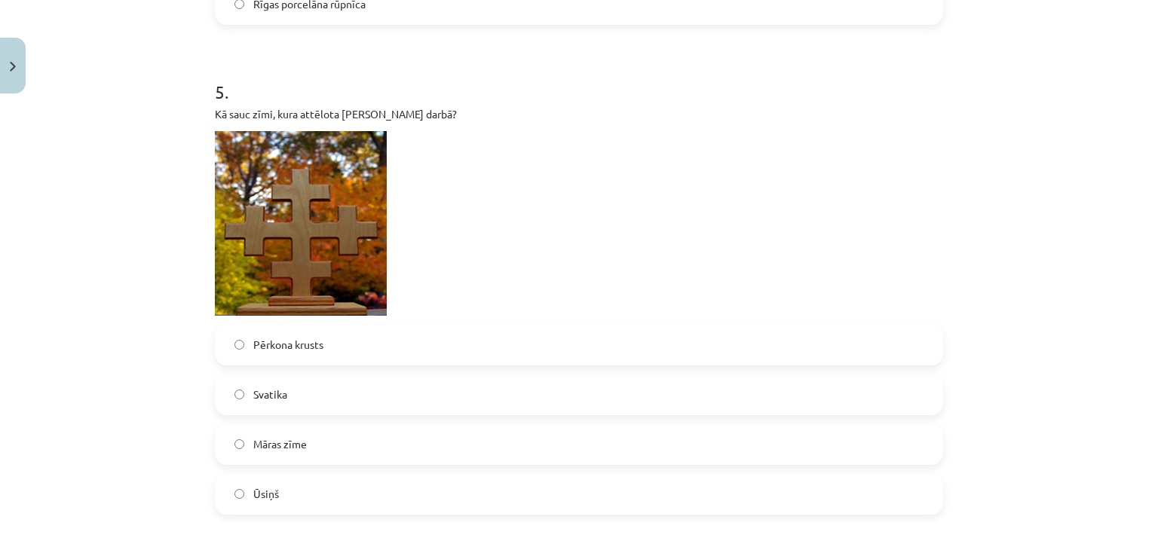
scroll to position [1658, 0]
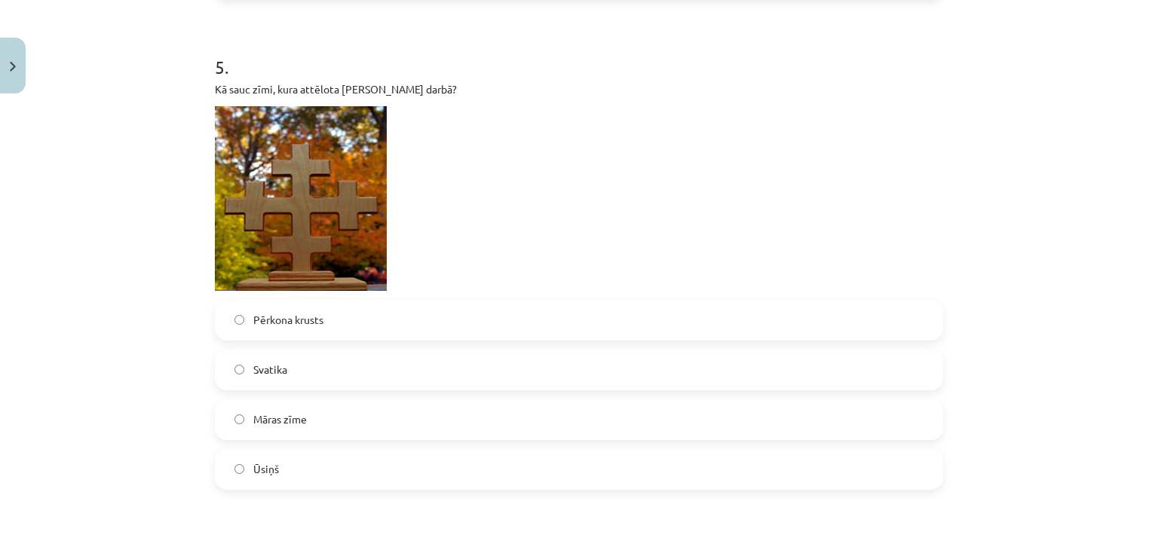
click at [297, 317] on span "Pērkona krusts" at bounding box center [288, 320] width 70 height 16
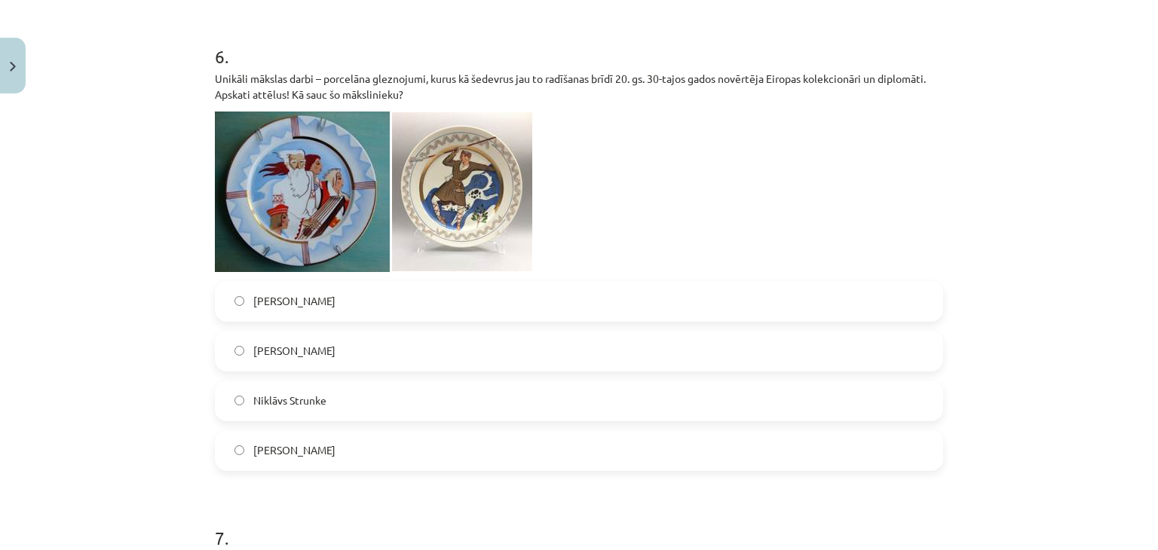
scroll to position [2186, 0]
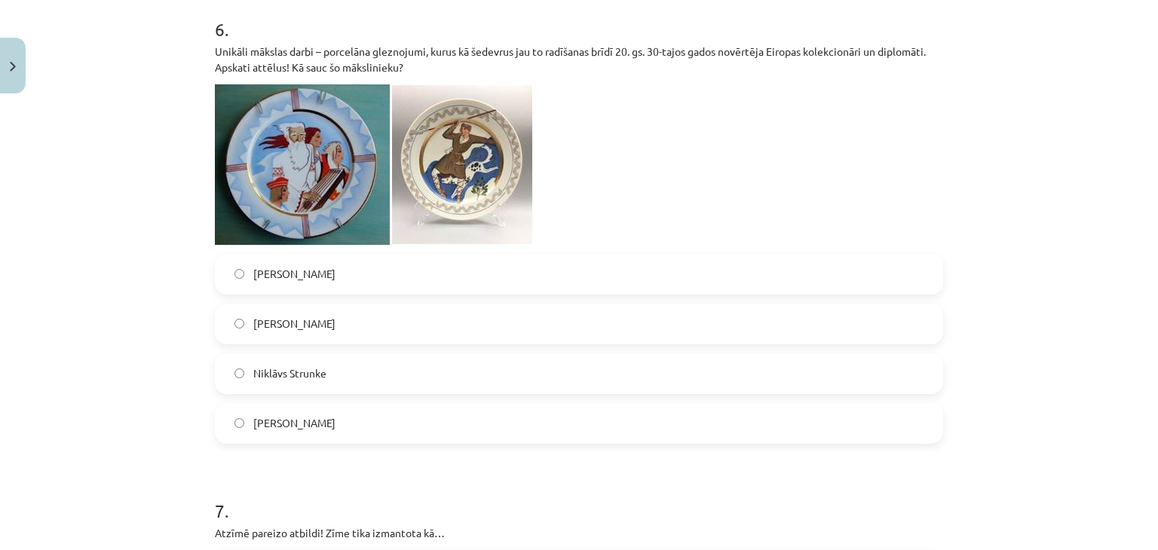
click at [253, 319] on span "[PERSON_NAME]" at bounding box center [294, 324] width 82 height 16
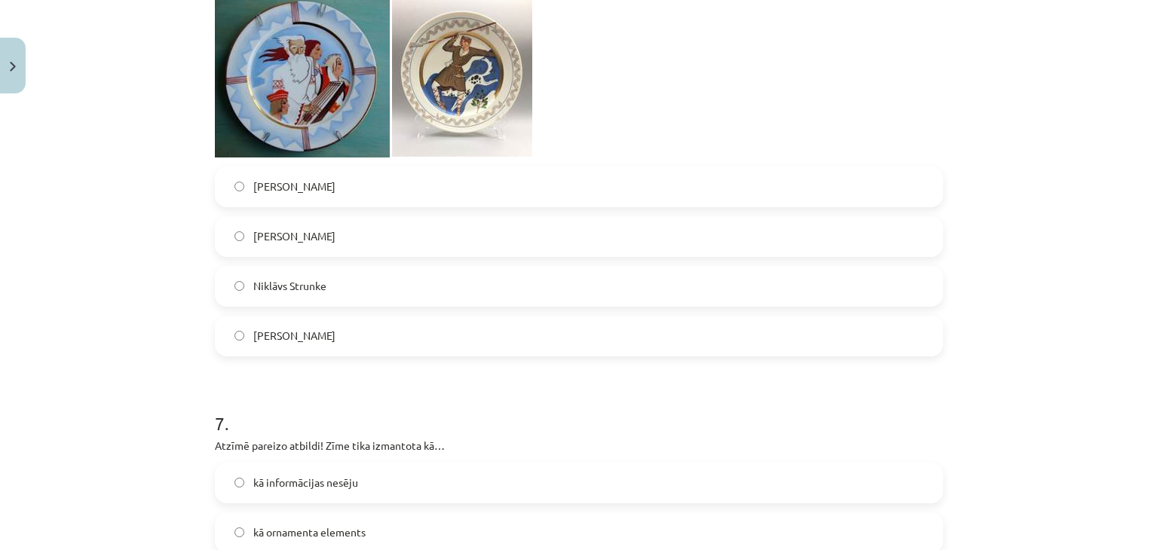
scroll to position [2487, 0]
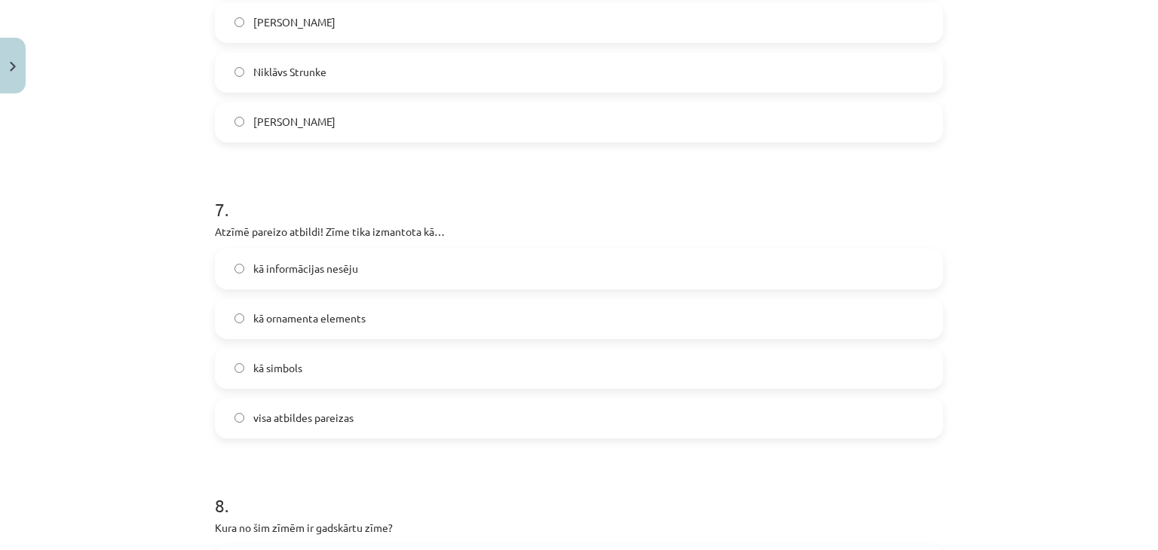
click at [297, 415] on span "visa atbildes pareizas" at bounding box center [303, 418] width 100 height 16
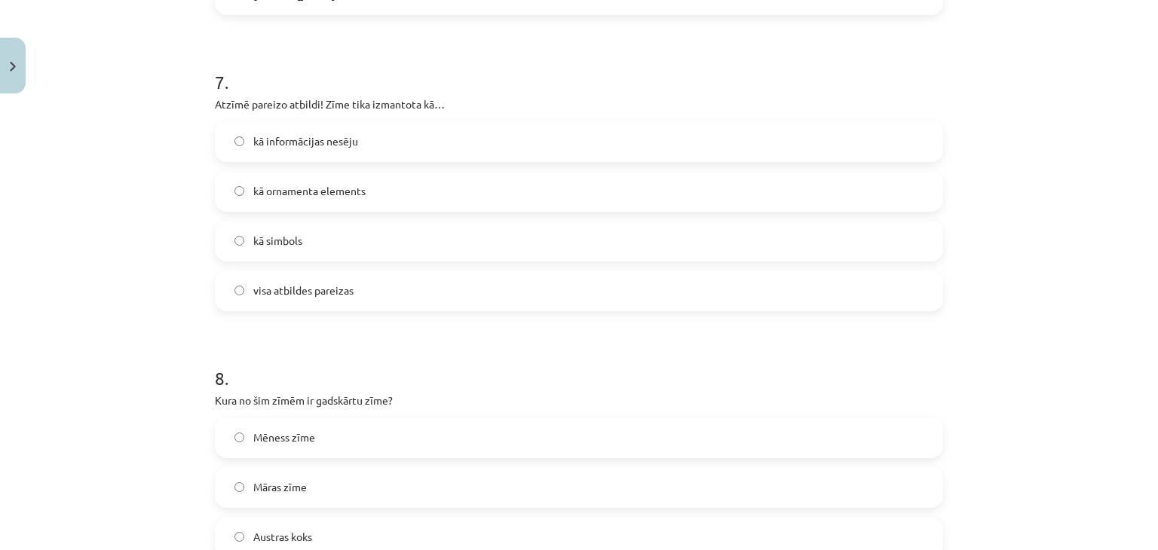
scroll to position [2789, 0]
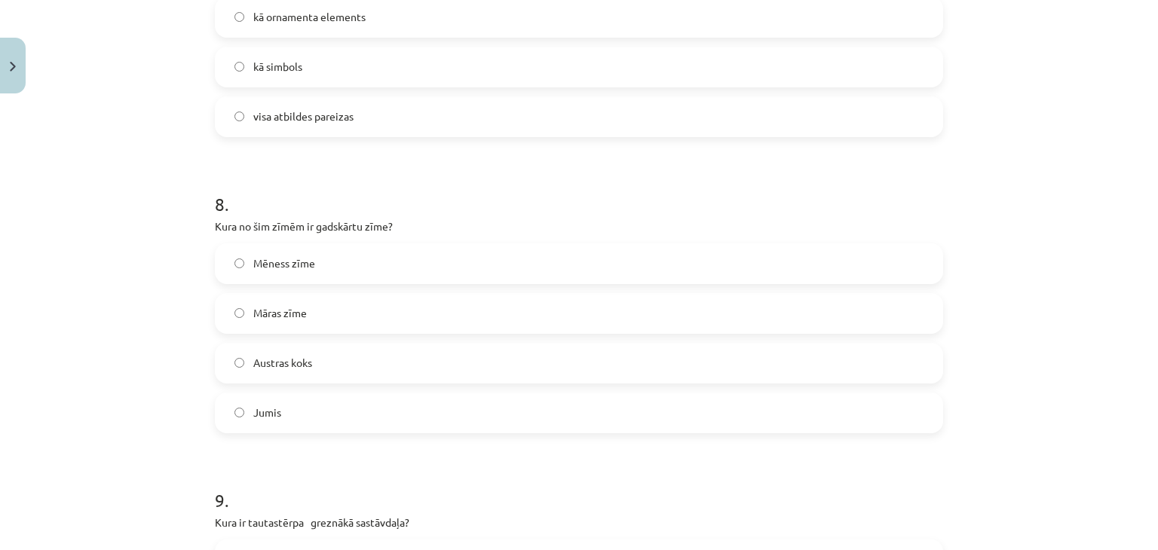
click at [295, 410] on label "Jumis" at bounding box center [578, 413] width 725 height 38
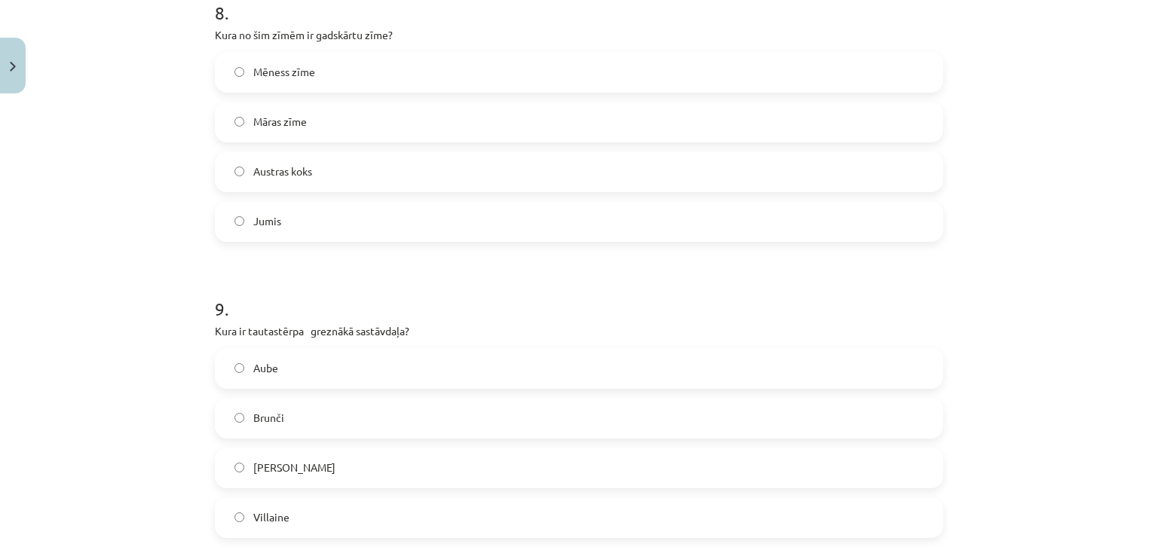
scroll to position [3015, 0]
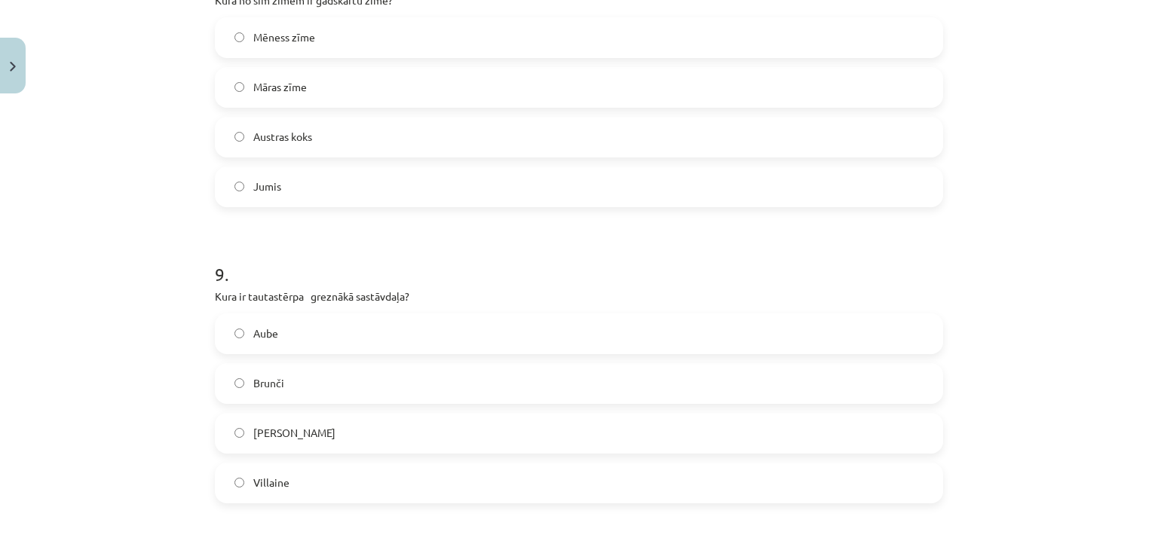
click at [301, 438] on label "[PERSON_NAME]" at bounding box center [578, 434] width 725 height 38
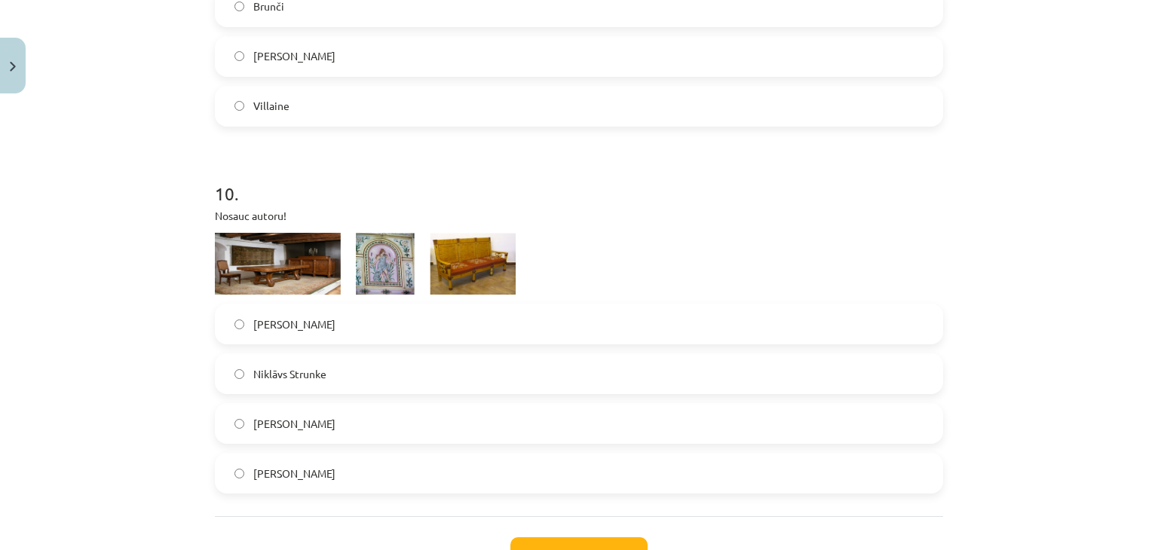
scroll to position [3467, 0]
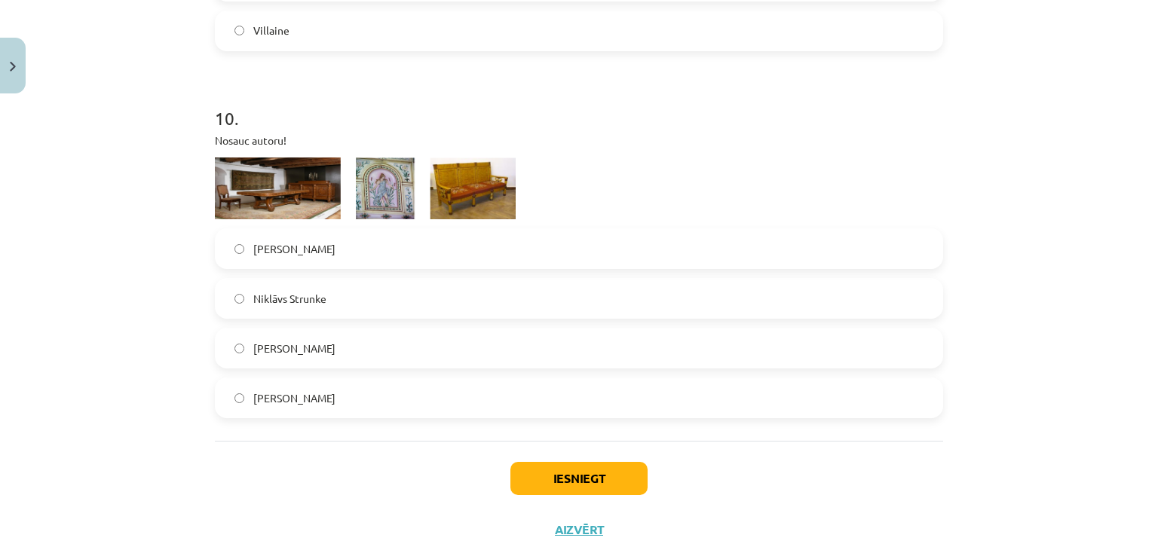
click at [284, 387] on label "[PERSON_NAME]" at bounding box center [578, 398] width 725 height 38
click at [540, 477] on button "Iesniegt" at bounding box center [578, 478] width 137 height 33
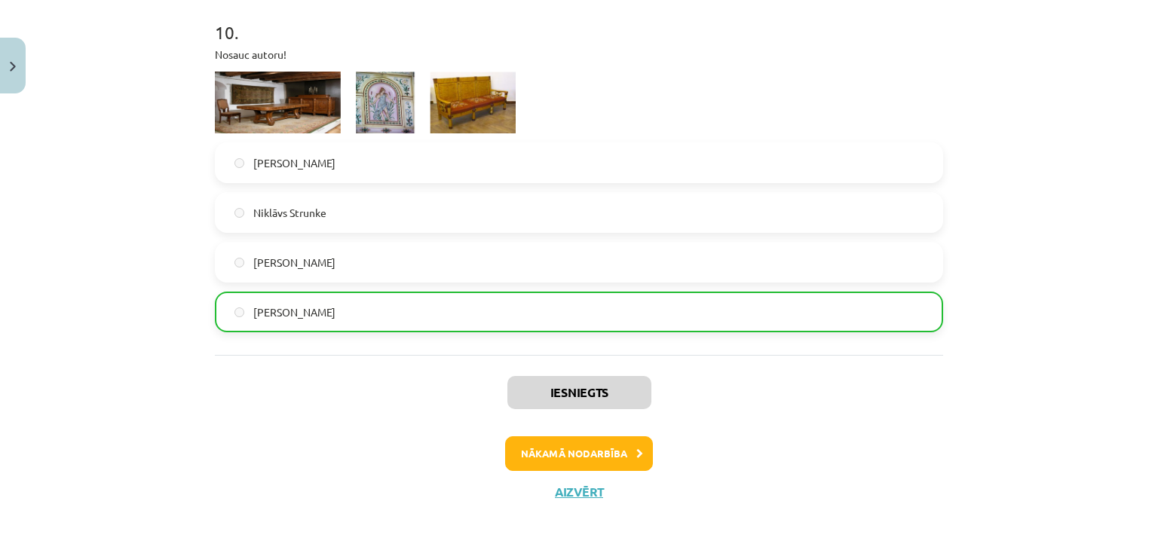
scroll to position [3558, 0]
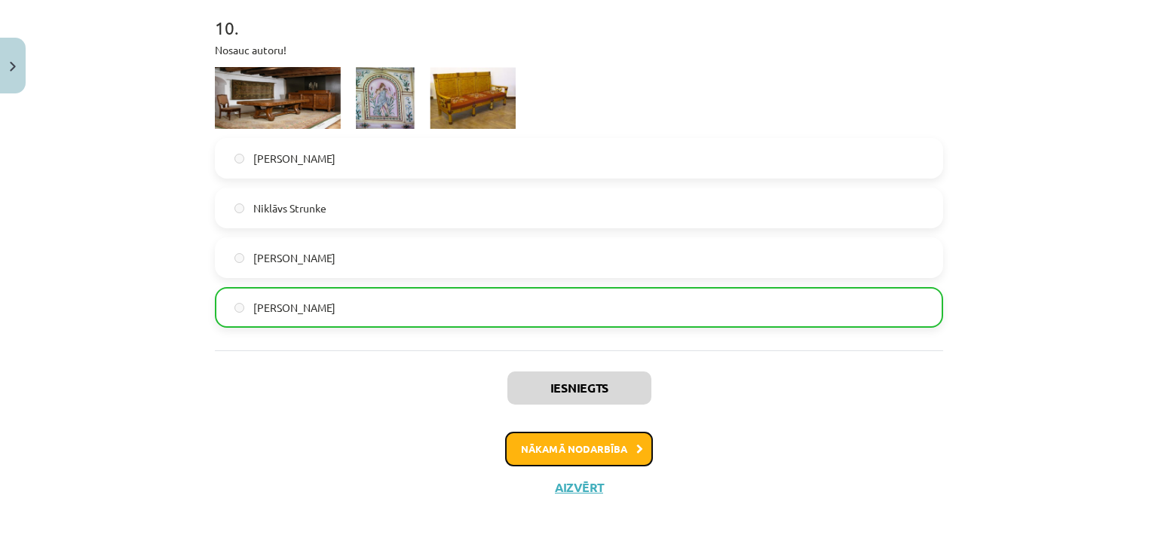
click at [577, 439] on button "Nākamā nodarbība" at bounding box center [579, 449] width 148 height 35
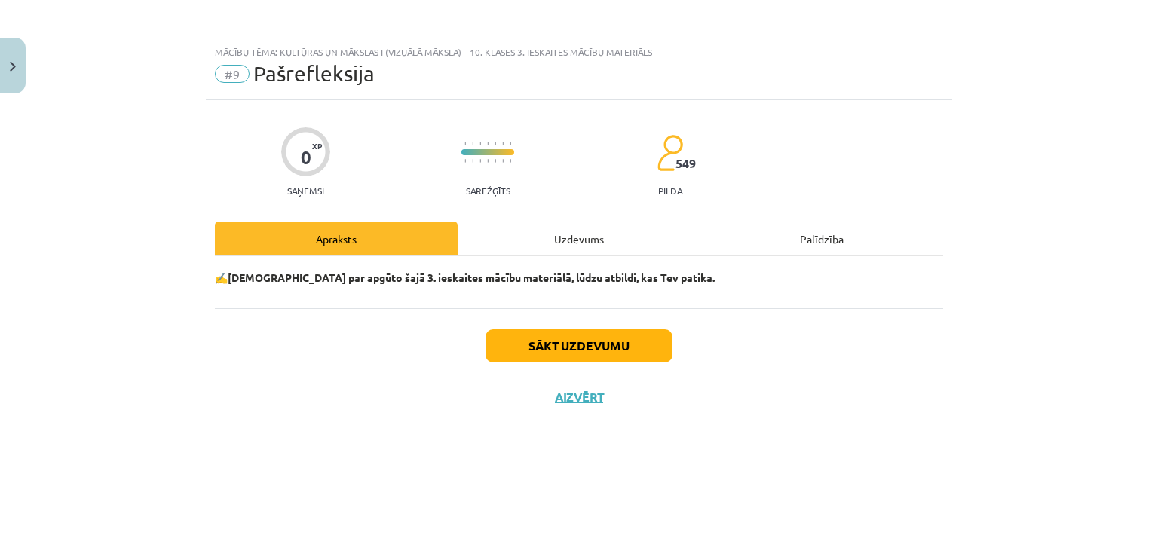
scroll to position [0, 0]
click at [587, 239] on div "Uzdevums" at bounding box center [579, 239] width 243 height 34
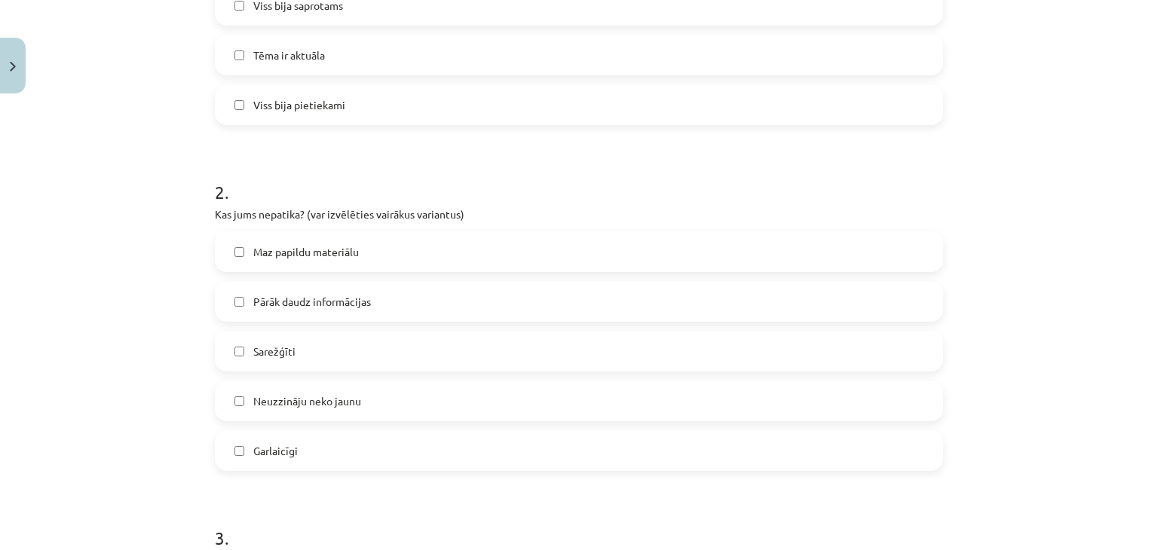
scroll to position [528, 0]
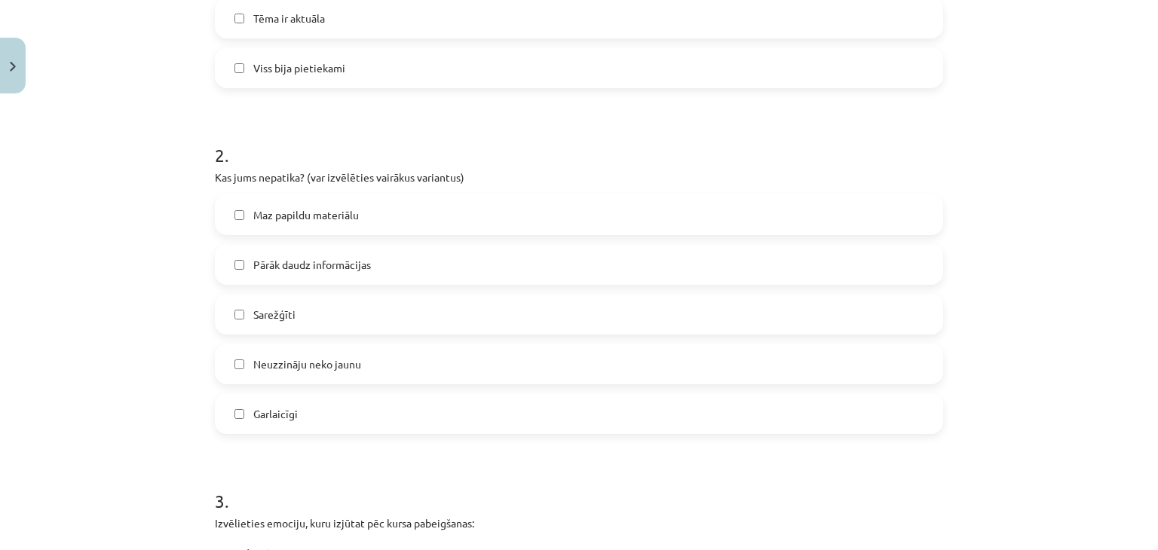
click at [261, 264] on span "Pārāk daudz informācijas" at bounding box center [312, 265] width 118 height 16
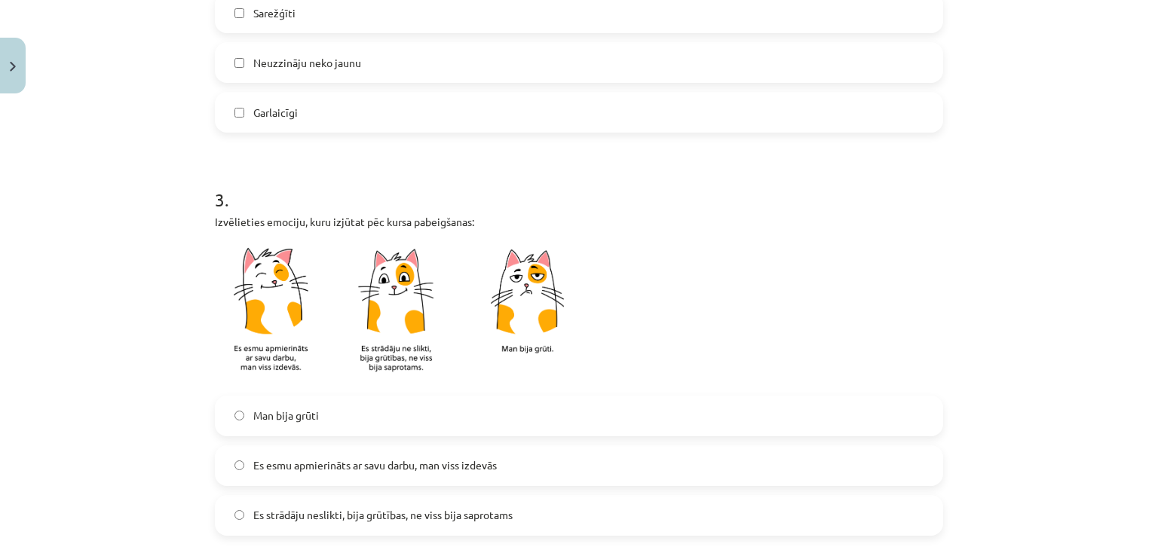
scroll to position [980, 0]
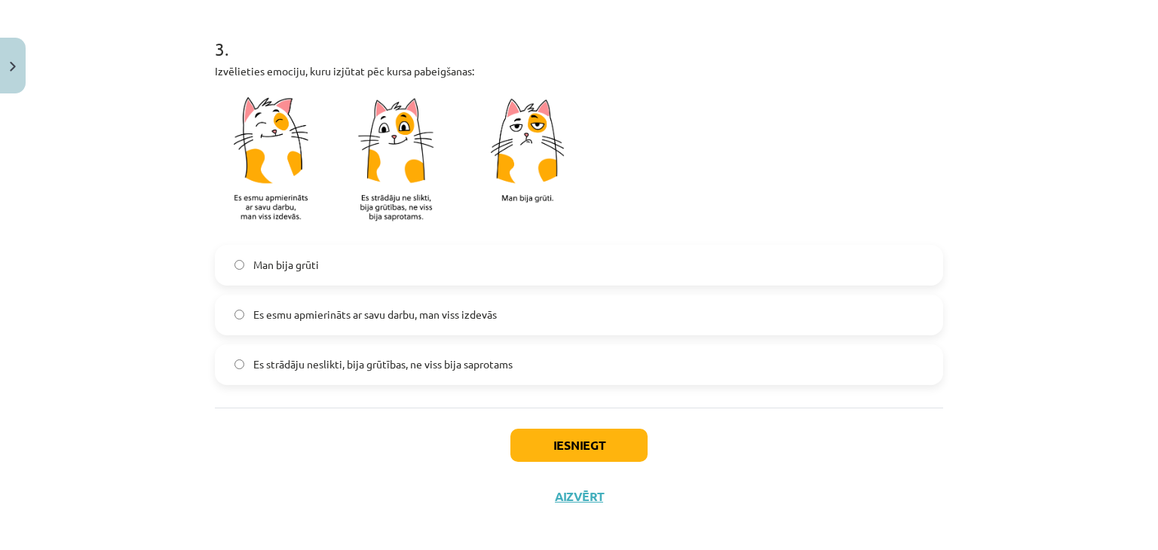
click at [295, 314] on span "Es esmu apmierināts ar savu darbu, man viss izdevās" at bounding box center [374, 315] width 243 height 16
click at [571, 438] on button "Iesniegt" at bounding box center [578, 445] width 137 height 33
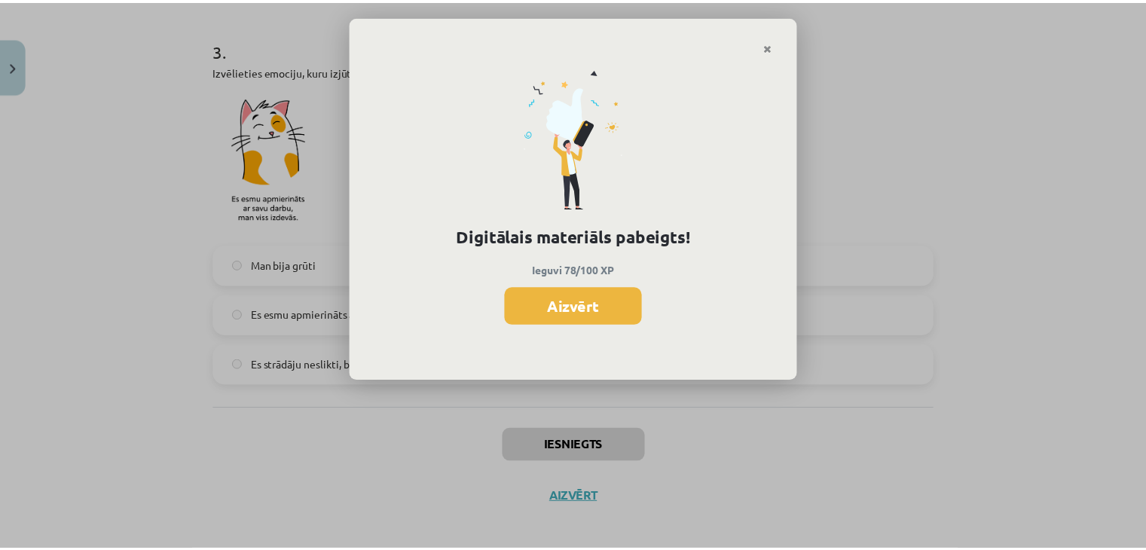
scroll to position [1118, 0]
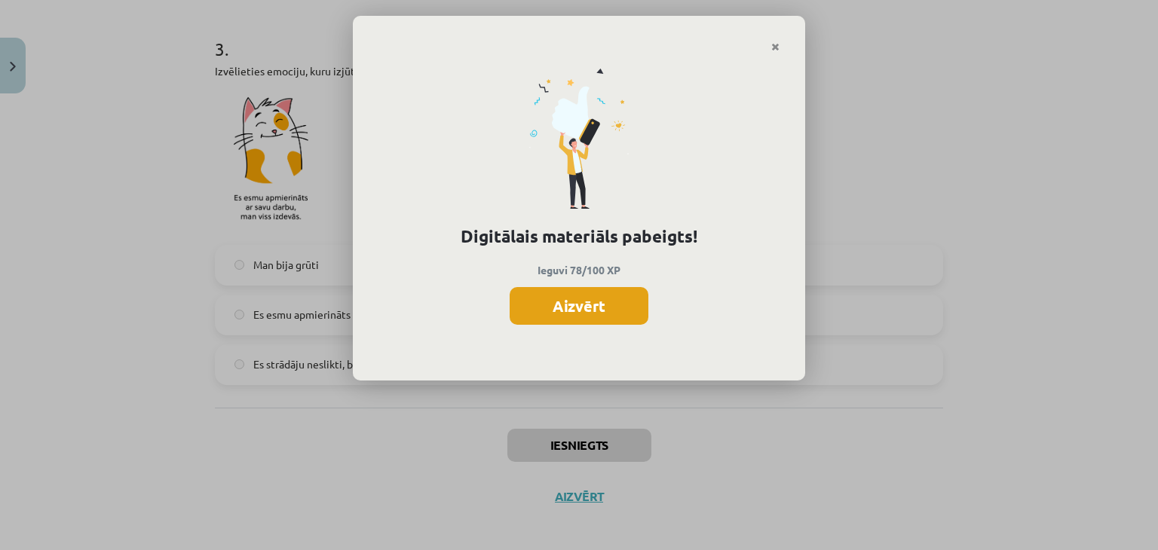
click at [583, 304] on button "Aizvērt" at bounding box center [579, 306] width 139 height 38
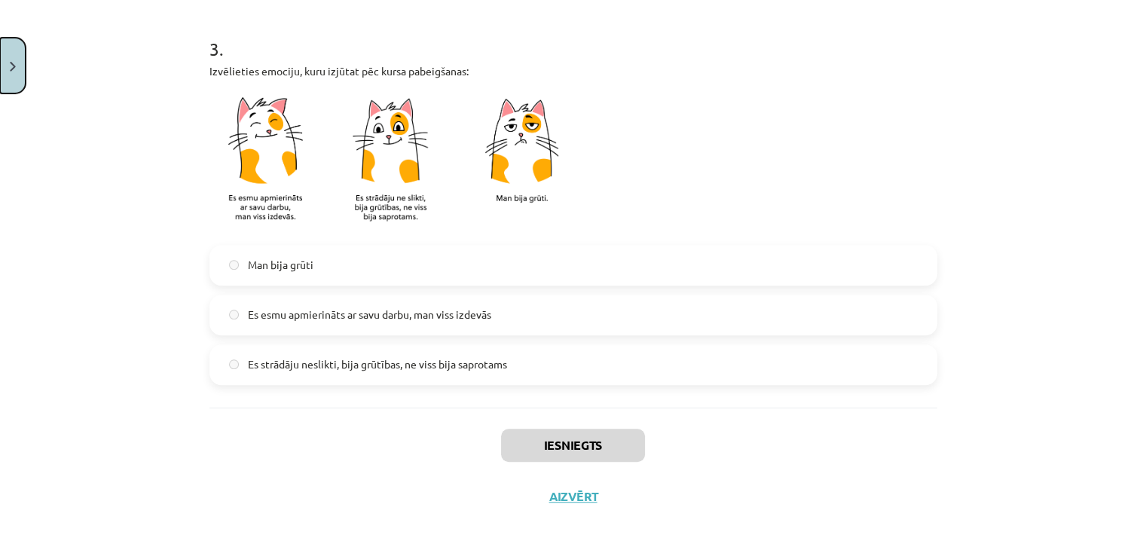
click at [18, 72] on button "Close" at bounding box center [13, 66] width 26 height 56
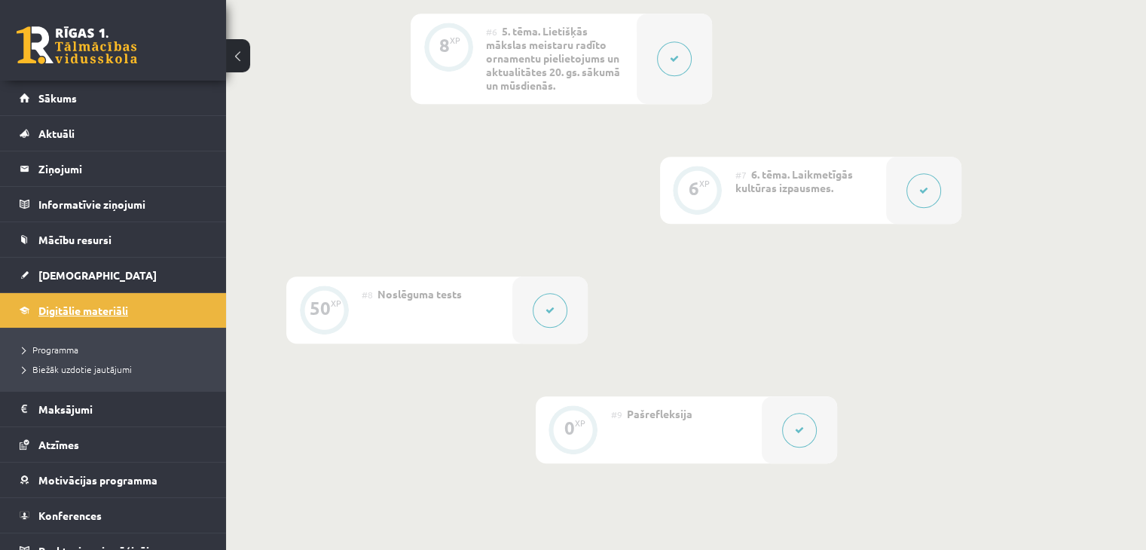
click at [97, 306] on span "Digitālie materiāli" at bounding box center [83, 311] width 90 height 14
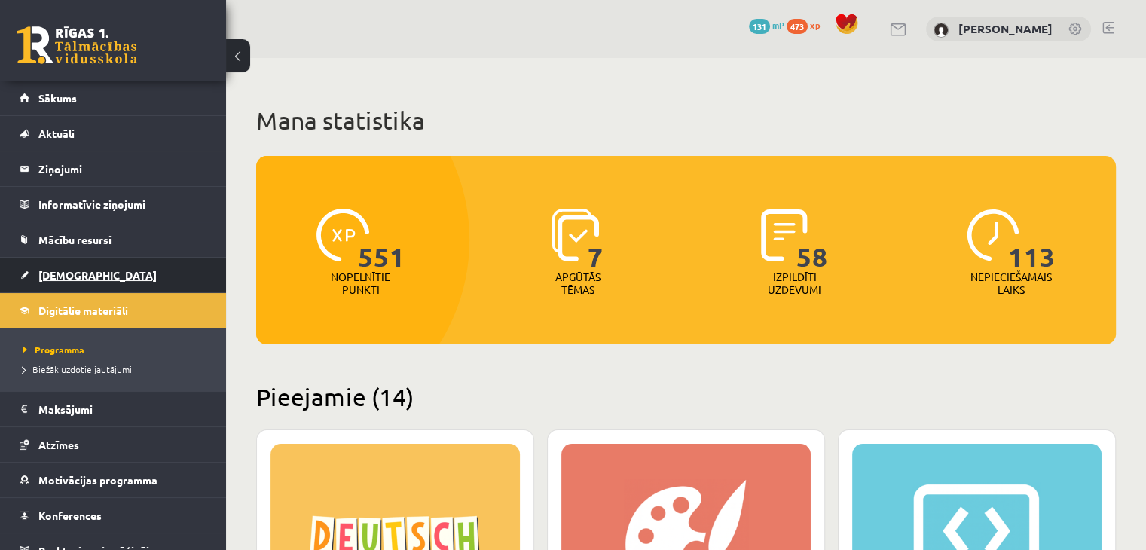
click at [69, 261] on link "[DEMOGRAPHIC_DATA]" at bounding box center [114, 275] width 188 height 35
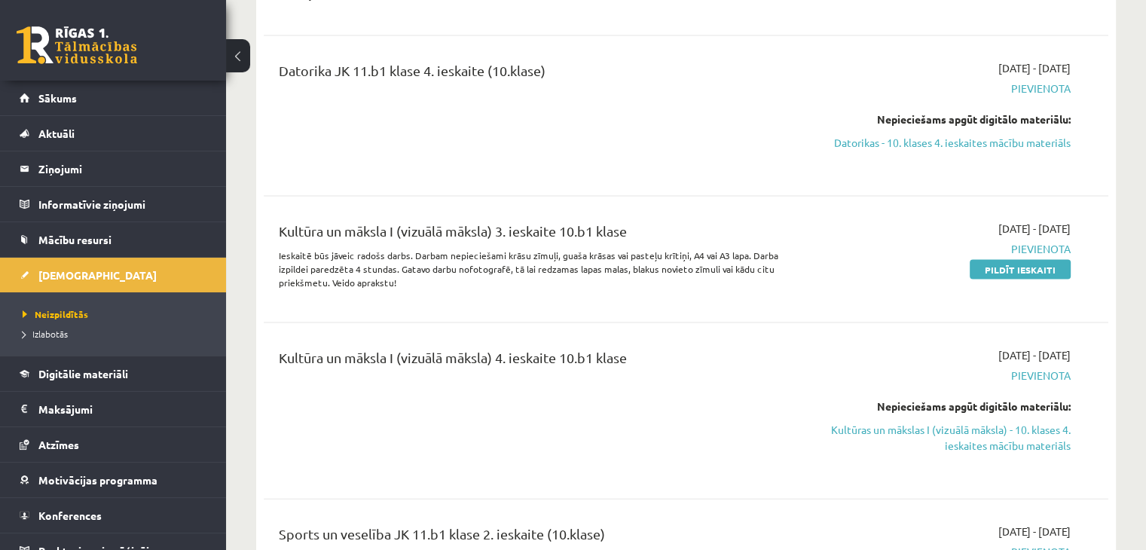
scroll to position [3166, 0]
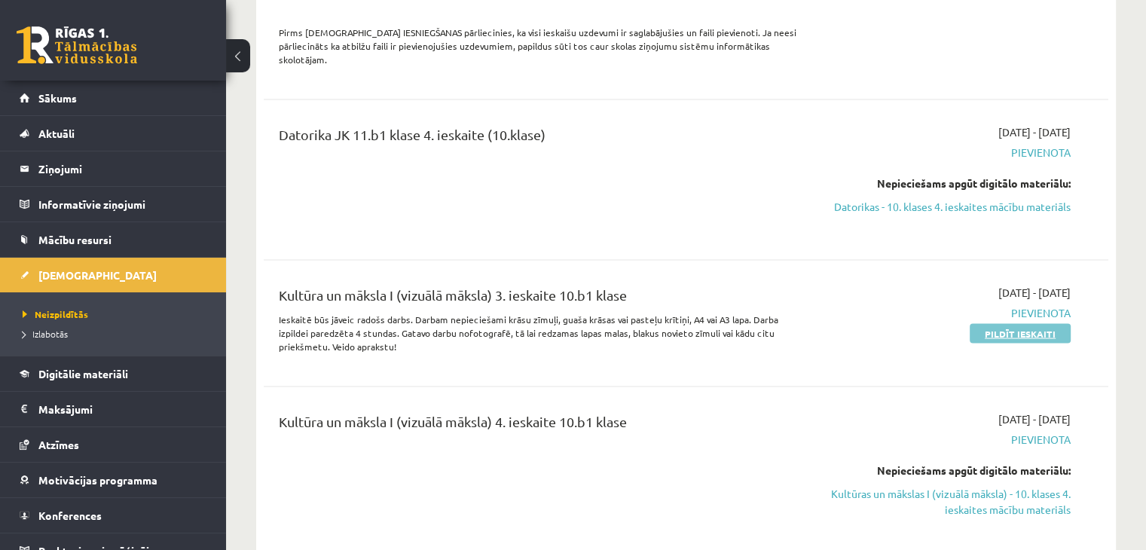
click at [991, 324] on link "Pildīt ieskaiti" at bounding box center [1020, 334] width 101 height 20
